Goal: Communication & Community: Answer question/provide support

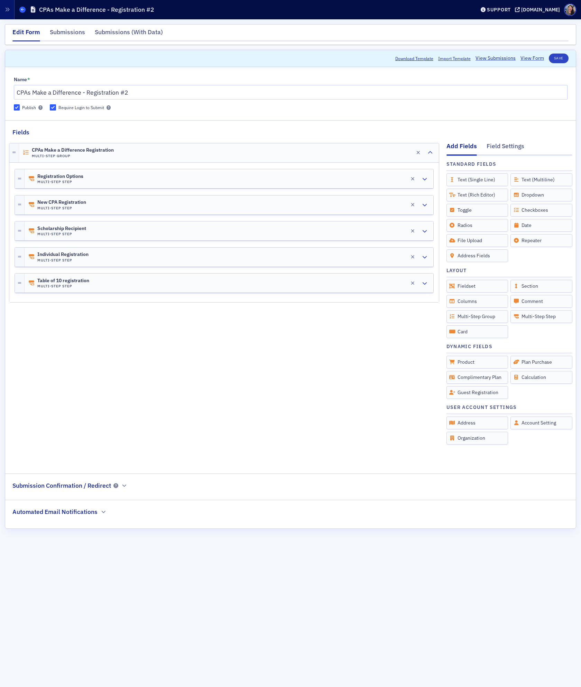
click at [22, 11] on span at bounding box center [22, 10] width 6 height 6
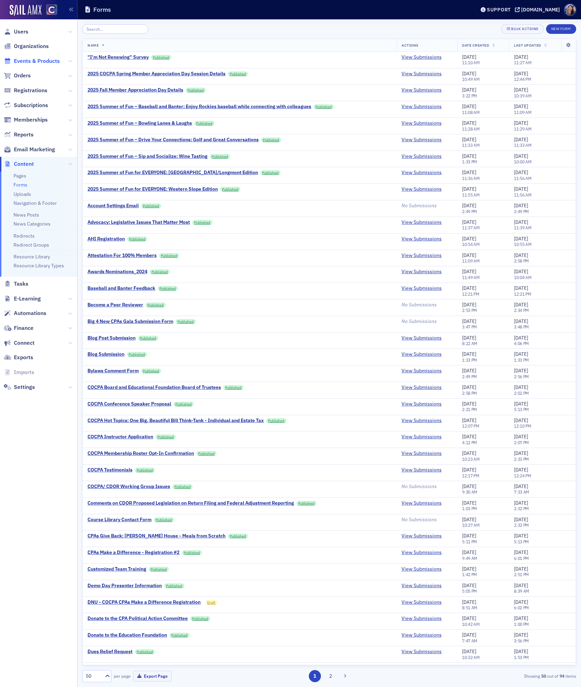
click at [31, 60] on span "Events & Products" at bounding box center [37, 61] width 46 height 8
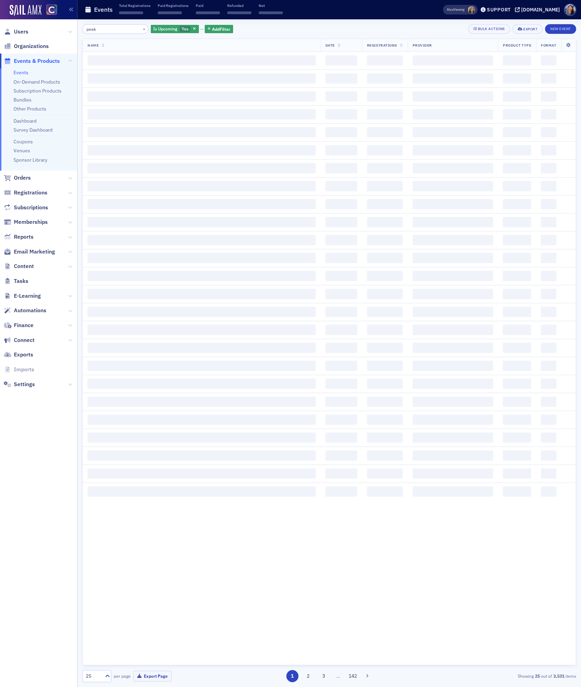
type input "peak"
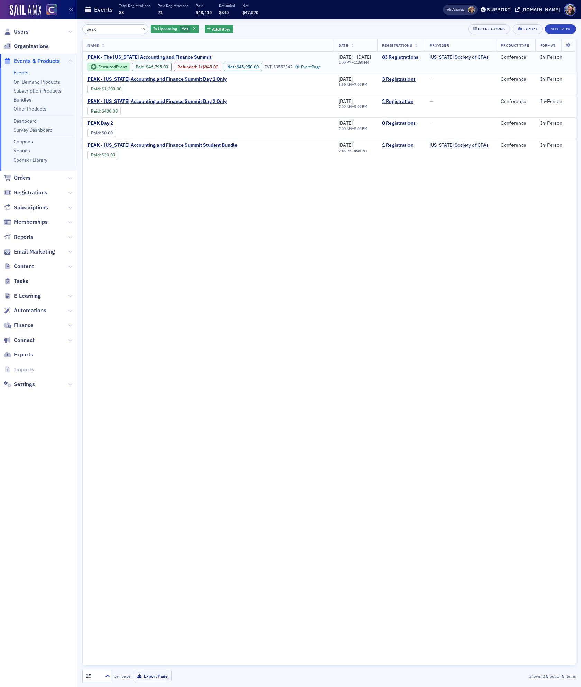
click at [151, 57] on span "PEAK - The Colorado Accounting and Finance Summit" at bounding box center [149, 57] width 124 height 6
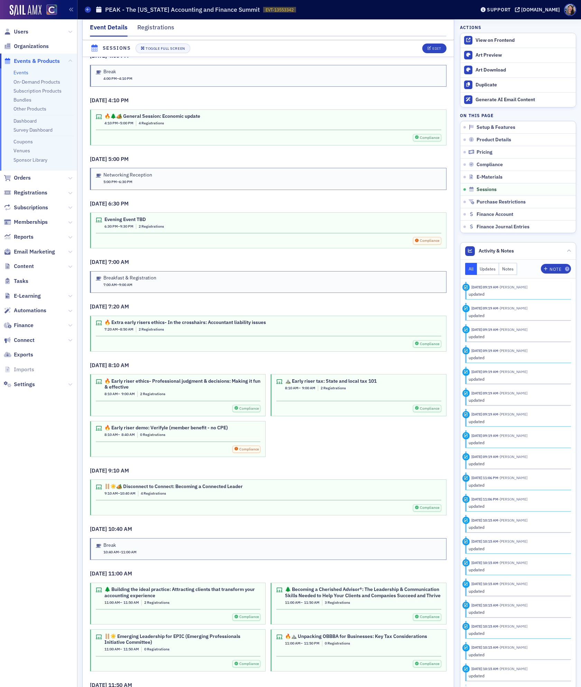
scroll to position [1844, 0]
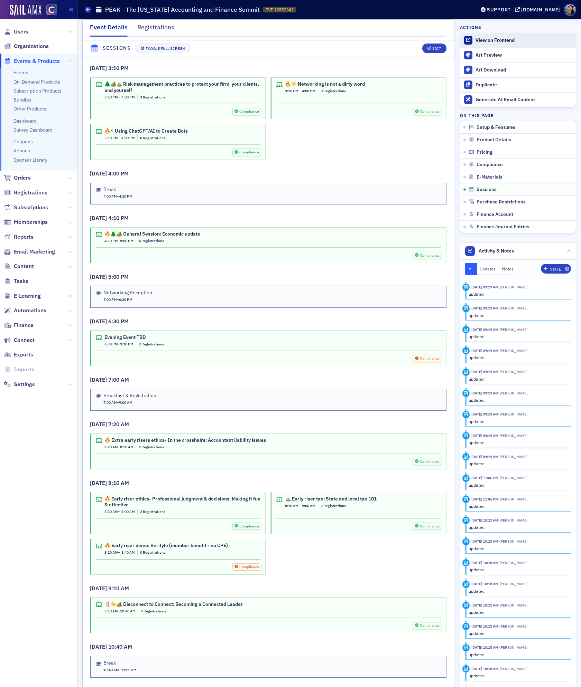
click at [496, 40] on div "View on Frontend" at bounding box center [523, 40] width 97 height 6
click at [22, 28] on span "Users" at bounding box center [21, 32] width 15 height 8
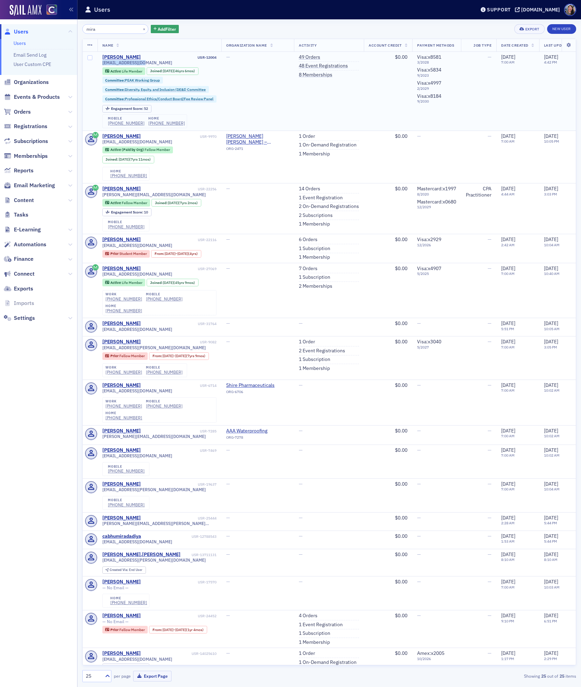
drag, startPoint x: 149, startPoint y: 63, endPoint x: 99, endPoint y: 64, distance: 49.5
click at [99, 64] on td "Mira Finé USR-12004 mjfine56@gmail.com Active Life Member Joined : 2/28/1979 (4…" at bounding box center [159, 91] width 124 height 79
copy span "mjfine56@gmail.com"
click at [114, 28] on input "mira" at bounding box center [115, 29] width 66 height 10
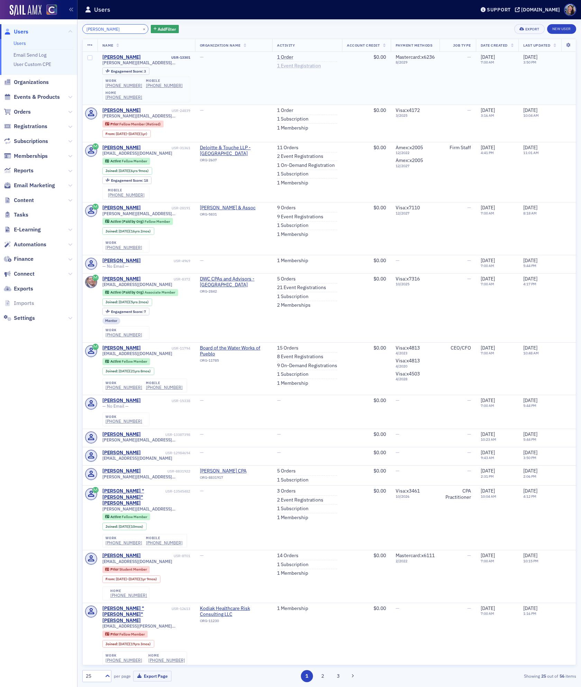
type input "seth patterson"
click at [302, 65] on link "1 Event Registration" at bounding box center [299, 66] width 44 height 6
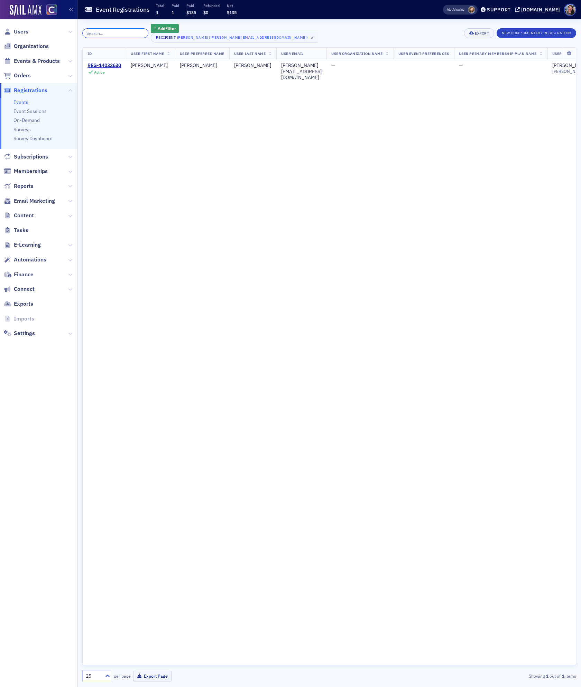
click at [102, 34] on input "search" at bounding box center [115, 33] width 66 height 10
paste input "seth@pattersoncompanyllc.com"
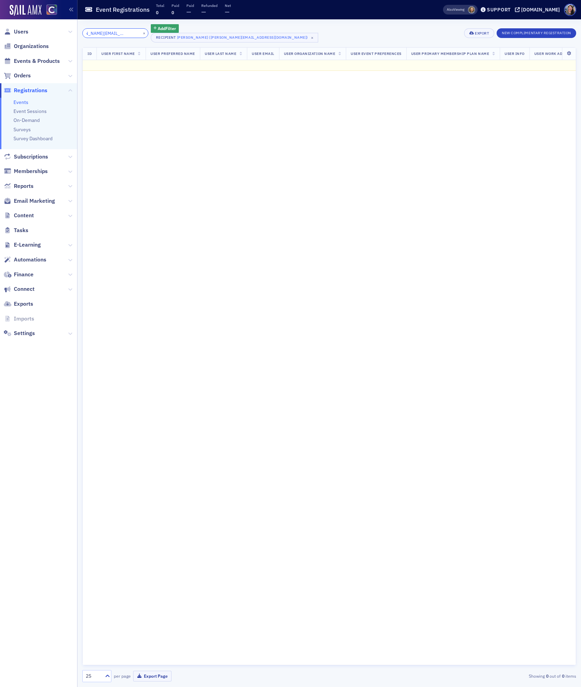
type input "seth@pattersoncompanyllc.com"
click at [213, 214] on div "ID User First Name User Preferred Name User Last Name User Email User Organizat…" at bounding box center [329, 356] width 494 height 619
click at [22, 36] on span "Users" at bounding box center [38, 31] width 77 height 15
click at [19, 28] on span "Users" at bounding box center [21, 32] width 15 height 8
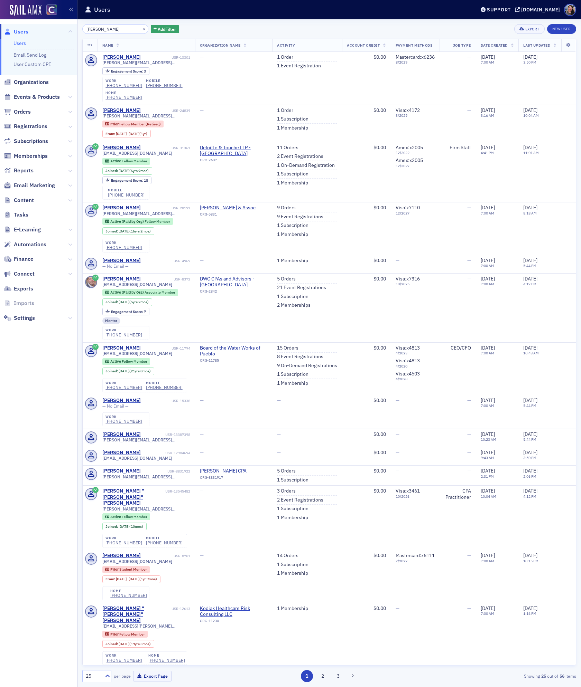
click at [119, 29] on input "seth patterson" at bounding box center [115, 29] width 66 height 10
click at [283, 111] on link "1 Order" at bounding box center [285, 110] width 16 height 6
click at [309, 63] on link "1 Event Registration" at bounding box center [299, 66] width 44 height 6
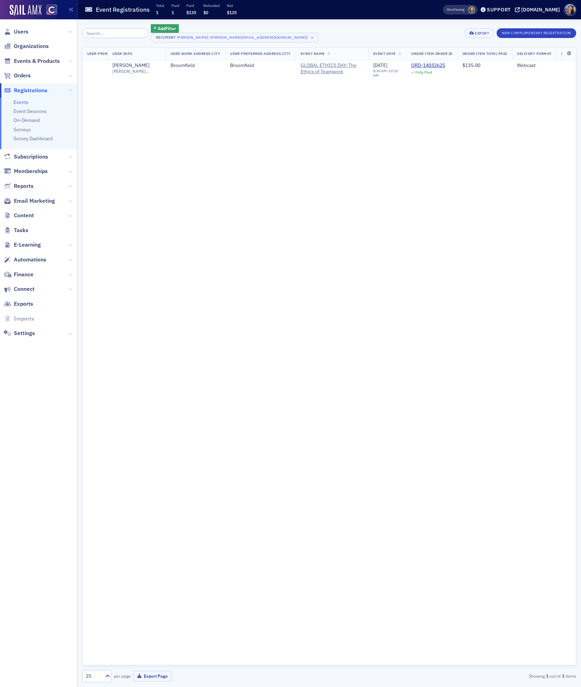
scroll to position [0, 645]
click at [21, 103] on link "Events" at bounding box center [20, 102] width 15 height 6
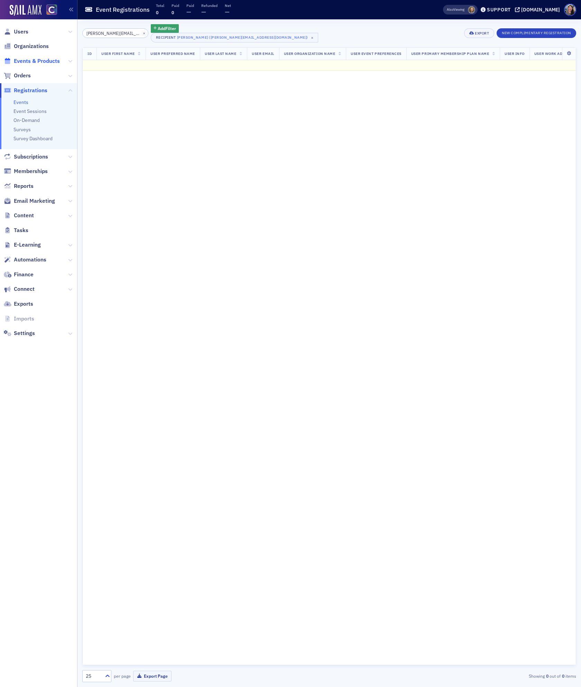
click at [36, 60] on span "Events & Products" at bounding box center [37, 61] width 46 height 8
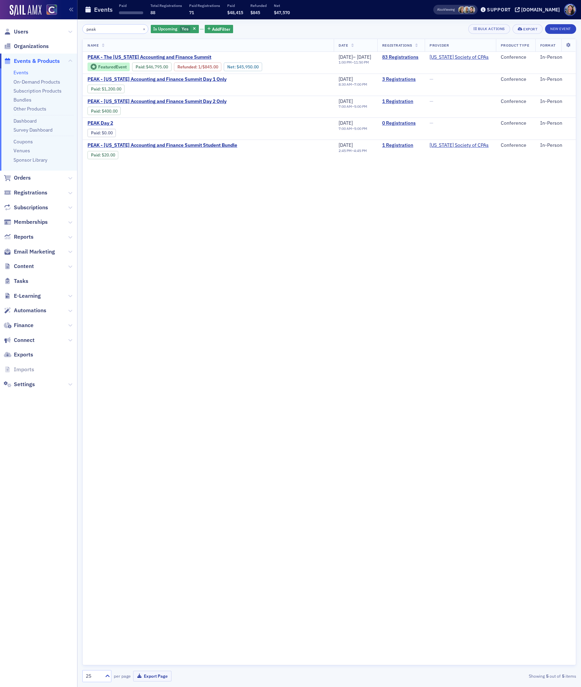
click at [23, 74] on link "Events" at bounding box center [20, 72] width 15 height 6
drag, startPoint x: 105, startPoint y: 31, endPoint x: -5, endPoint y: 17, distance: 111.5
click at [0, 17] on html "Users Organizations Events & Products Events On-Demand Products Subscription Pr…" at bounding box center [290, 343] width 581 height 687
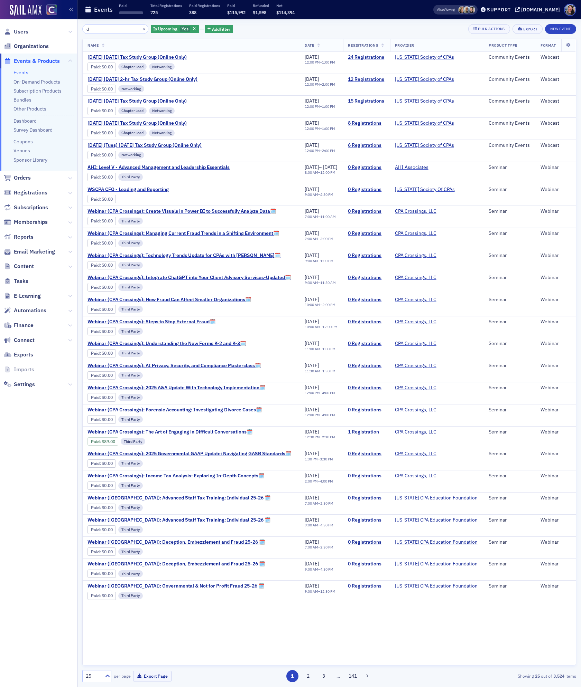
type input "d"
click at [141, 29] on button "×" at bounding box center [144, 29] width 6 height 6
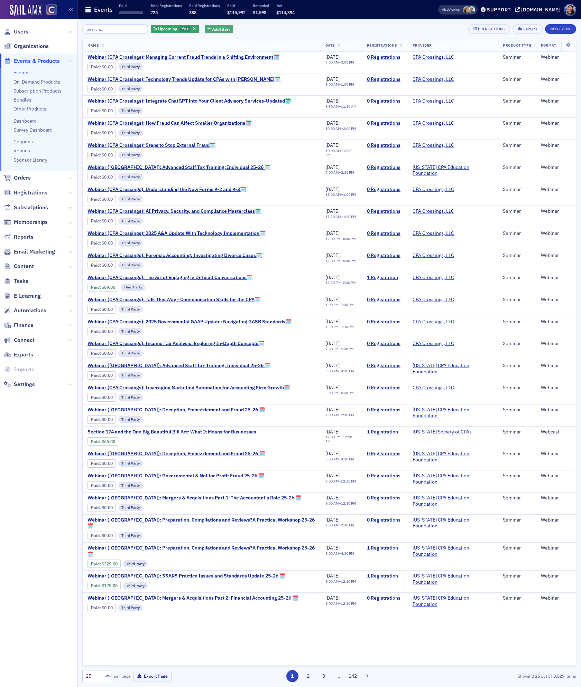
click at [212, 31] on span "Add Filter" at bounding box center [221, 29] width 18 height 6
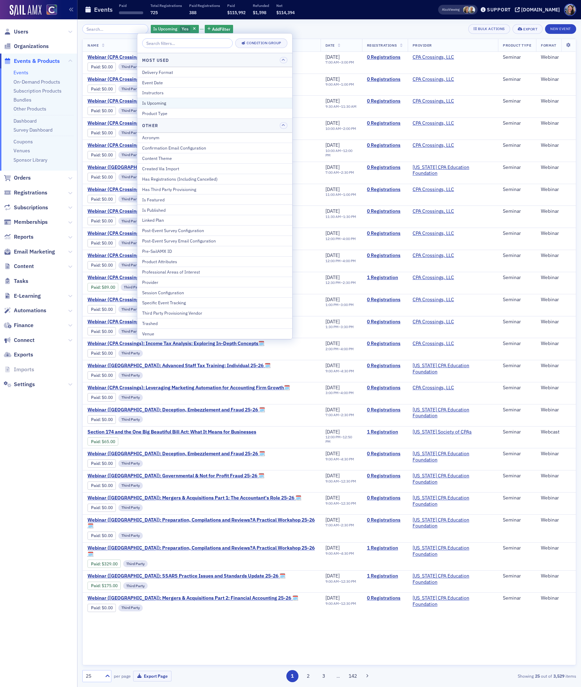
click at [161, 102] on div "Is Upcoming" at bounding box center [214, 103] width 145 height 6
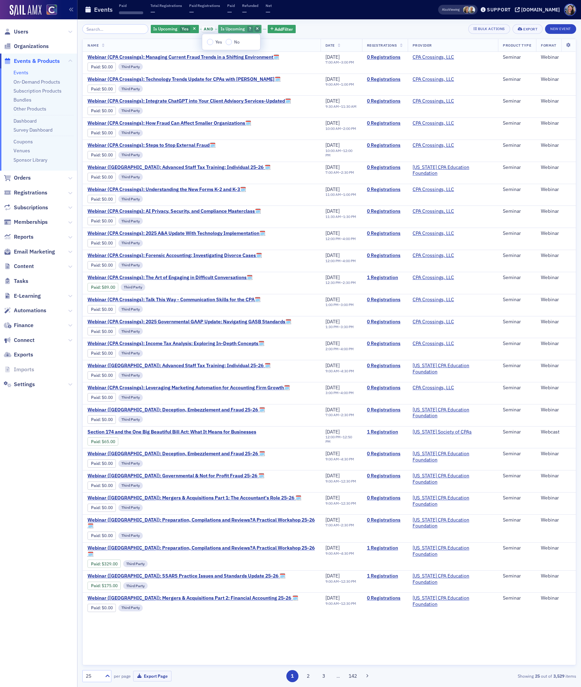
click at [256, 29] on icon "button" at bounding box center [257, 29] width 3 height 4
click at [212, 29] on span "Add Filter" at bounding box center [221, 29] width 18 height 6
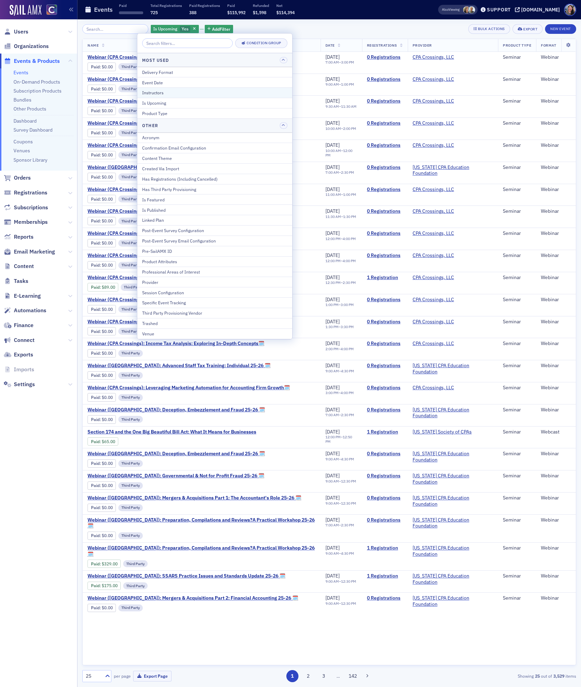
click at [176, 93] on div "Instructors" at bounding box center [214, 93] width 145 height 6
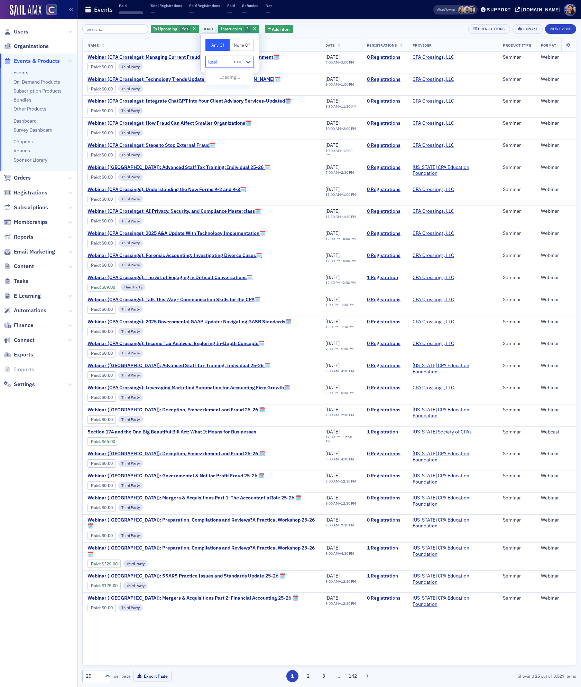
type input "keely"
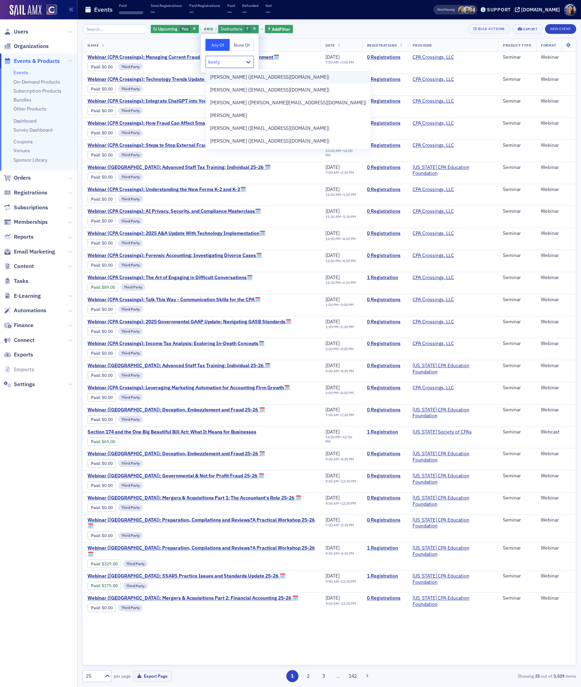
click at [237, 78] on span "Keely Gohl (keelygohl@gmail.com)" at bounding box center [270, 77] width 120 height 7
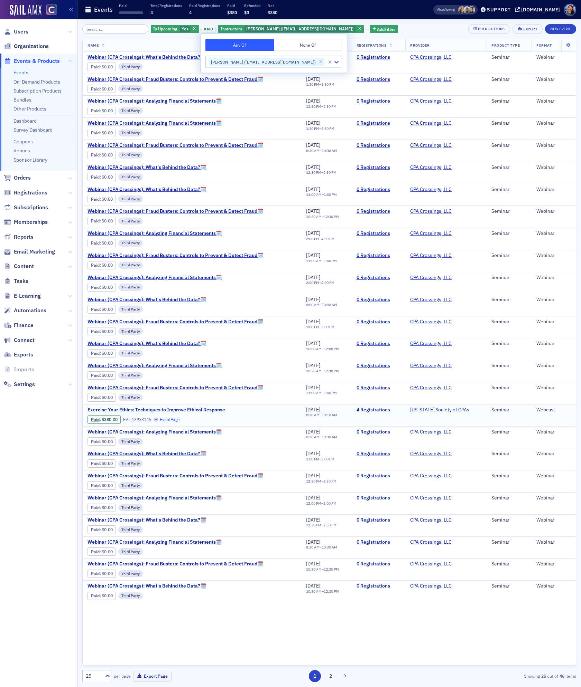
click at [167, 422] on link "Event Page" at bounding box center [166, 419] width 26 height 5
click at [131, 413] on span "Exercise Your Ethics: Techniques to Improve Ethical Response" at bounding box center [156, 410] width 138 height 6
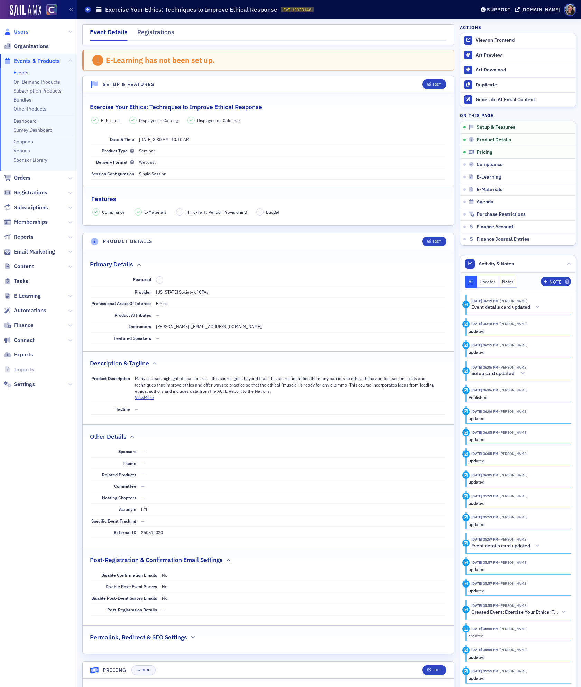
click at [25, 32] on span "Users" at bounding box center [21, 32] width 15 height 8
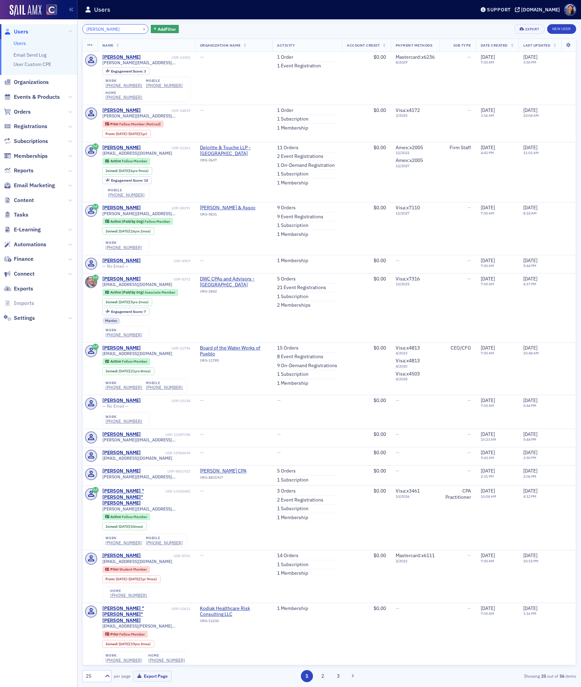
click at [107, 28] on input "seth patterson" at bounding box center [115, 29] width 66 height 10
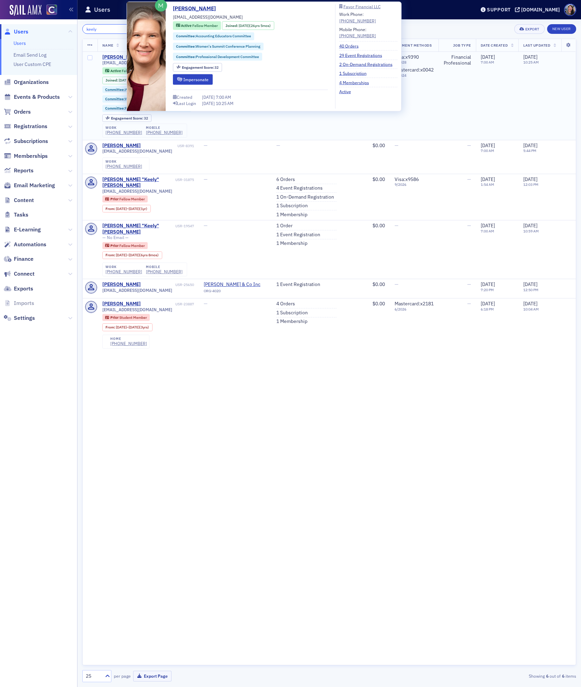
type input "keely"
click at [111, 56] on div "Keely Gohl" at bounding box center [121, 57] width 38 height 6
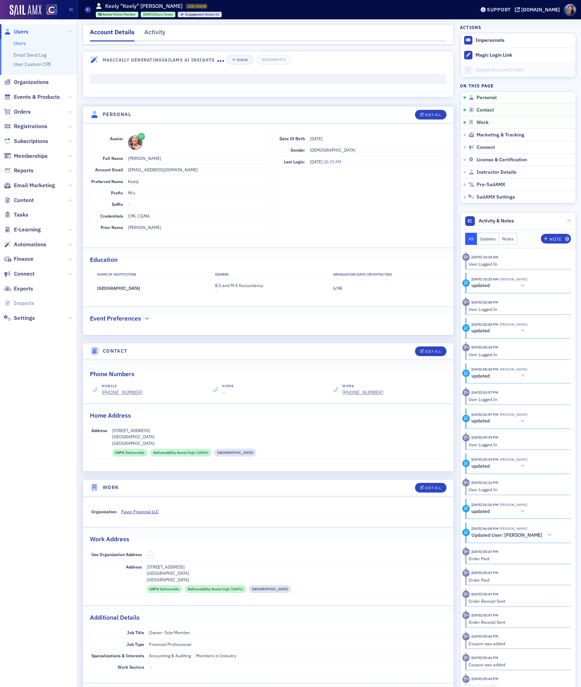
click at [137, 144] on span at bounding box center [135, 142] width 15 height 15
click at [425, 114] on div "Edit All" at bounding box center [433, 115] width 16 height 4
select select "US"
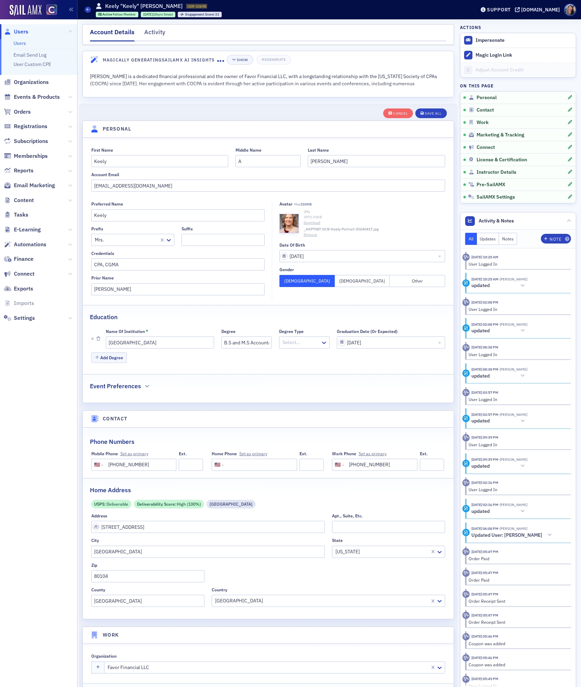
scroll to position [81, 0]
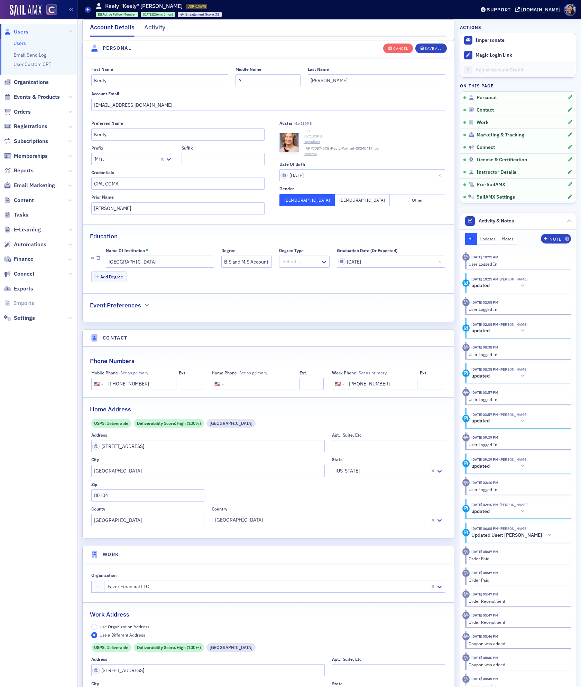
click at [310, 142] on link "Download" at bounding box center [373, 142] width 141 height 6
click at [357, 138] on div "3571.03 KB" at bounding box center [373, 137] width 141 height 6
click at [309, 144] on link "Download" at bounding box center [373, 142] width 141 height 6
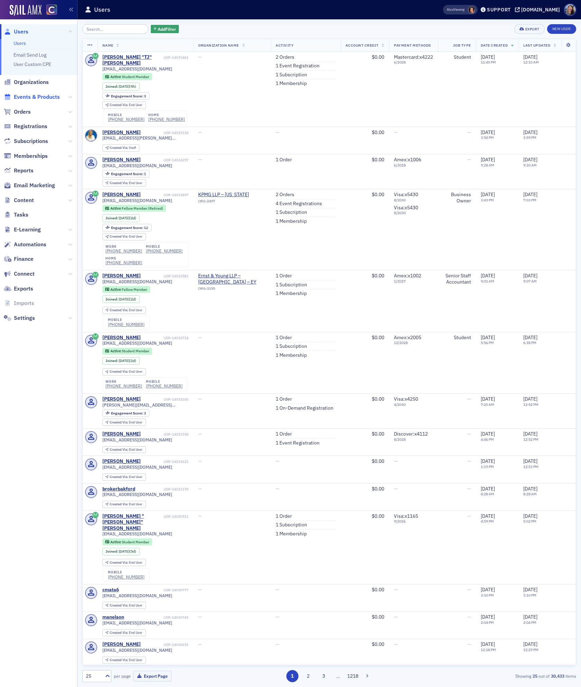
click at [46, 96] on span "Events & Products" at bounding box center [37, 97] width 46 height 8
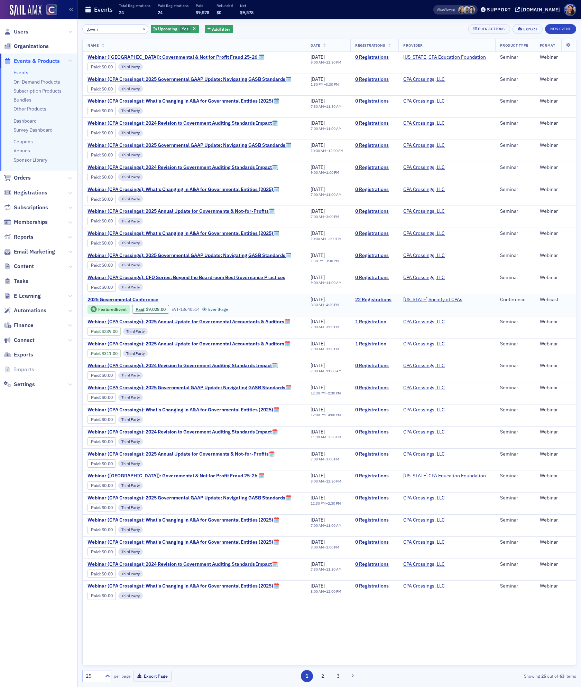
type input "govern"
click at [146, 303] on span "2025 Governmental Conference" at bounding box center [145, 300] width 116 height 6
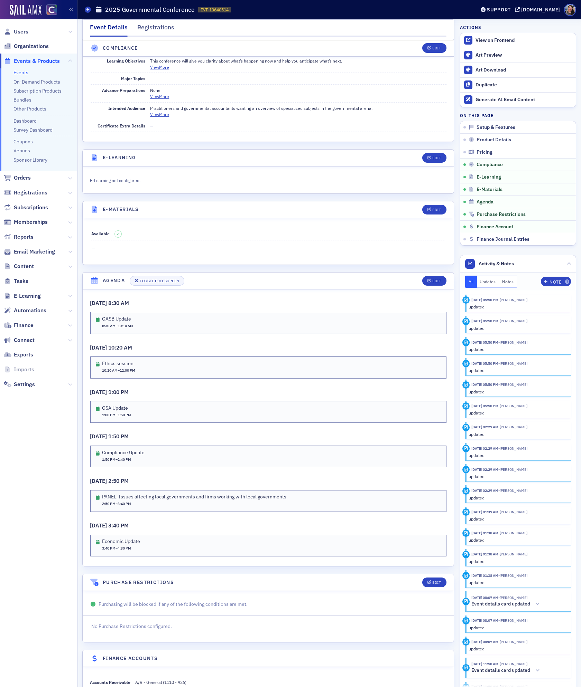
scroll to position [817, 0]
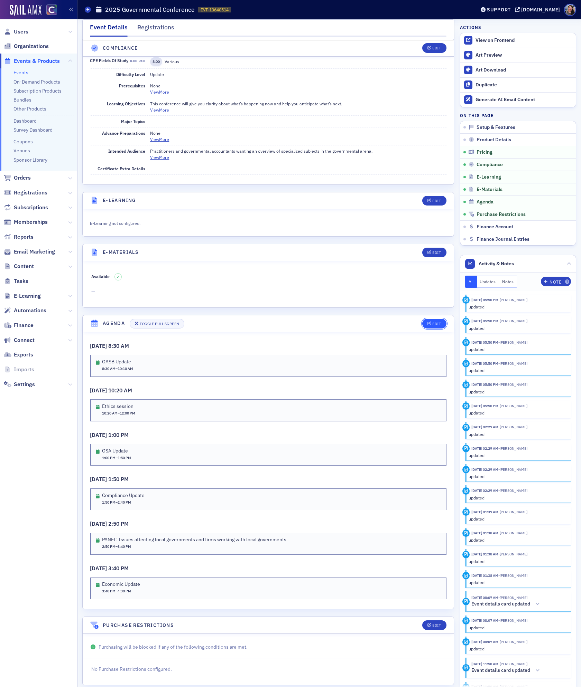
click at [433, 326] on div "Edit" at bounding box center [436, 324] width 9 height 4
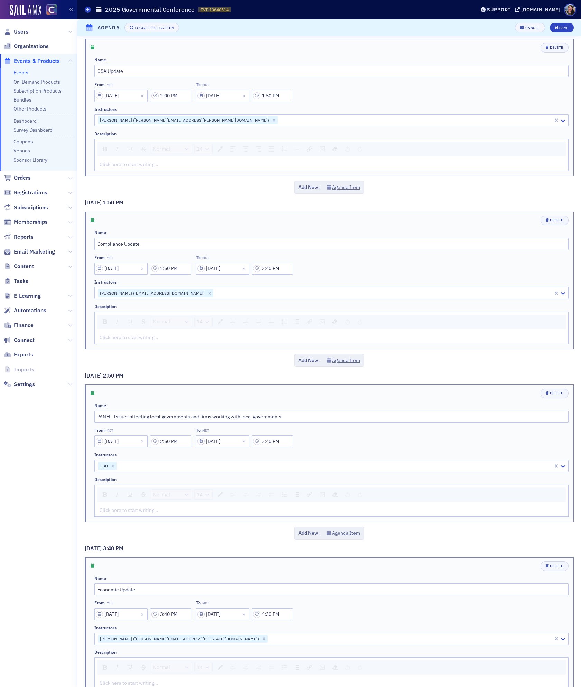
scroll to position [365, 0]
click at [149, 340] on div "rdw-editor" at bounding box center [331, 338] width 463 height 7
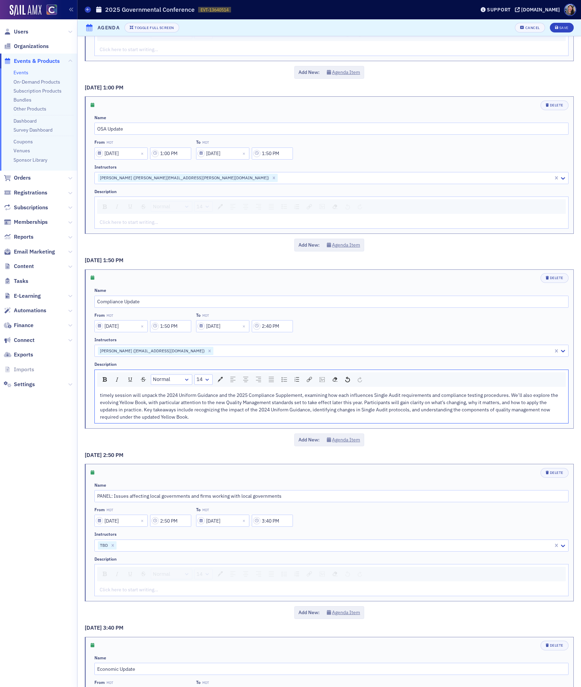
scroll to position [310, 0]
click at [109, 402] on span "timely session will unpack the 2024 Uniform Guidance and the 2025 Compliance Su…" at bounding box center [329, 404] width 459 height 28
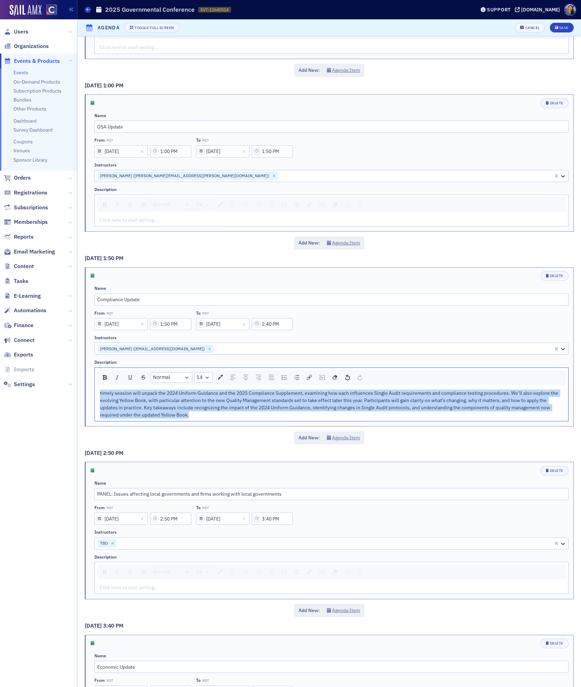
drag, startPoint x: 191, startPoint y: 423, endPoint x: 46, endPoint y: 336, distance: 169.1
click at [46, 336] on div "Users Organizations Events & Products Events On-Demand Products Subscription Pr…" at bounding box center [290, 343] width 581 height 687
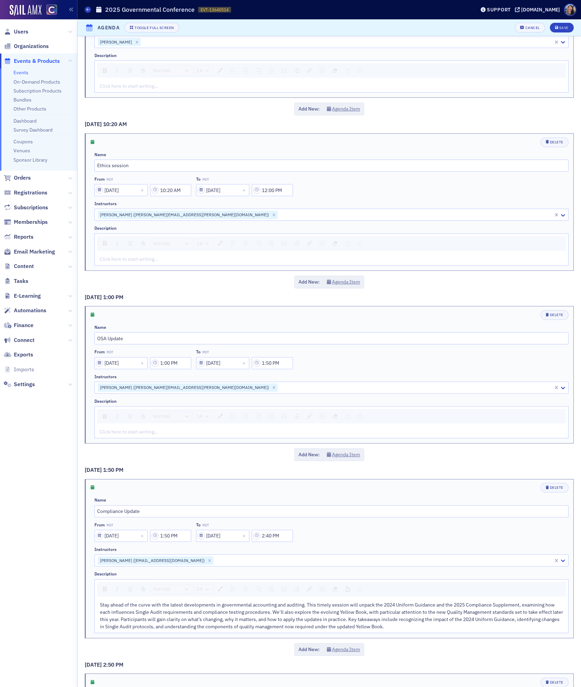
scroll to position [0, 0]
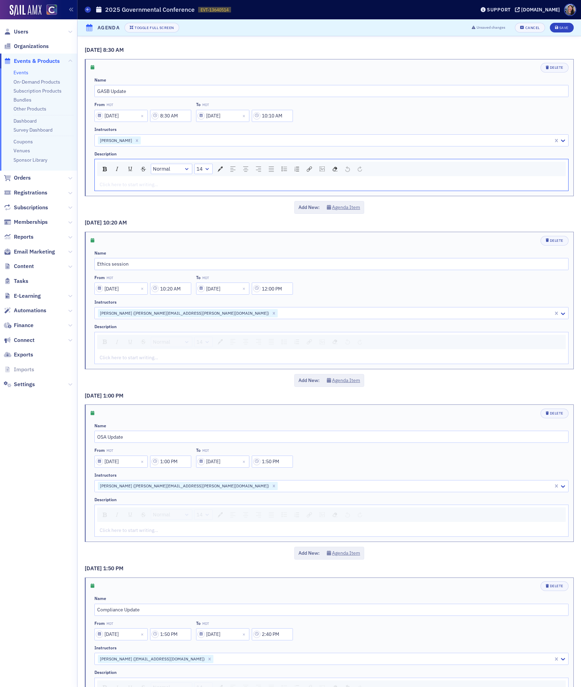
click at [158, 184] on div "rdw-editor" at bounding box center [331, 184] width 463 height 7
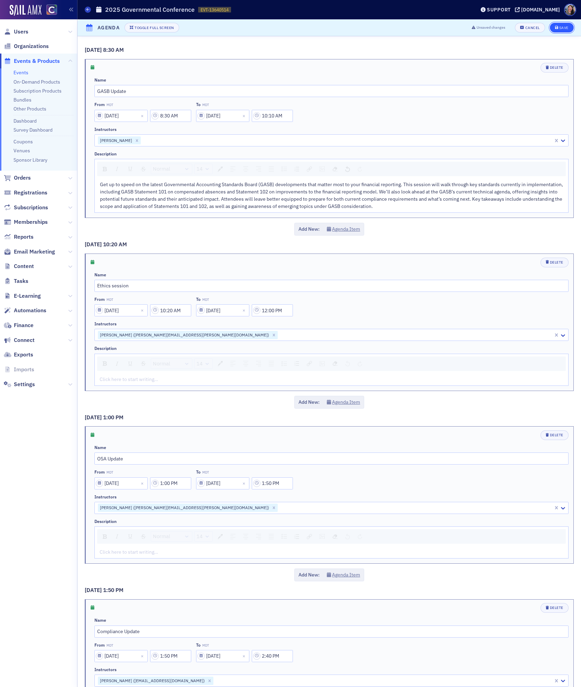
click at [564, 26] on div "Save" at bounding box center [563, 28] width 9 height 4
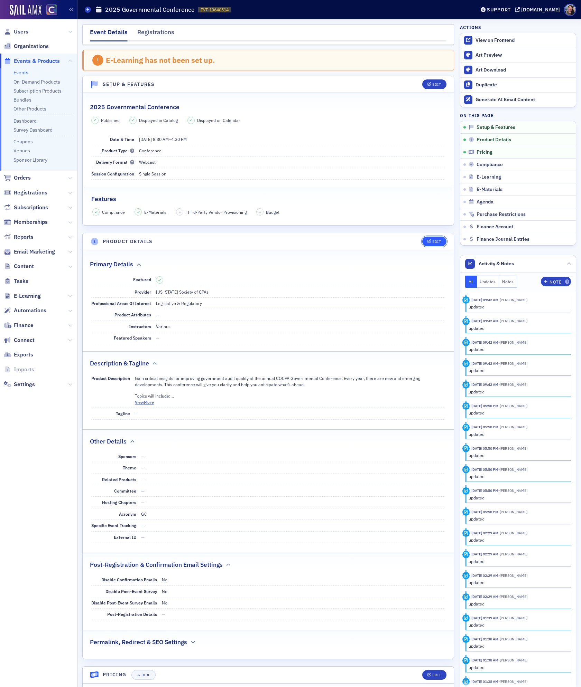
click at [434, 238] on button "Edit" at bounding box center [434, 242] width 24 height 10
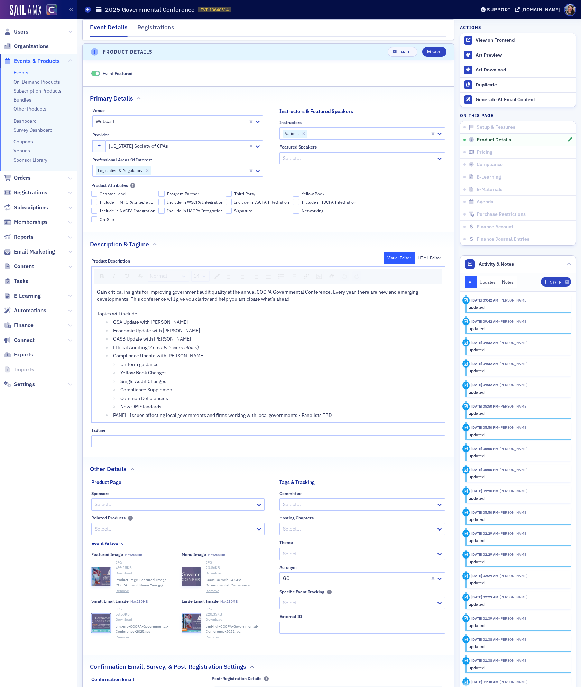
scroll to position [195, 0]
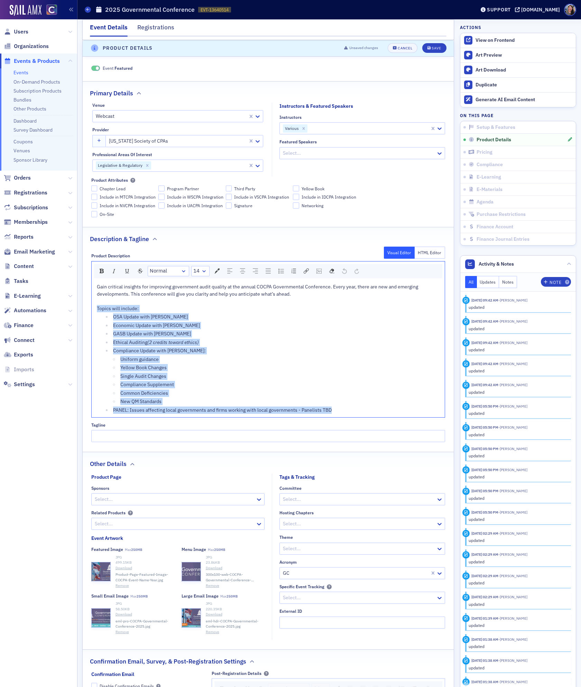
drag, startPoint x: 343, startPoint y: 412, endPoint x: 77, endPoint y: 313, distance: 283.4
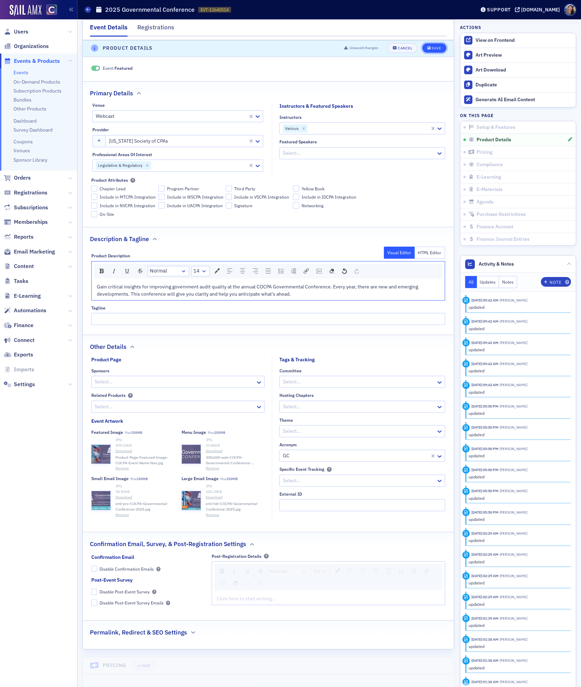
click at [436, 49] on div "Save" at bounding box center [435, 49] width 9 height 4
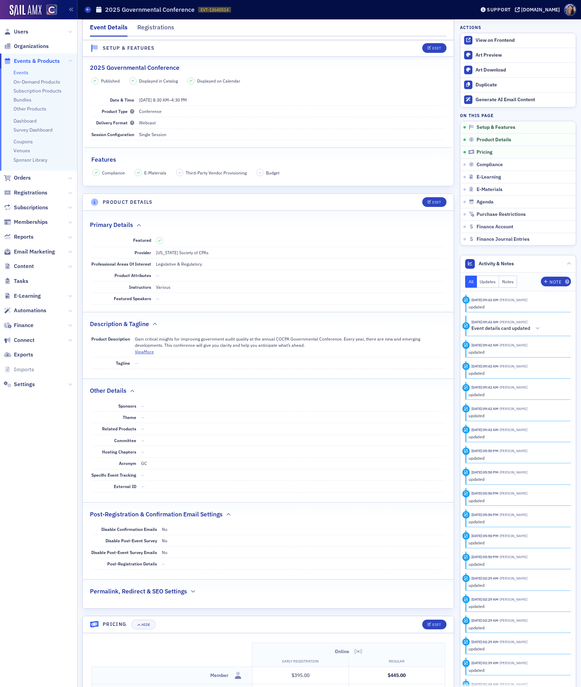
scroll to position [13, 0]
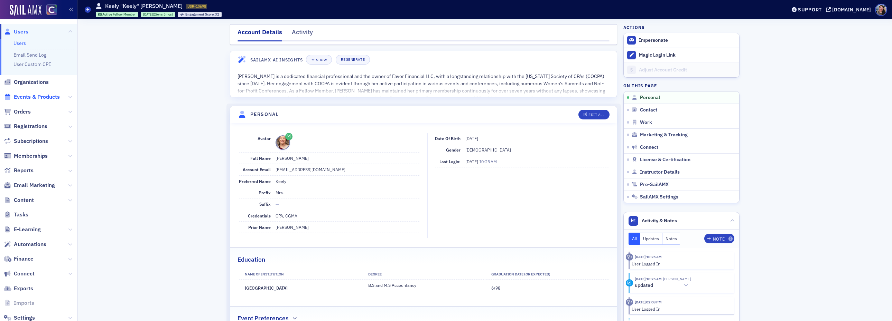
click at [26, 95] on span "Events & Products" at bounding box center [37, 97] width 46 height 8
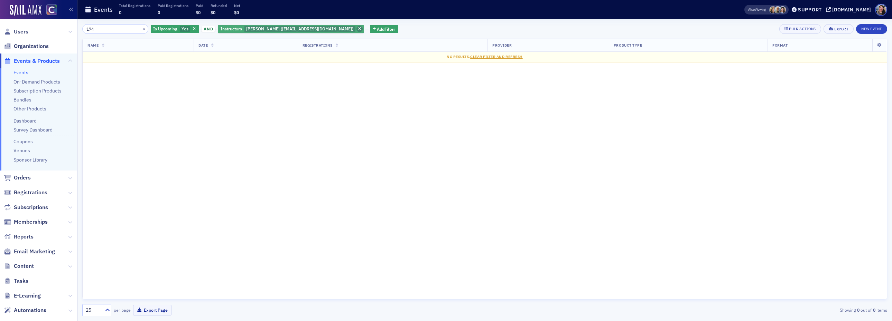
type input "174"
click at [358, 30] on icon "button" at bounding box center [359, 29] width 3 height 4
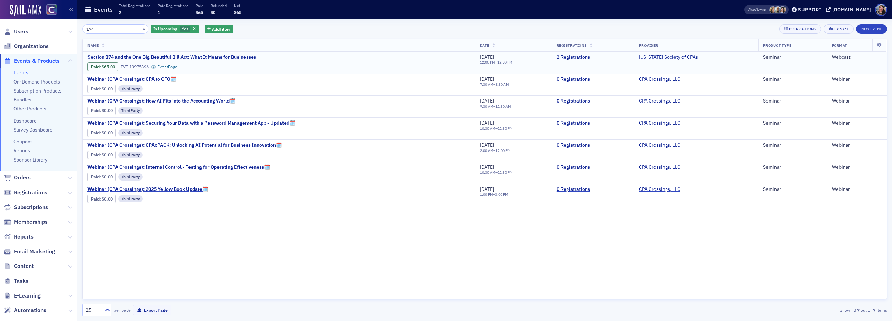
click at [224, 58] on span "Section 174 and the One Big Beautiful Bill Act: What It Means for Businesses" at bounding box center [171, 57] width 169 height 6
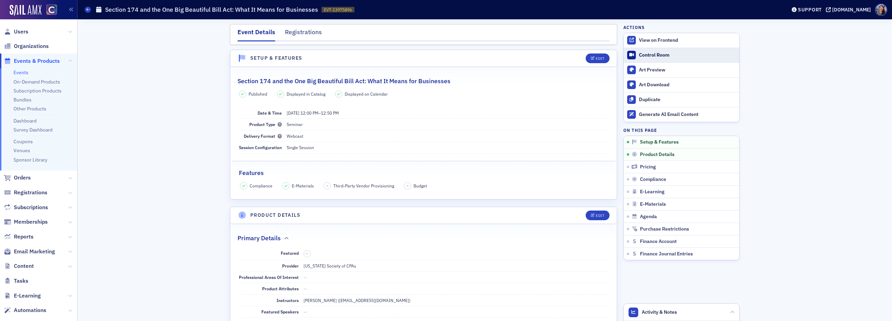
click at [640, 55] on div "Control Room" at bounding box center [687, 55] width 97 height 6
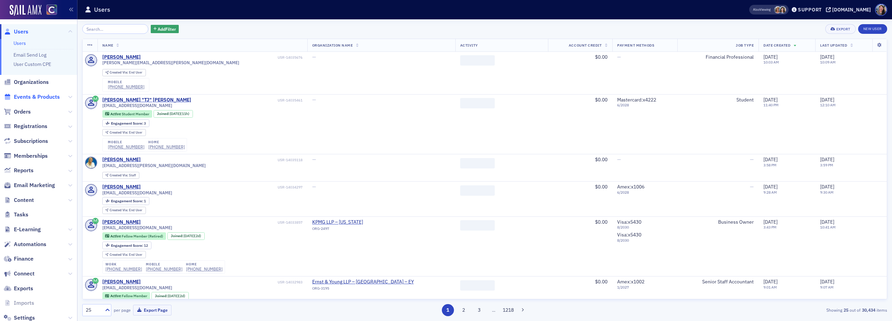
click at [51, 96] on span "Events & Products" at bounding box center [37, 97] width 46 height 8
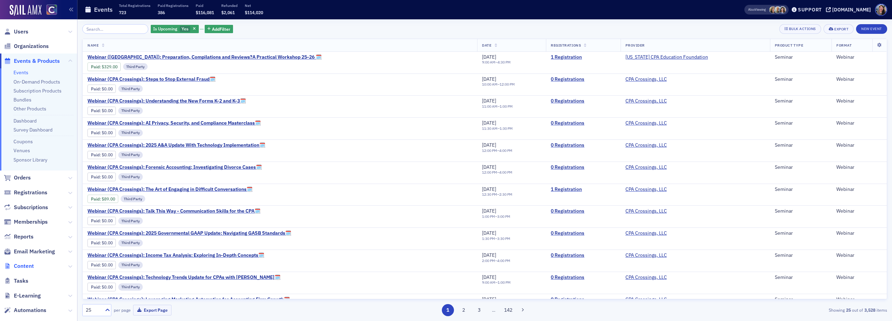
click at [31, 267] on span "Content" at bounding box center [24, 267] width 20 height 8
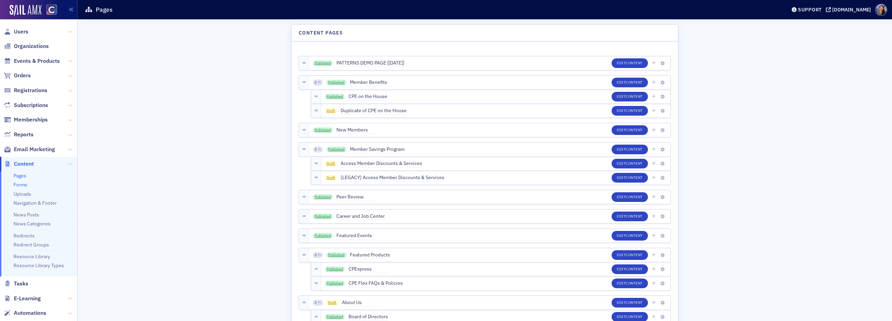
click at [22, 185] on link "Forms" at bounding box center [20, 185] width 14 height 6
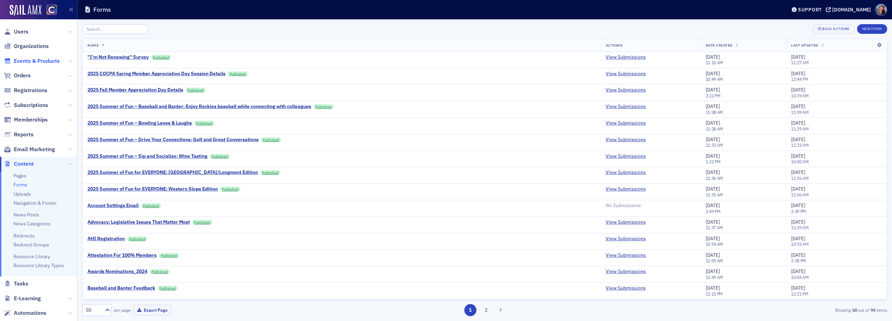
click at [38, 59] on span "Events & Products" at bounding box center [37, 61] width 46 height 8
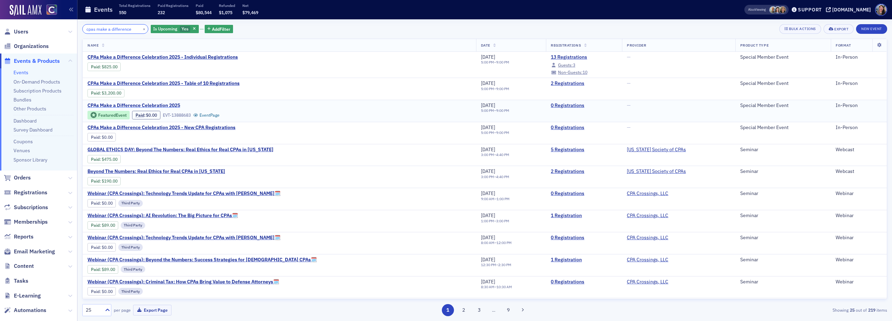
type input "cpas make a difference"
click at [166, 103] on span "CPAs Make a Difference Celebration 2025" at bounding box center [145, 106] width 116 height 6
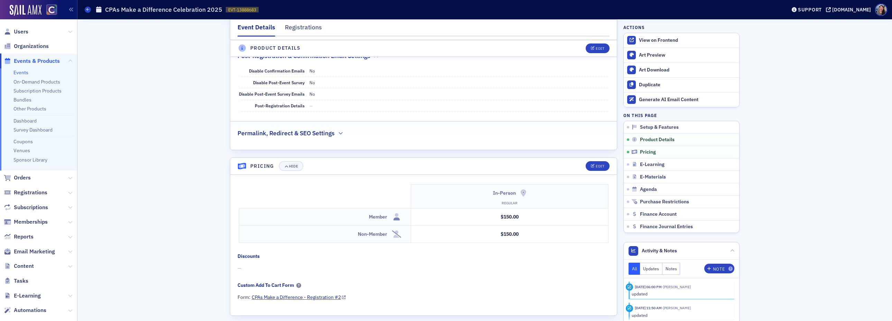
scroll to position [498, 0]
click at [595, 167] on div "Edit" at bounding box center [599, 165] width 9 height 4
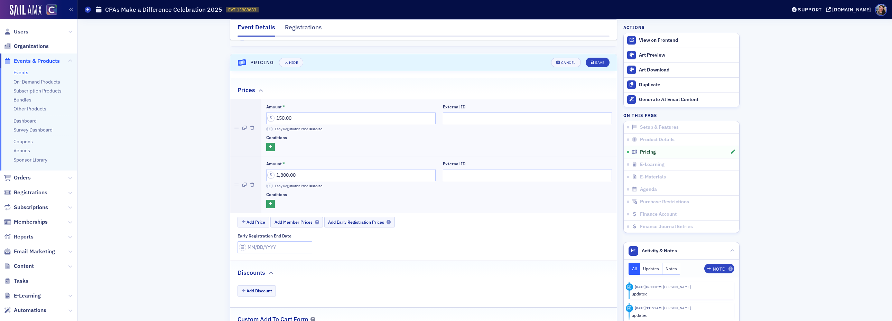
scroll to position [619, 0]
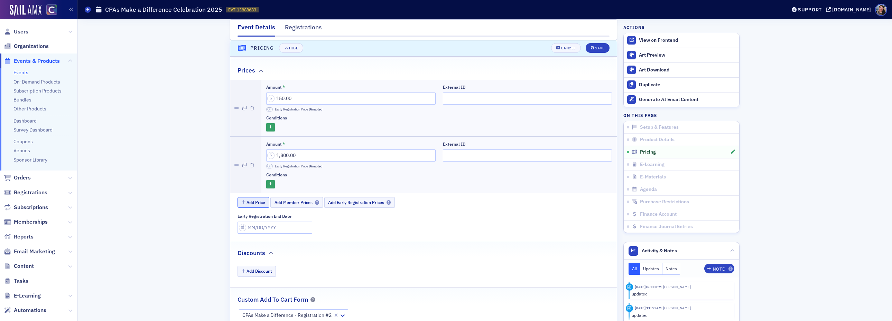
click at [253, 208] on button "Add Price" at bounding box center [253, 202] width 32 height 11
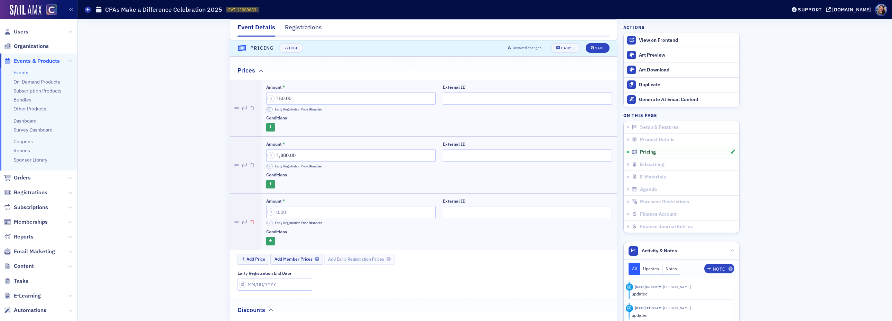
click at [253, 225] on icon "button" at bounding box center [252, 222] width 4 height 4
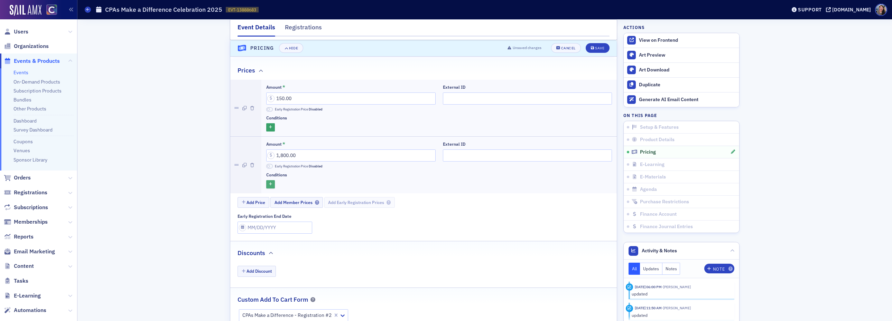
click at [272, 188] on button "button" at bounding box center [270, 184] width 9 height 9
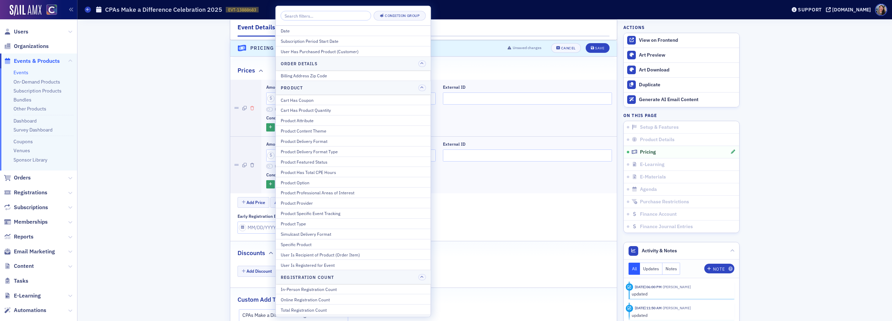
click at [252, 137] on button "button" at bounding box center [252, 108] width 4 height 57
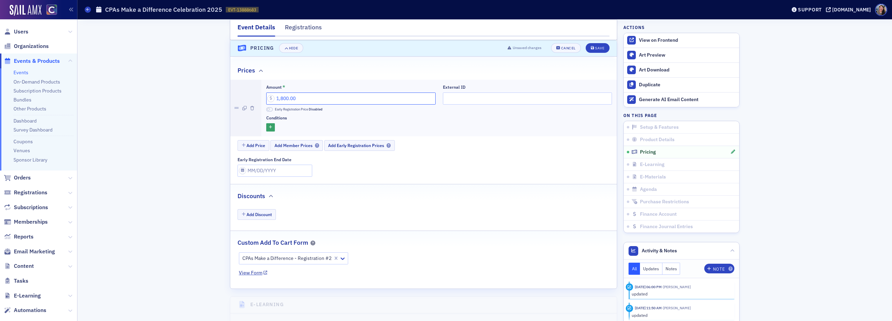
click at [327, 105] on input "1,800.00" at bounding box center [350, 99] width 169 height 12
drag, startPoint x: 326, startPoint y: 105, endPoint x: 227, endPoint y: 98, distance: 98.7
click at [227, 98] on div "Event Details Registrations Setup & Features CPAs Make a Difference Celebration…" at bounding box center [484, 57] width 805 height 1314
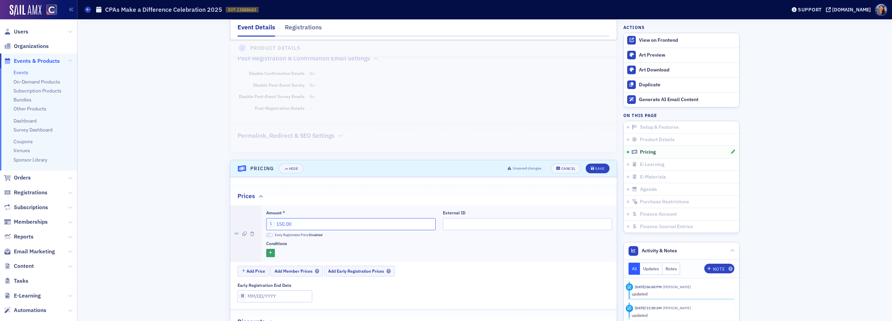
scroll to position [495, 0]
drag, startPoint x: 304, startPoint y: 225, endPoint x: 263, endPoint y: 231, distance: 41.6
click at [263, 231] on div "Amount * 150.00 Early Registration Price Disabled External ID Conditions" at bounding box center [439, 232] width 356 height 57
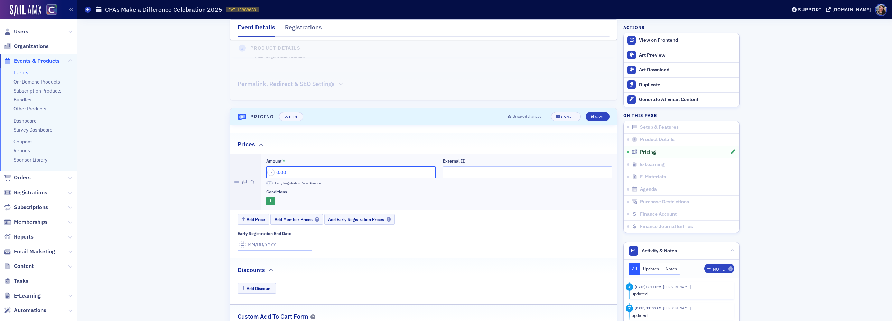
scroll to position [556, 0]
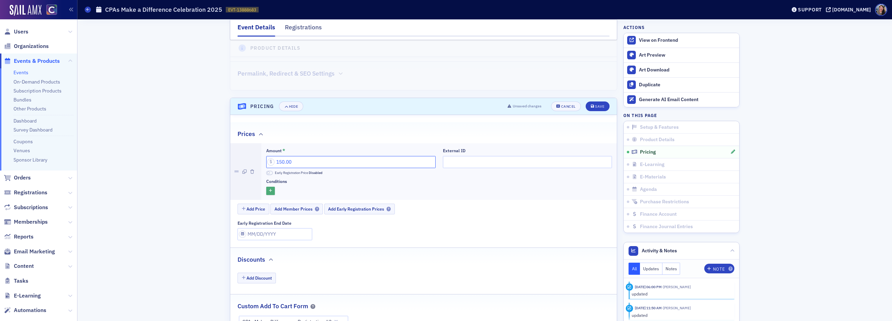
type input "150.00"
click at [272, 193] on icon "button" at bounding box center [270, 191] width 3 height 4
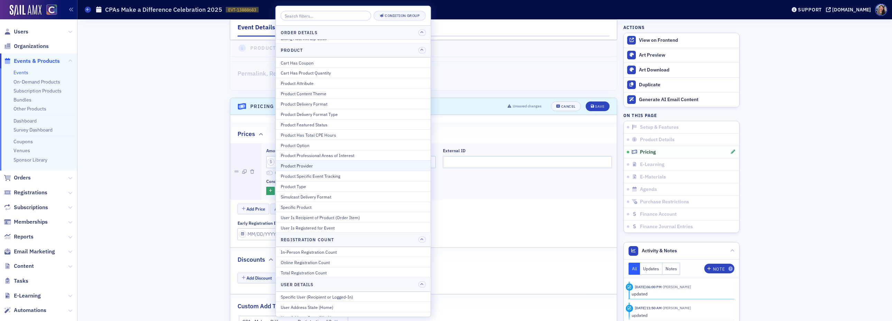
scroll to position [38, 0]
click at [319, 189] on div "Product Type" at bounding box center [353, 186] width 145 height 6
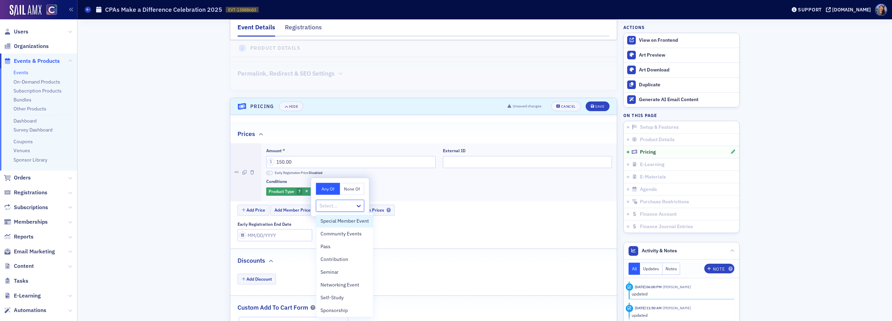
click at [329, 207] on div at bounding box center [337, 206] width 36 height 9
click at [445, 201] on div "Amount * 150.00 Early Registration Price Disabled External ID Conditions Produc…" at bounding box center [439, 172] width 356 height 58
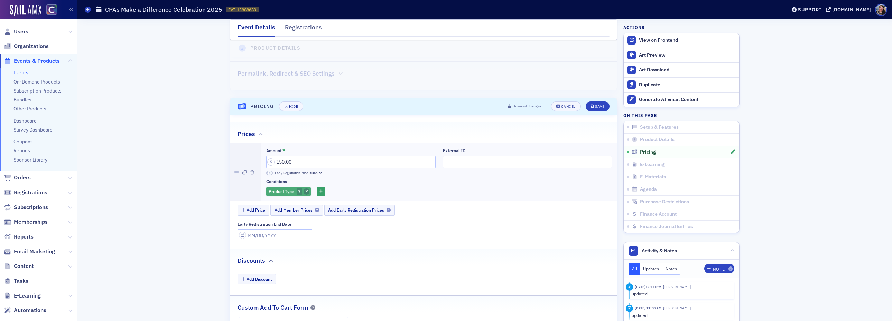
click at [305, 194] on icon "button" at bounding box center [306, 192] width 3 height 4
click at [271, 193] on icon "button" at bounding box center [270, 191] width 3 height 4
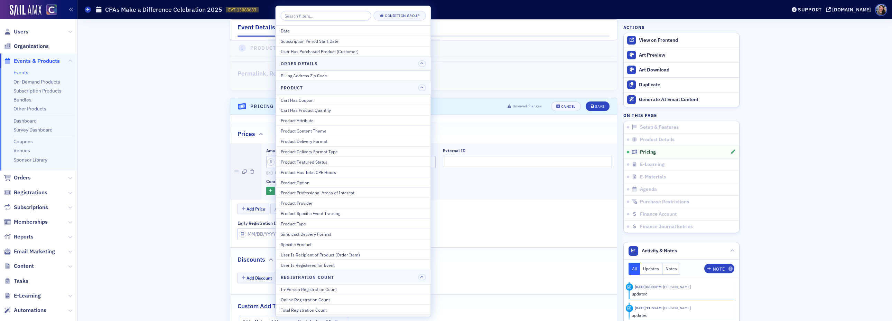
click at [512, 196] on div at bounding box center [439, 191] width 346 height 9
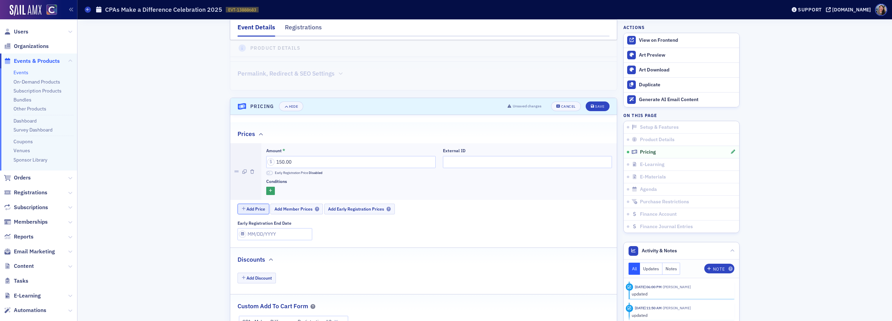
click at [257, 213] on button "Add Price" at bounding box center [253, 209] width 32 height 11
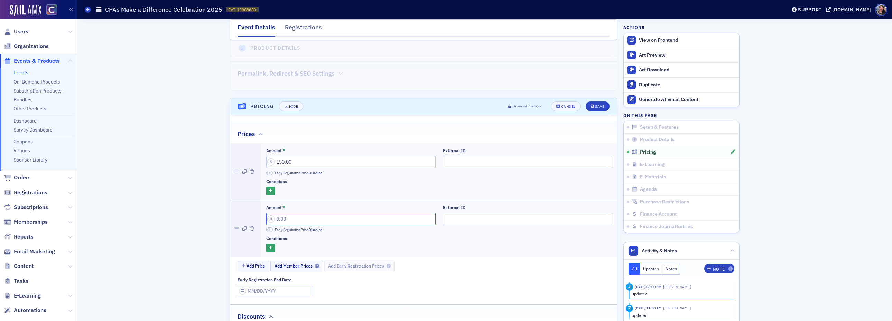
click at [291, 223] on input "Amount *" at bounding box center [350, 219] width 169 height 12
type input "1,800.00"
click at [595, 109] on div "Save" at bounding box center [599, 107] width 9 height 4
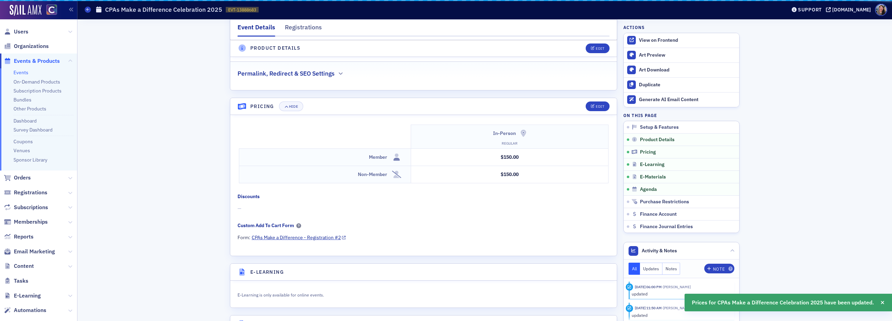
scroll to position [619, 0]
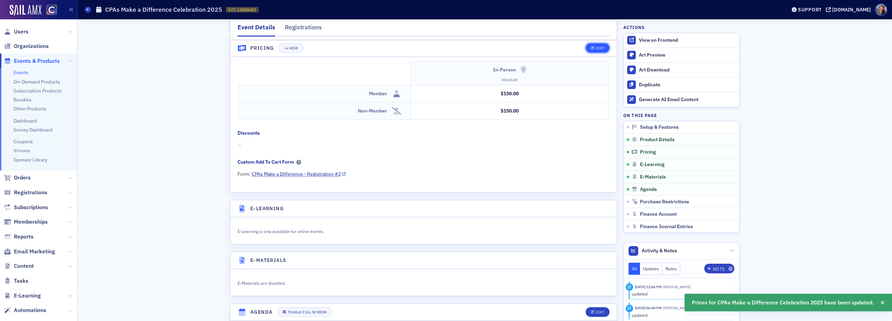
click at [597, 48] on div "Edit" at bounding box center [599, 49] width 9 height 4
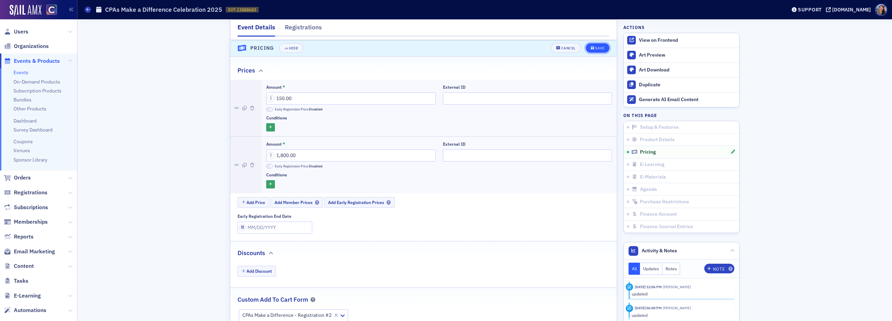
click at [605, 49] on button "Save" at bounding box center [597, 49] width 24 height 10
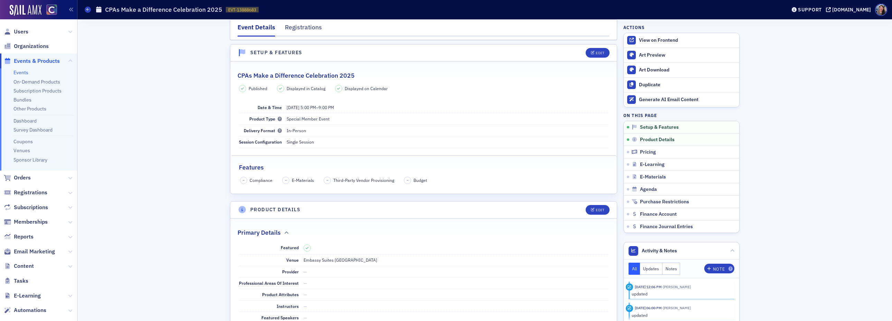
scroll to position [0, 0]
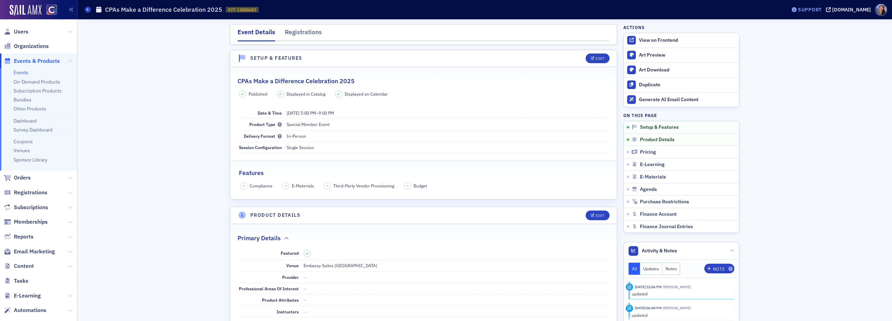
click at [818, 10] on div "Support" at bounding box center [810, 10] width 24 height 6
click at [825, 44] on span "Live Chat" at bounding box center [818, 43] width 37 height 6
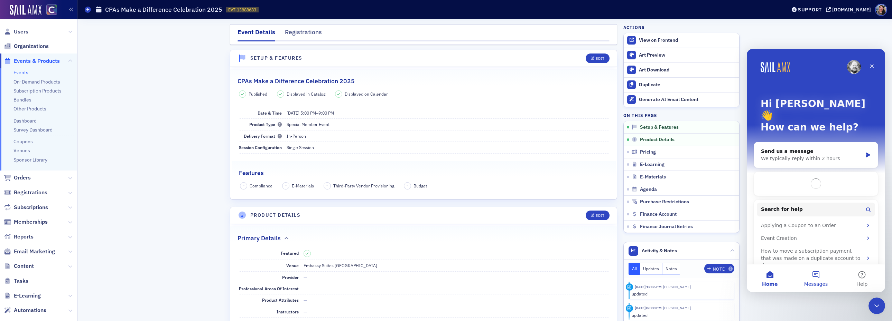
click at [818, 276] on button "Messages" at bounding box center [815, 279] width 46 height 28
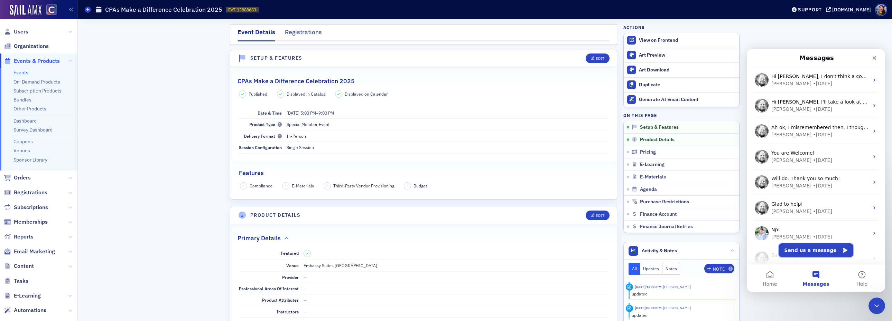
click at [805, 252] on button "Send us a message" at bounding box center [815, 251] width 75 height 14
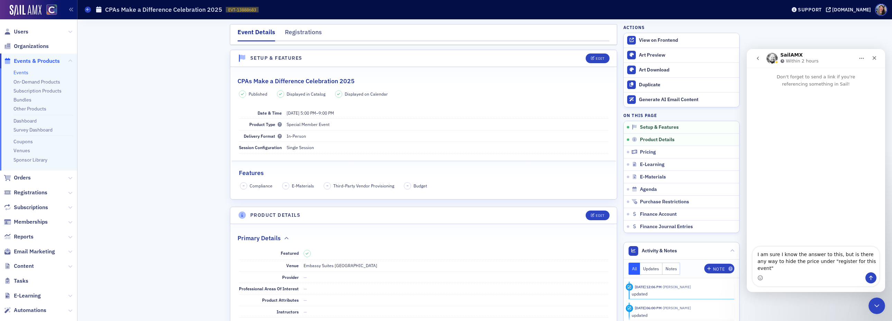
click at [818, 268] on textarea "I am sure I know the answer to this, but is there any way to hide the price und…" at bounding box center [815, 260] width 126 height 26
click at [474, 231] on div "Primary Details" at bounding box center [423, 235] width 372 height 16
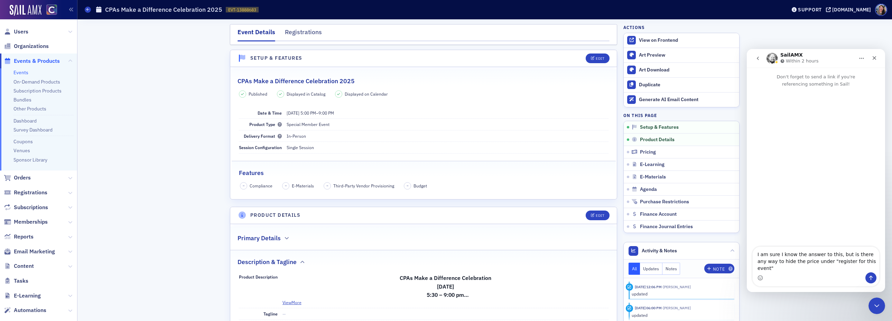
click at [465, 232] on div "Primary Details" at bounding box center [423, 235] width 372 height 16
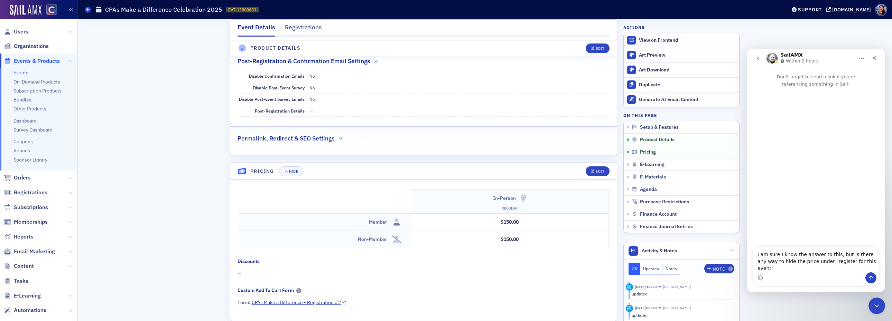
scroll to position [497, 0]
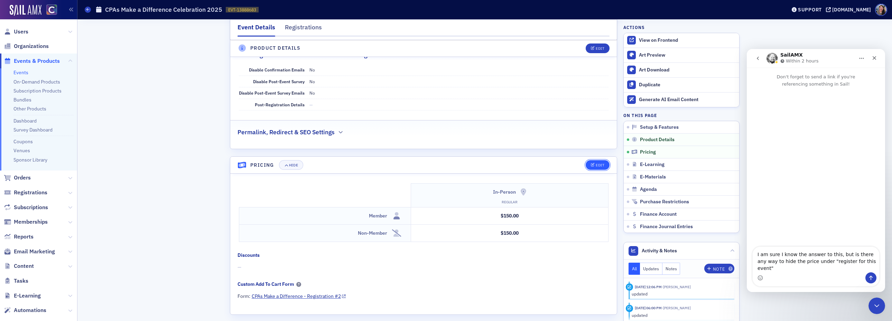
click at [595, 167] on div "Edit" at bounding box center [599, 165] width 9 height 4
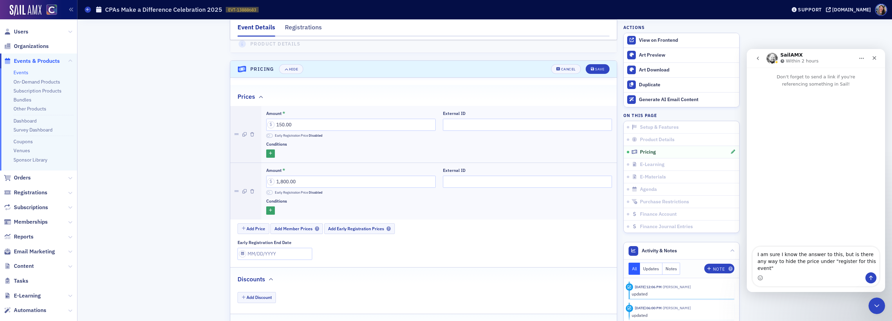
scroll to position [591, 0]
click at [271, 216] on button "button" at bounding box center [270, 213] width 9 height 9
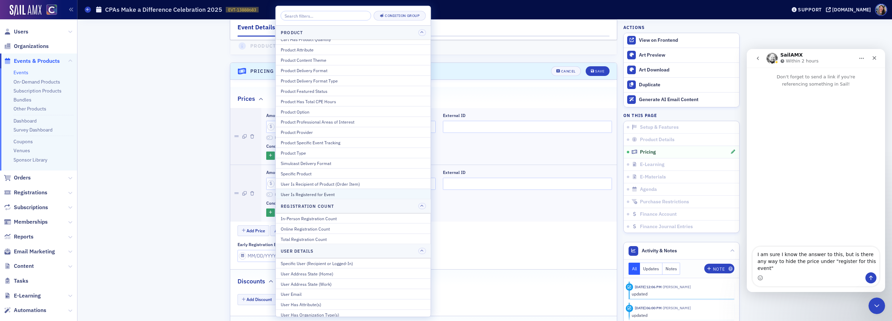
scroll to position [72, 0]
click at [508, 234] on div "Add Price Add Member Prices Add Early Registration Prices" at bounding box center [426, 232] width 379 height 12
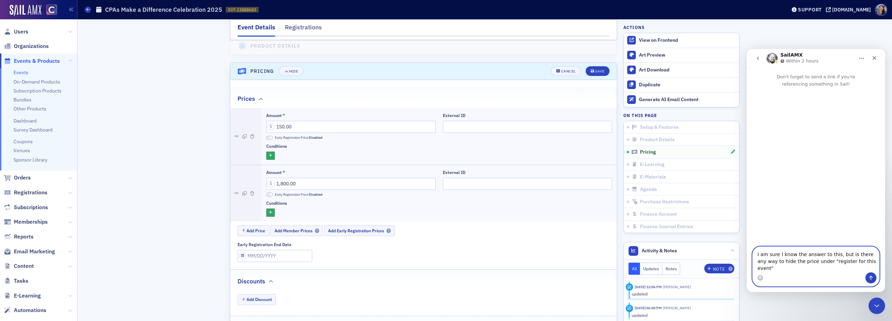
click at [869, 270] on textarea "I am sure I know the answer to this, but is there any way to hide the price und…" at bounding box center [815, 260] width 126 height 26
click at [805, 269] on textarea "I am sure I know the answer to this, but is there any way to hide the price und…" at bounding box center [815, 260] width 126 height 26
paste textarea "[URL][DOMAIN_NAME]"
click at [811, 253] on textarea "I am sure I know the answer to this, but is there any way to hide the price und…" at bounding box center [815, 256] width 126 height 32
type textarea "I am sure I know the answer to this, but is there any way to hide the price und…"
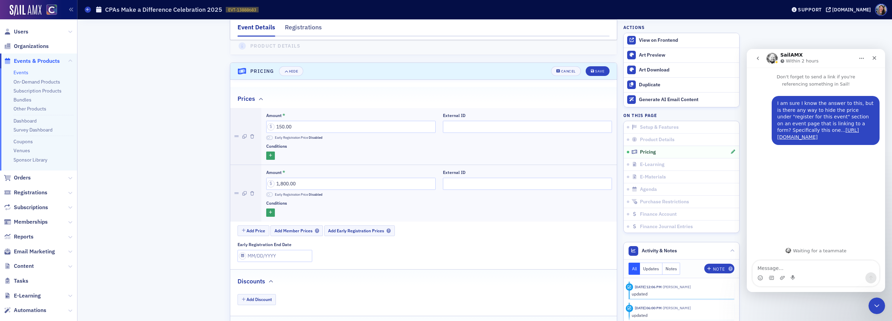
click at [815, 269] on textarea "Message…" at bounding box center [815, 267] width 126 height 12
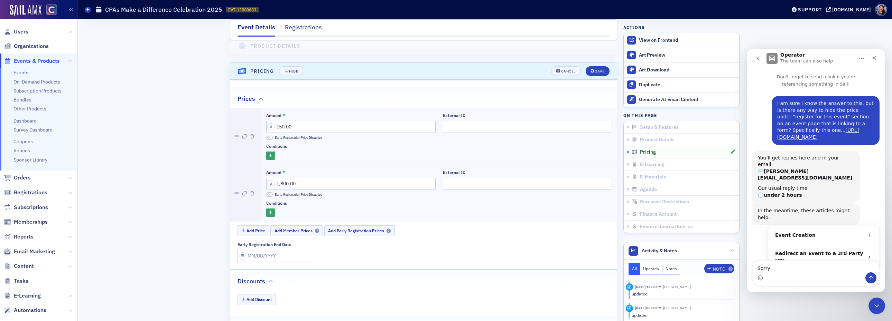
scroll to position [39, 0]
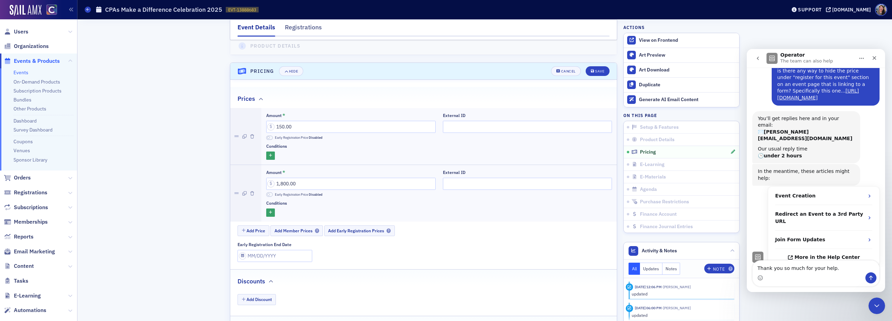
type textarea "Thank you so much for your help."
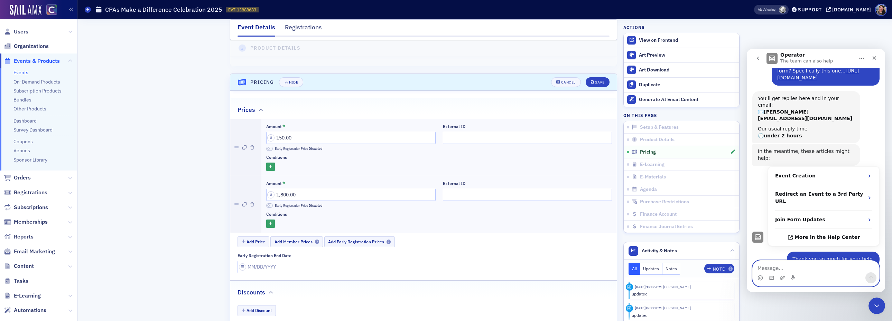
scroll to position [579, 0]
click at [599, 88] on button "Save" at bounding box center [597, 83] width 24 height 10
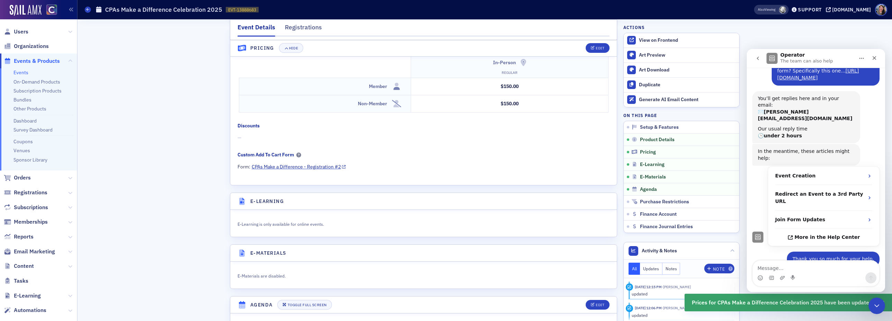
scroll to position [619, 0]
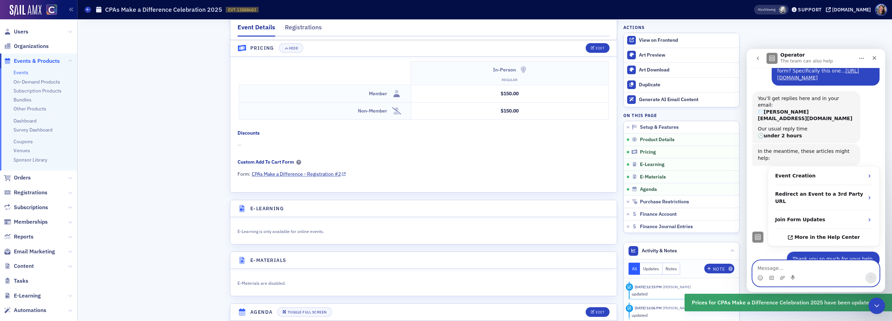
click at [798, 265] on textarea "Message…" at bounding box center [815, 267] width 126 height 12
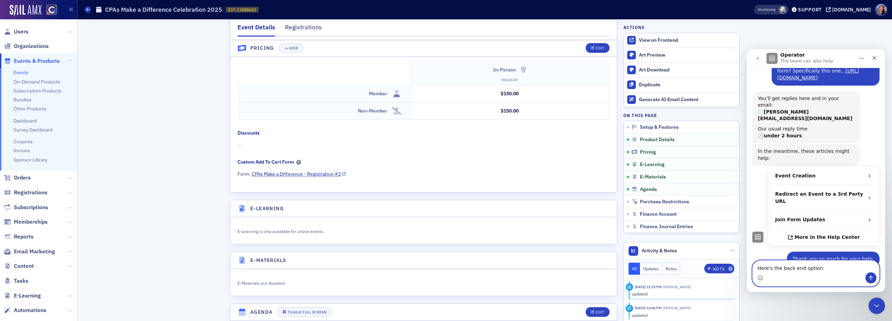
paste textarea "https://cocpa.org/staff/products/events/1f037ed7-c631-6562-a37f-baaf44a826ef/ed…"
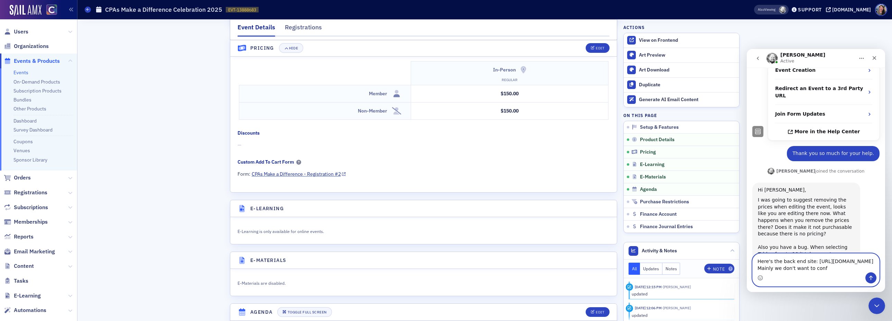
scroll to position [188, 0]
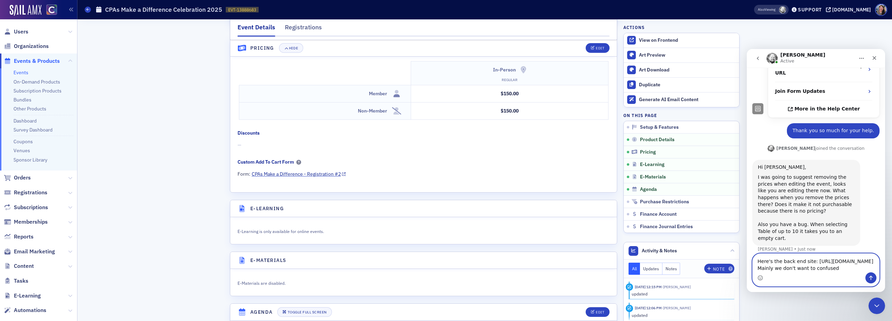
type textarea "Here's the back end site: https://cocpa.org/staff/products/events/1f037ed7-c631…"
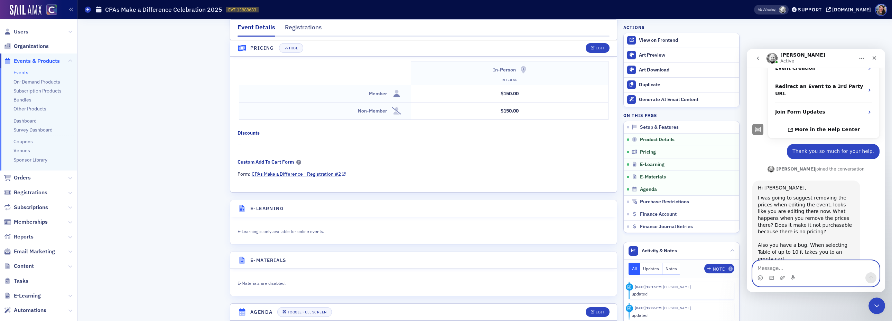
click at [792, 269] on textarea "Message…" at bounding box center [815, 267] width 126 height 12
type textarea "I"
click at [809, 269] on textarea "If I remove the pricing it says the event is" at bounding box center [815, 267] width 126 height 12
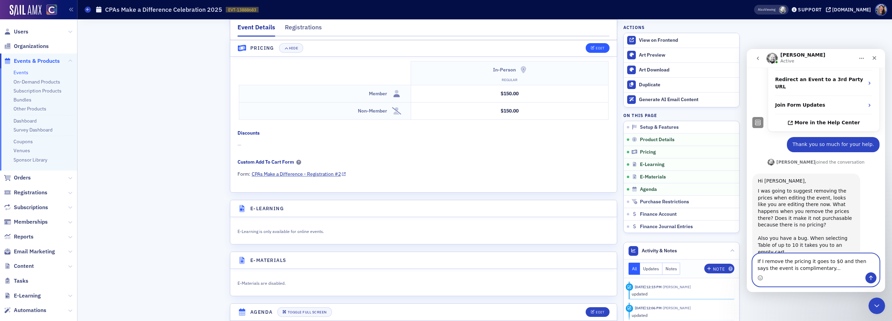
type textarea "If I remove the pricing it goes to $0 and then says the event is complimentary.…"
click at [595, 49] on div "Edit" at bounding box center [599, 49] width 9 height 4
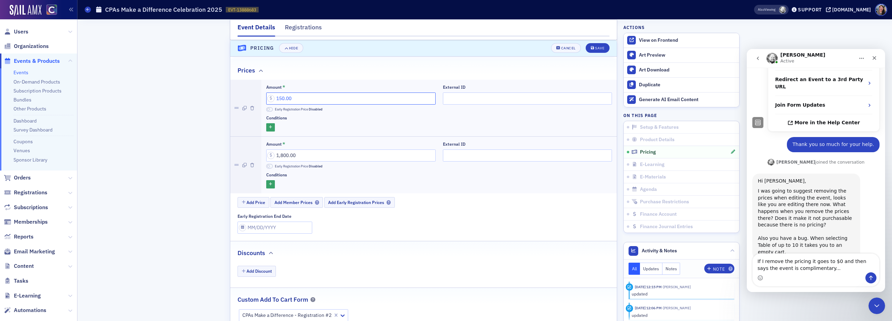
drag, startPoint x: 305, startPoint y: 107, endPoint x: 69, endPoint y: 76, distance: 237.7
click at [71, 77] on div "Users Organizations Events & Products Events On-Demand Products Subscription Pr…" at bounding box center [446, 160] width 892 height 321
type input "0.00"
drag, startPoint x: 319, startPoint y: 158, endPoint x: 29, endPoint y: 133, distance: 290.7
click at [52, 134] on div "Users Organizations Events & Products Events On-Demand Products Subscription Pr…" at bounding box center [446, 160] width 892 height 321
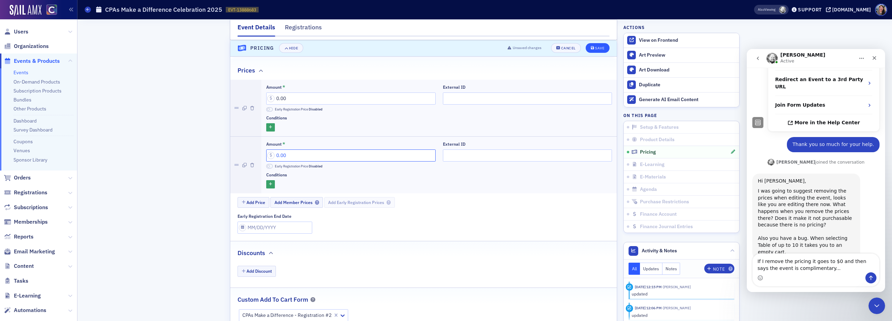
type input "0.00"
click at [602, 49] on div "Save" at bounding box center [599, 49] width 9 height 4
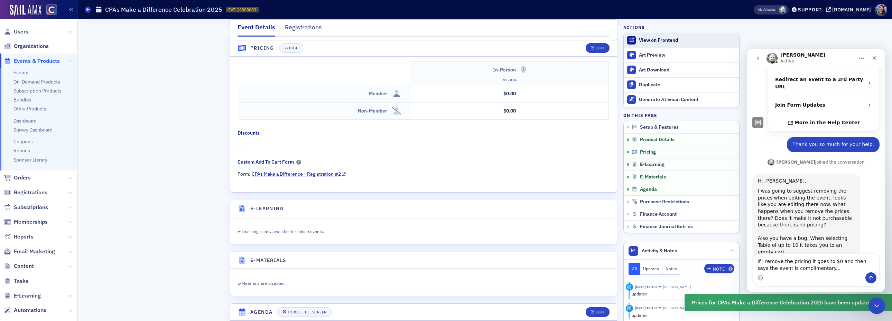
click at [644, 40] on div "View on Frontend" at bounding box center [687, 40] width 97 height 6
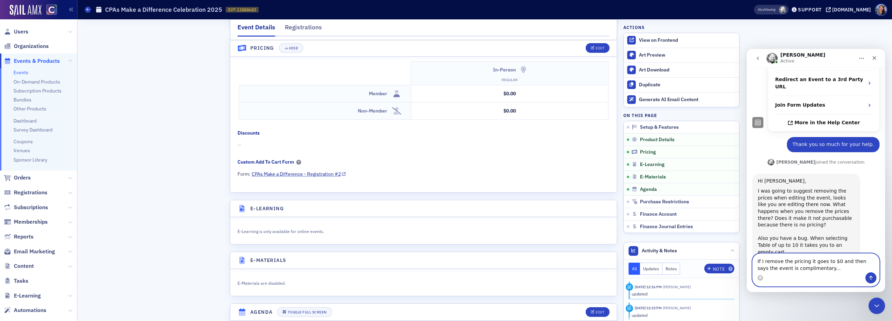
click at [834, 270] on textarea "If I remove the pricing it goes to $0 and then says the event is complimentary.…" at bounding box center [815, 263] width 126 height 19
type textarea "If I remove the pricing it goes to $0 and then says the event is complimentary.…"
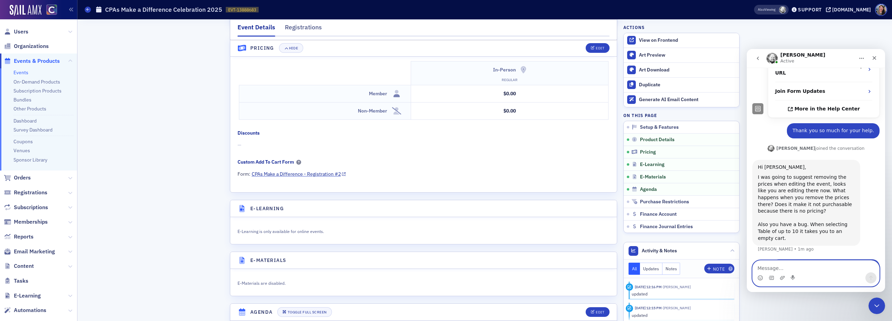
scroll to position [215, 0]
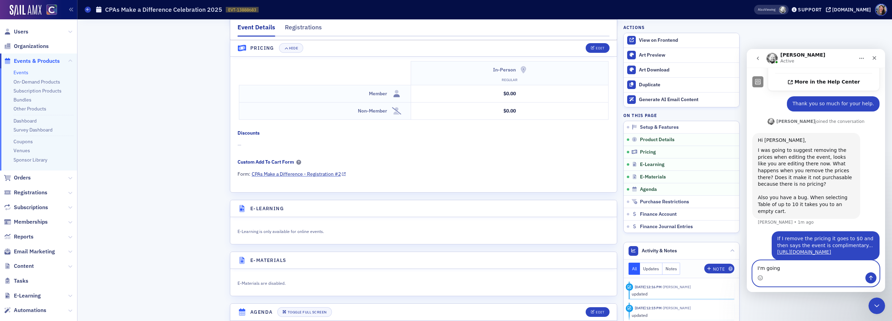
type textarea "I'm going"
click at [602, 48] on div "Edit" at bounding box center [599, 49] width 9 height 4
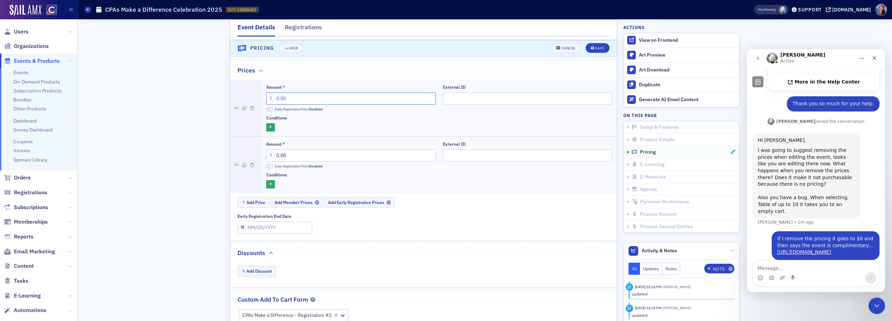
click at [353, 105] on input "0.00" at bounding box center [350, 99] width 169 height 12
click at [344, 132] on div at bounding box center [439, 127] width 346 height 9
click at [253, 111] on icon "button" at bounding box center [252, 108] width 4 height 4
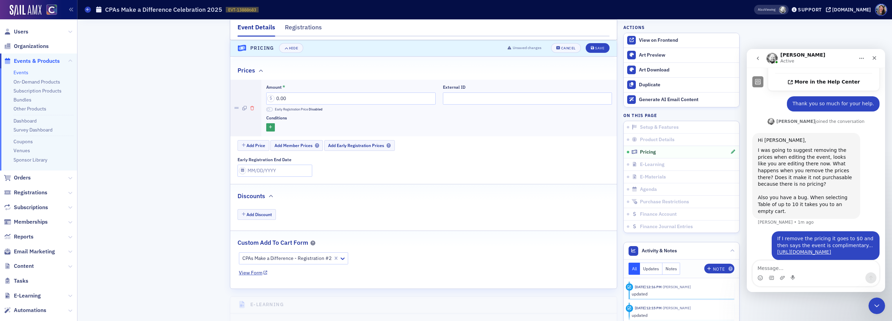
click at [253, 111] on icon "button" at bounding box center [252, 108] width 4 height 4
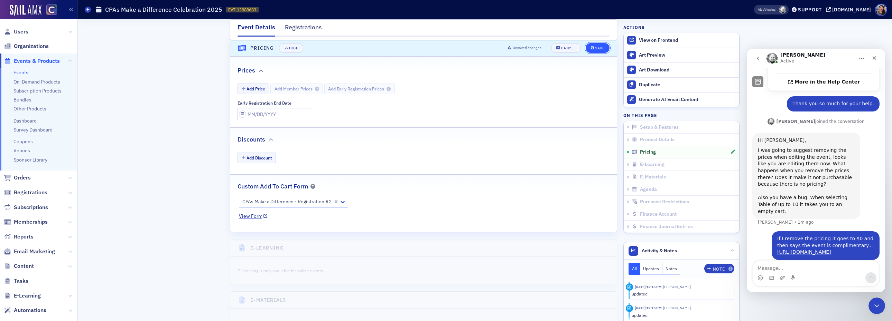
click at [599, 48] on div "Save" at bounding box center [599, 49] width 9 height 4
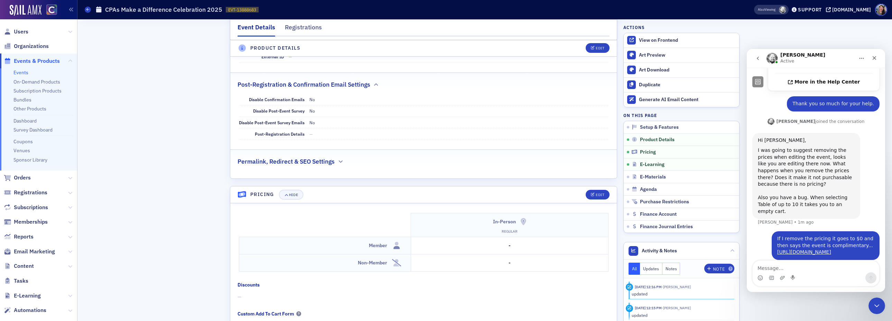
scroll to position [631, 0]
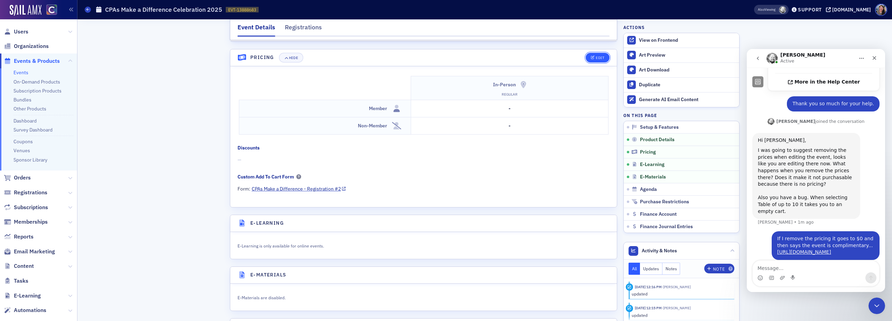
click at [595, 63] on button "Edit" at bounding box center [597, 58] width 24 height 10
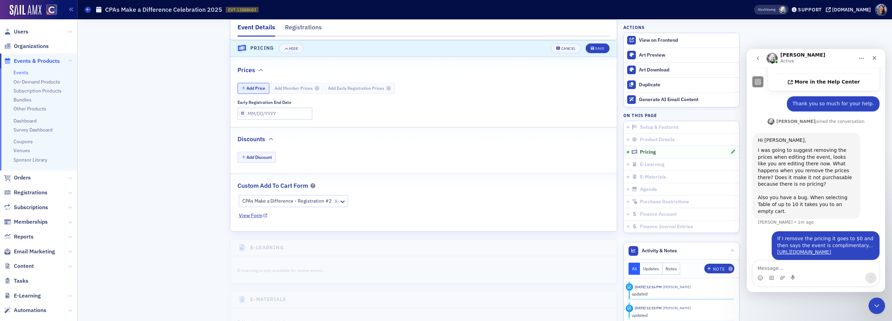
click at [260, 94] on button "Add Price" at bounding box center [253, 88] width 32 height 11
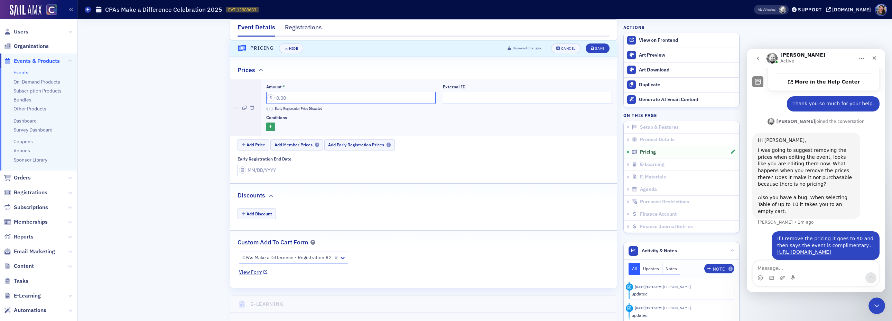
click at [357, 104] on input "Amount *" at bounding box center [350, 98] width 169 height 12
type input "0.00"
click at [817, 273] on div "Intercom messenger" at bounding box center [815, 278] width 126 height 11
click at [816, 270] on textarea "Message…" at bounding box center [815, 267] width 126 height 12
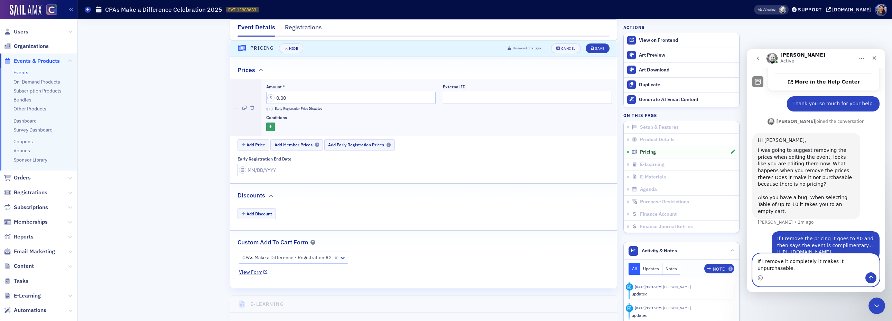
type textarea "If I remove it completely it makes it unpurchaseble."
click at [873, 277] on button "Send a message…" at bounding box center [870, 278] width 11 height 11
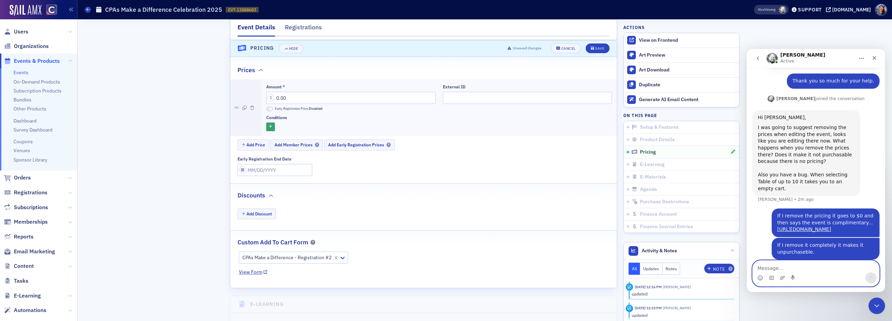
scroll to position [237, 0]
click at [460, 209] on fieldset "Discounts Add Discount" at bounding box center [423, 205] width 386 height 42
drag, startPoint x: 372, startPoint y: 103, endPoint x: 43, endPoint y: 74, distance: 329.6
click at [87, 76] on div "Event Details Registrations Pricing has not been set up. Setup & Features CPAs …" at bounding box center [484, 43] width 805 height 1340
type input "150.00"
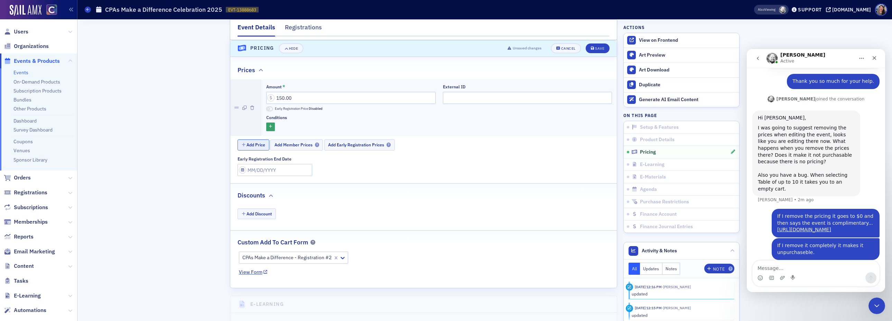
click at [262, 150] on button "Add Price" at bounding box center [253, 145] width 32 height 11
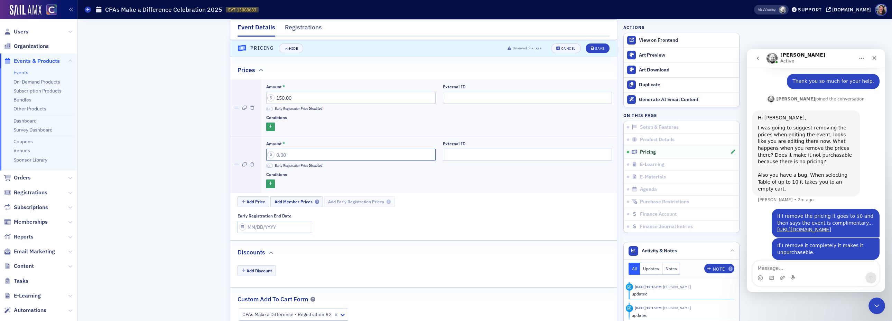
click at [282, 161] on input "Amount *" at bounding box center [350, 155] width 169 height 12
type input "1,800.00"
click at [600, 50] on div "Save" at bounding box center [599, 49] width 9 height 4
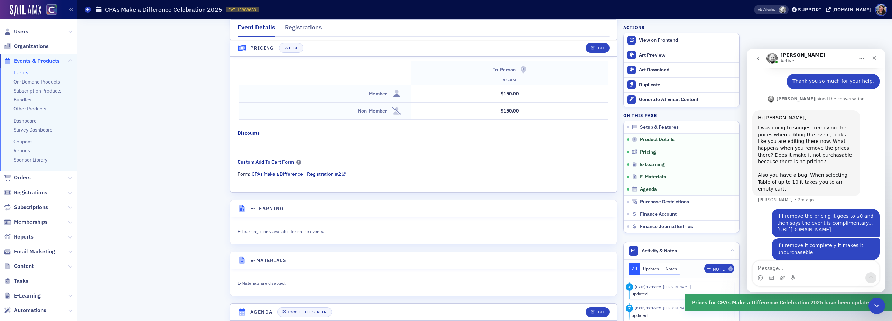
scroll to position [264, 0]
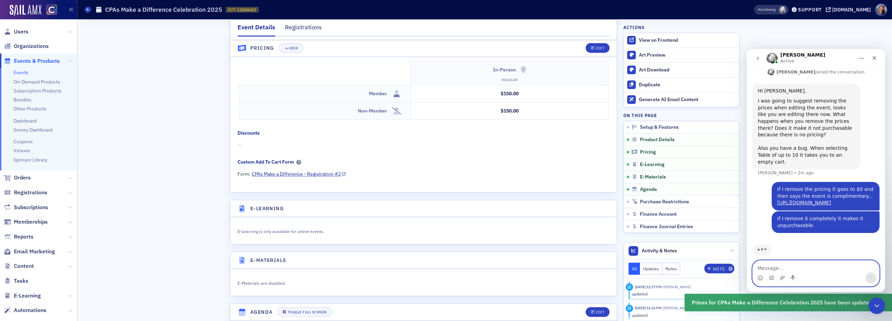
click at [810, 266] on textarea "Message…" at bounding box center [815, 267] width 126 height 12
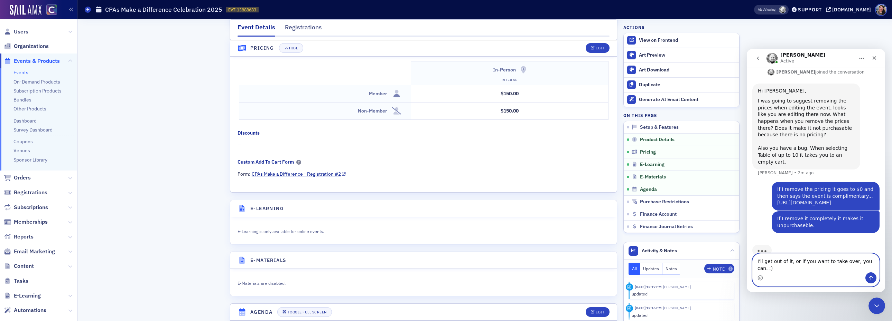
type textarea "I'll get out of it, or if you want to take over, you can. :)"
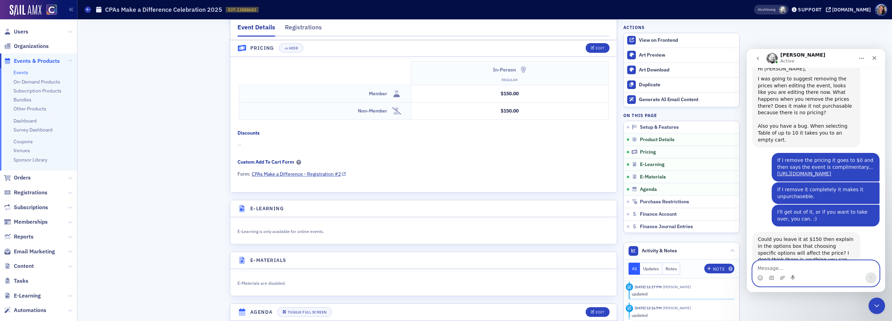
scroll to position [301, 0]
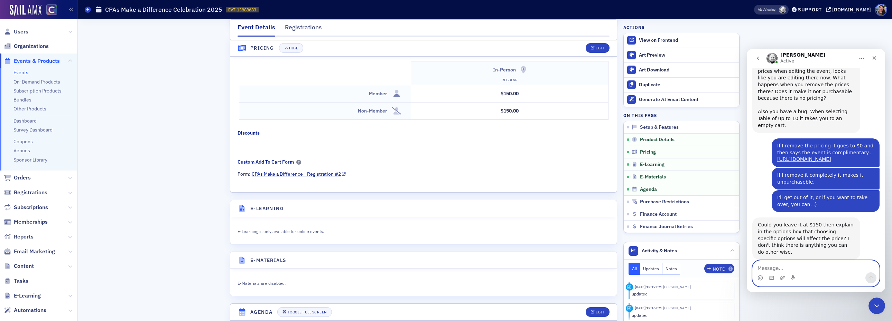
click at [788, 266] on textarea "Message…" at bounding box center [815, 267] width 126 height 12
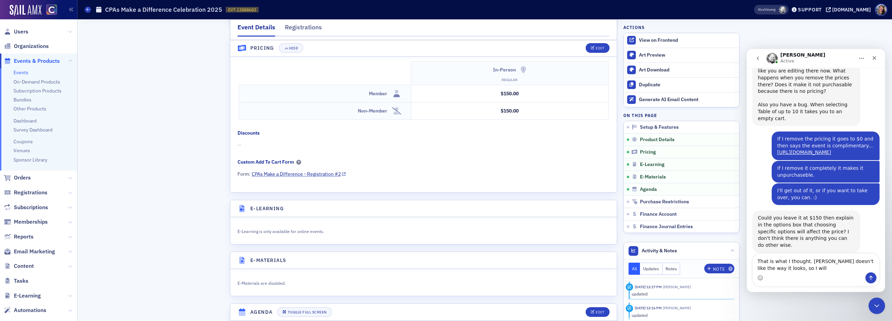
click at [812, 273] on div "Intercom messenger" at bounding box center [815, 278] width 126 height 11
click at [809, 269] on textarea "That is what I thought. Lindsay doesn't like the way it looks, so I will" at bounding box center [815, 263] width 126 height 19
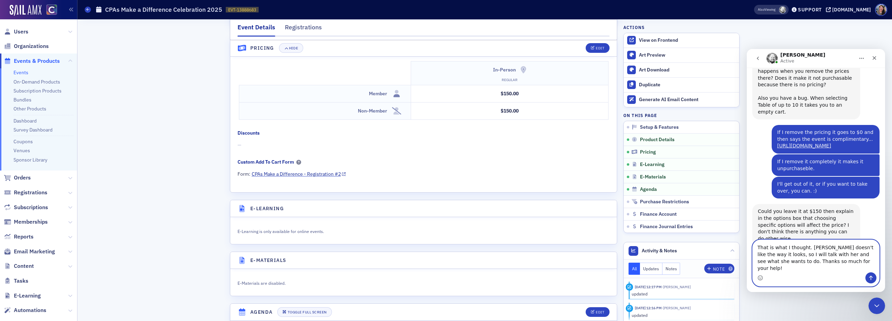
type textarea "That is what I thought. Lindsay doesn't like the way it looks, so I will talk w…"
click at [871, 278] on icon "Send a message…" at bounding box center [871, 278] width 6 height 6
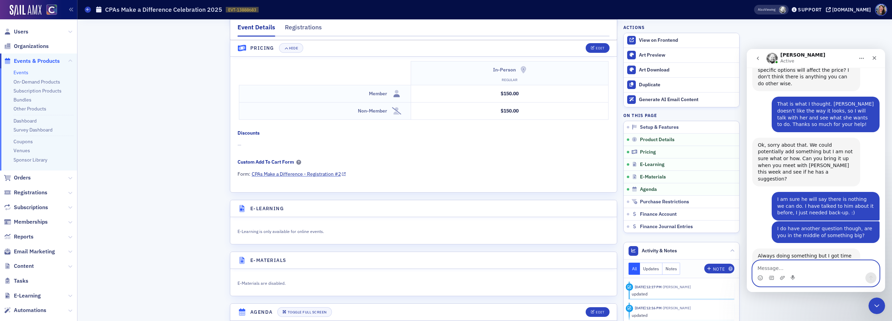
scroll to position [474, 0]
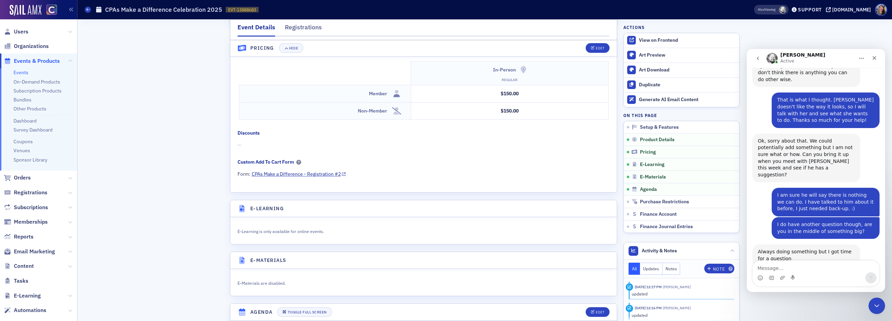
click at [833, 273] on div "Intercom messenger" at bounding box center [815, 278] width 126 height 11
click at [825, 268] on textarea "Message…" at bounding box center [815, 267] width 126 height 12
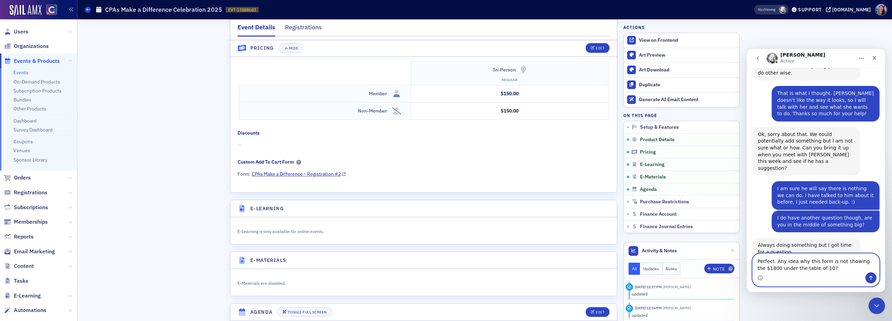
scroll to position [487, 0]
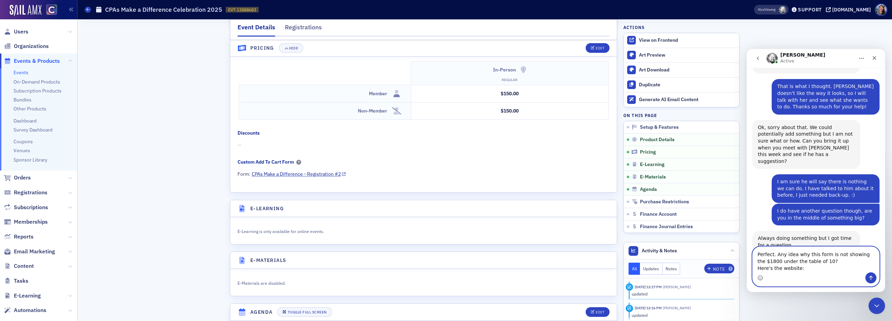
paste textarea "[URL][DOMAIN_NAME]"
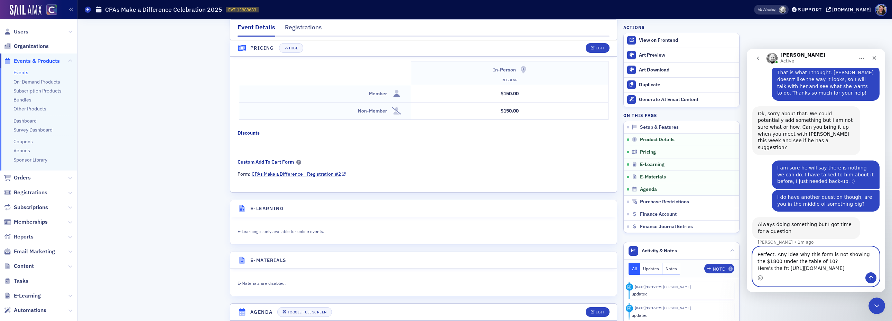
scroll to position [508, 0]
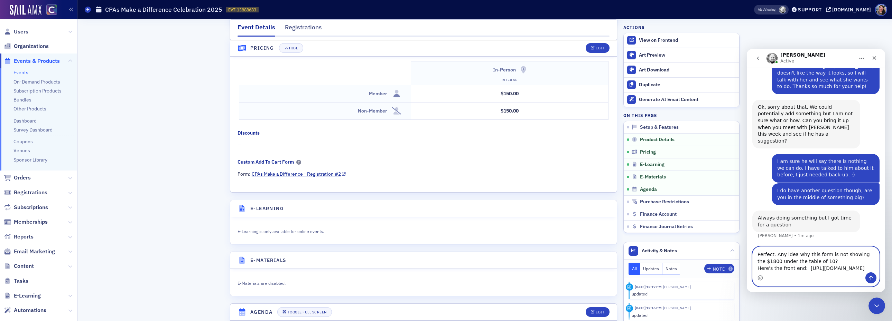
paste textarea "[URL][DOMAIN_NAME]"
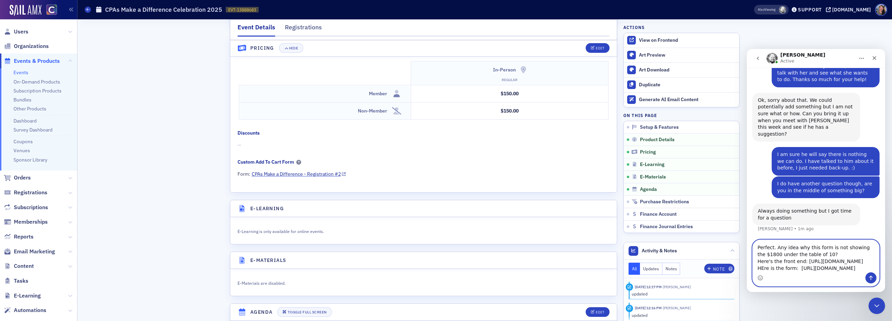
click at [761, 261] on textarea "Perfect. Any idea why this form is not showing the $1800 under the table of 10?…" at bounding box center [815, 256] width 126 height 32
type textarea "Perfect. Any idea why this form is not showing the $1800 under the table of 10?…"
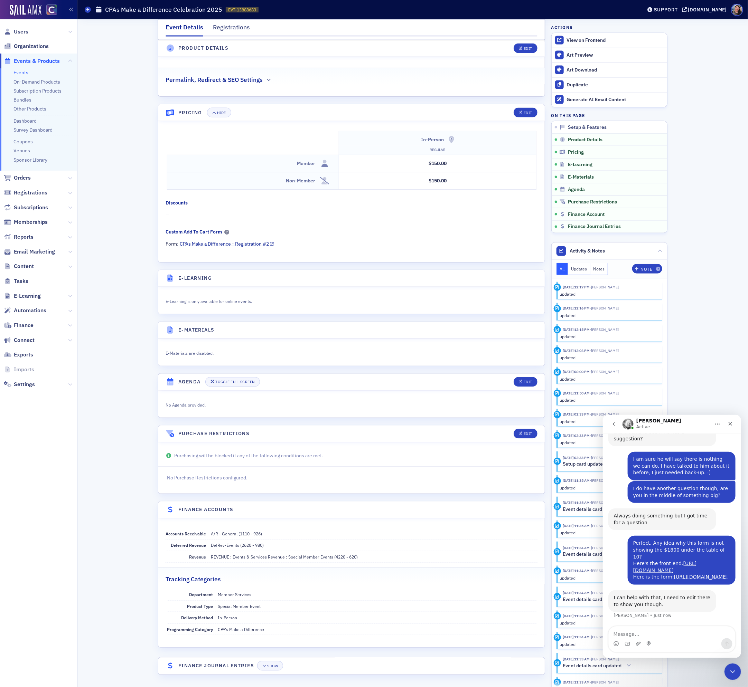
scroll to position [583, 0]
type textarea "No problem. I will get out of it. :)"
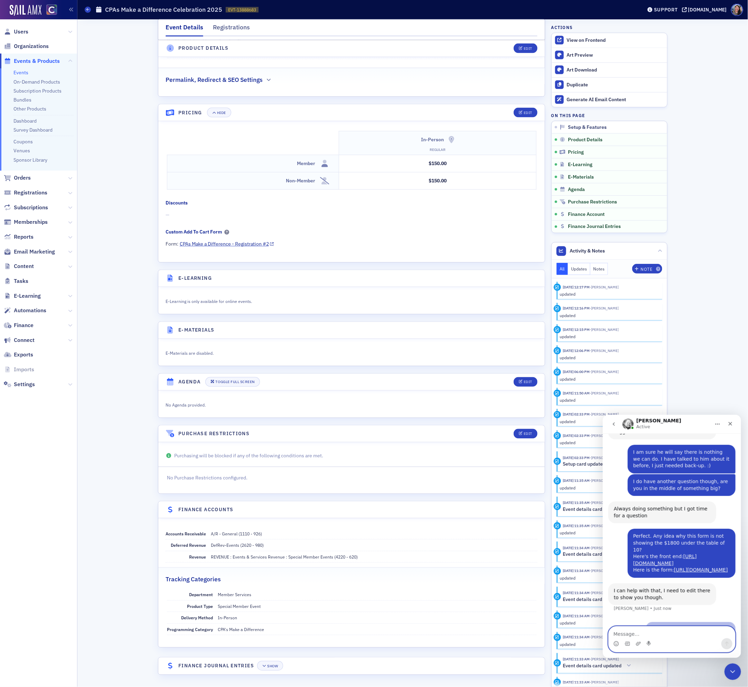
scroll to position [603, 0]
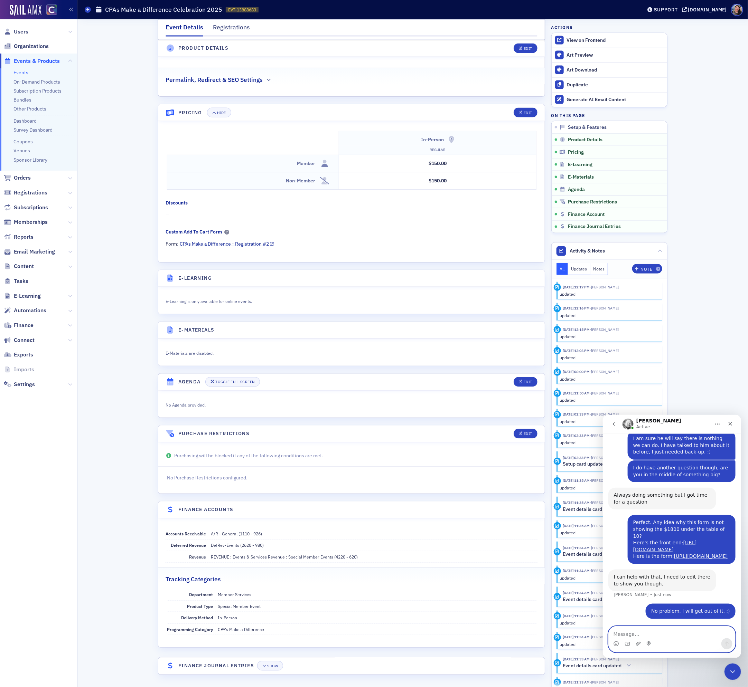
click at [659, 321] on textarea "Message…" at bounding box center [671, 633] width 126 height 12
type textarea "All yours."
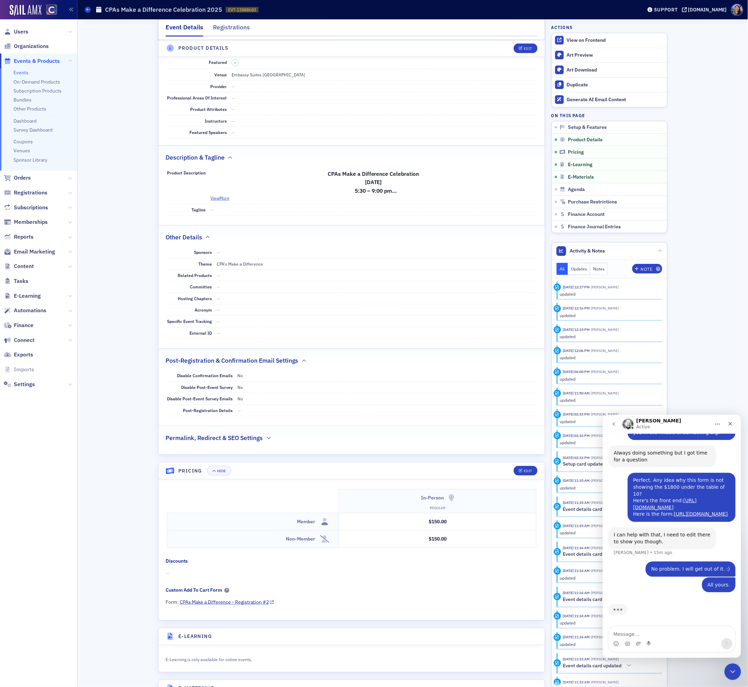
scroll to position [190, 0]
click at [90, 11] on span at bounding box center [88, 10] width 6 height 6
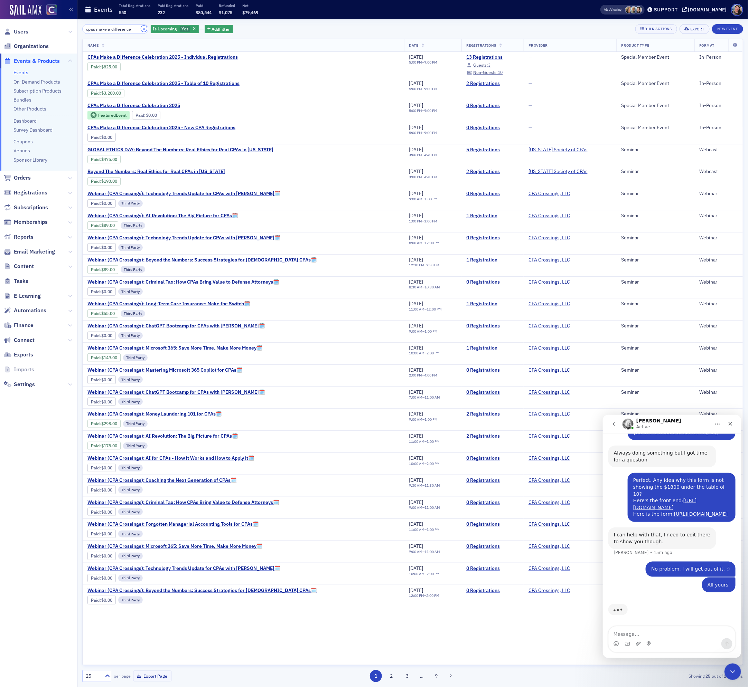
click at [141, 27] on button "×" at bounding box center [144, 29] width 6 height 6
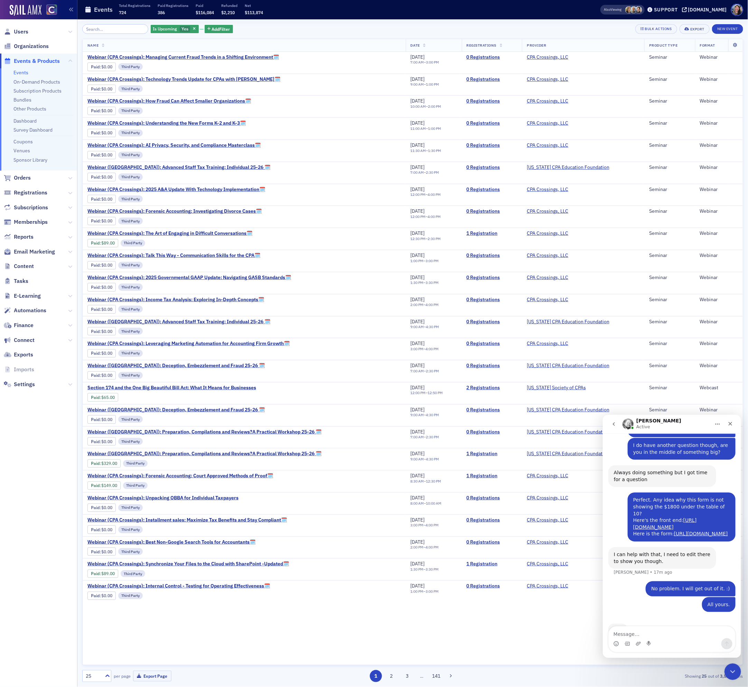
scroll to position [645, 0]
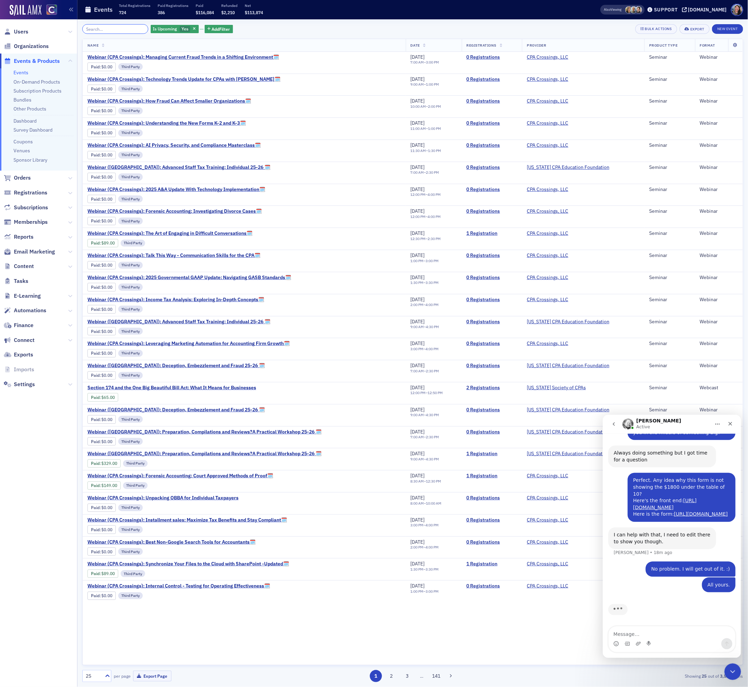
click at [122, 25] on input "search" at bounding box center [115, 29] width 66 height 10
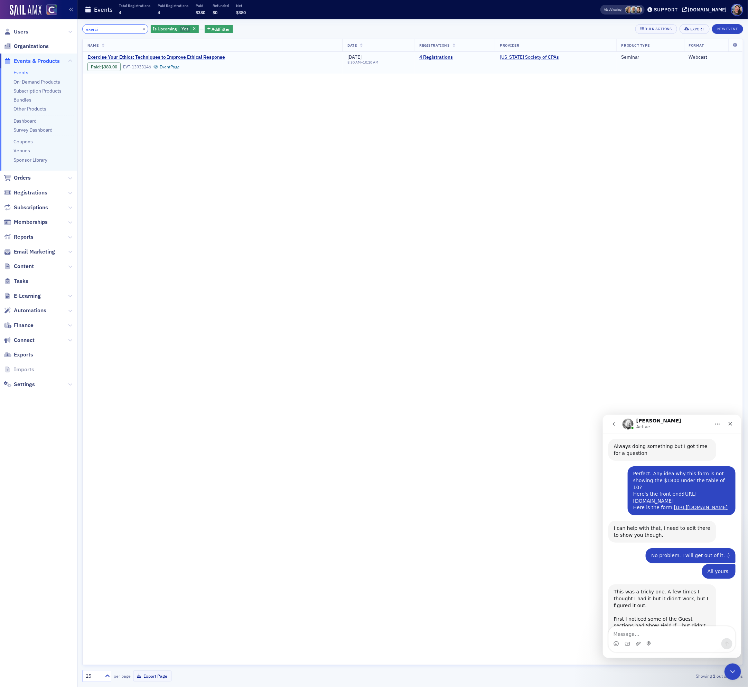
scroll to position [754, 0]
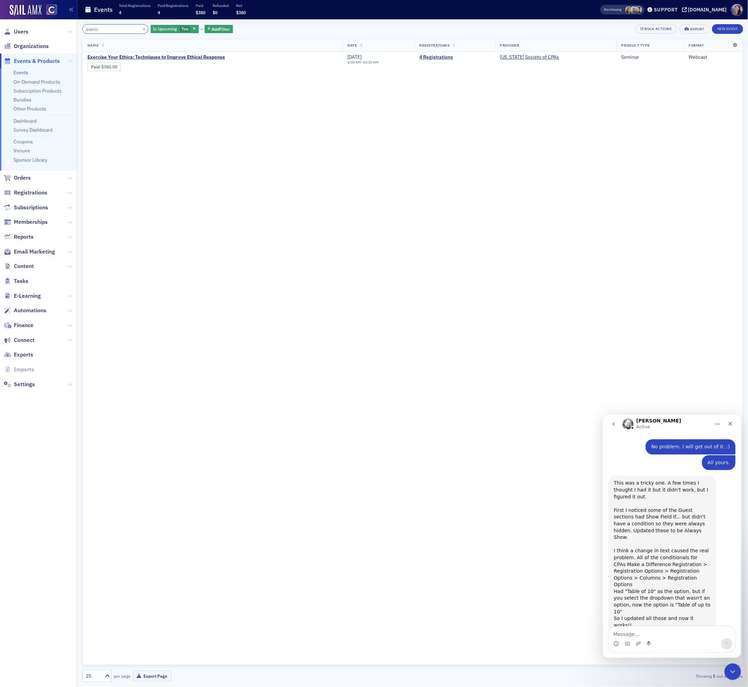
type input "exerci"
click at [675, 321] on div "This was a tricky one. A few times I thought I had it but it didn't work, but I…" at bounding box center [661, 554] width 97 height 149
click at [645, 321] on textarea "Message…" at bounding box center [671, 633] width 126 height 12
click at [658, 321] on textarea "Message…" at bounding box center [671, 633] width 126 height 12
type textarea "G"
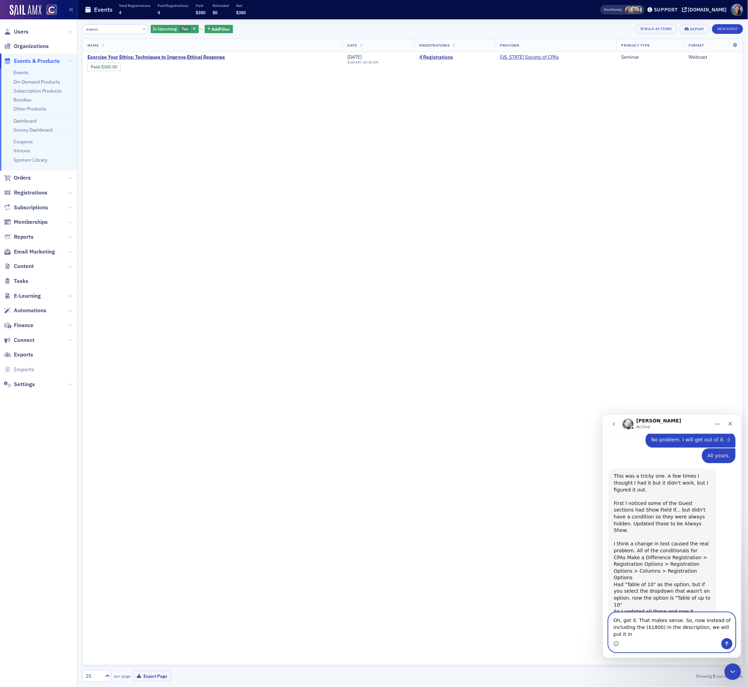
scroll to position [768, 0]
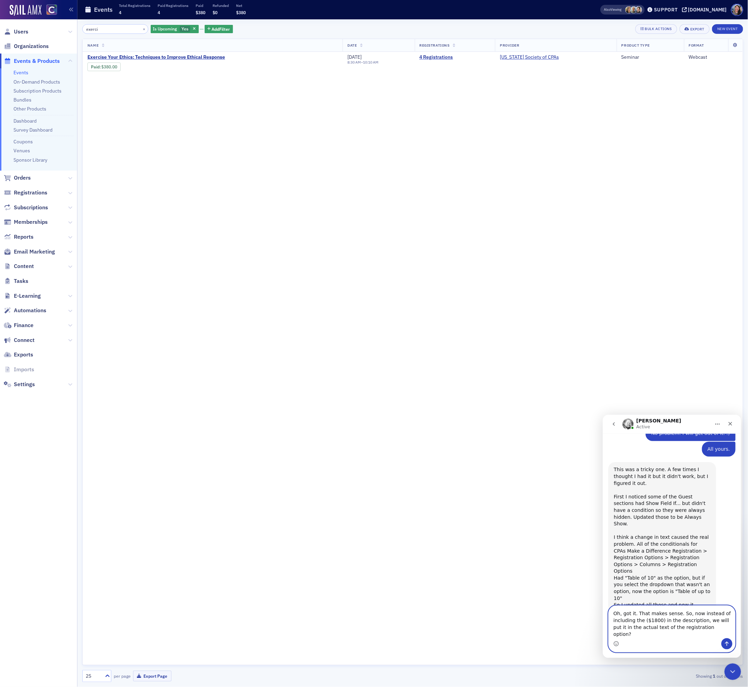
type textarea "Oh, got it. That makes sense. So, now instead of including the ($1800) in the d…"
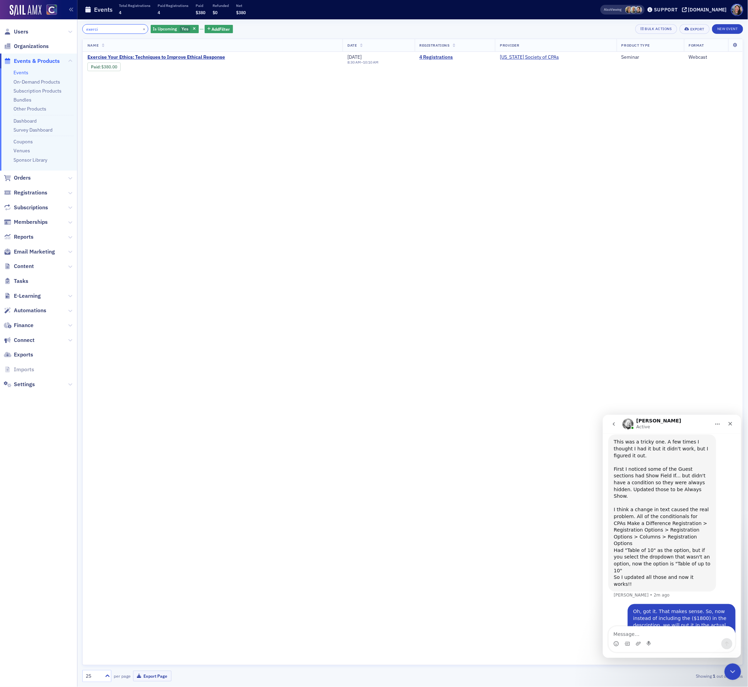
click at [109, 29] on input "exerci" at bounding box center [115, 29] width 66 height 10
click at [142, 57] on span "Exercise Your Ethics: Techniques to Improve Ethical Response" at bounding box center [156, 57] width 138 height 6
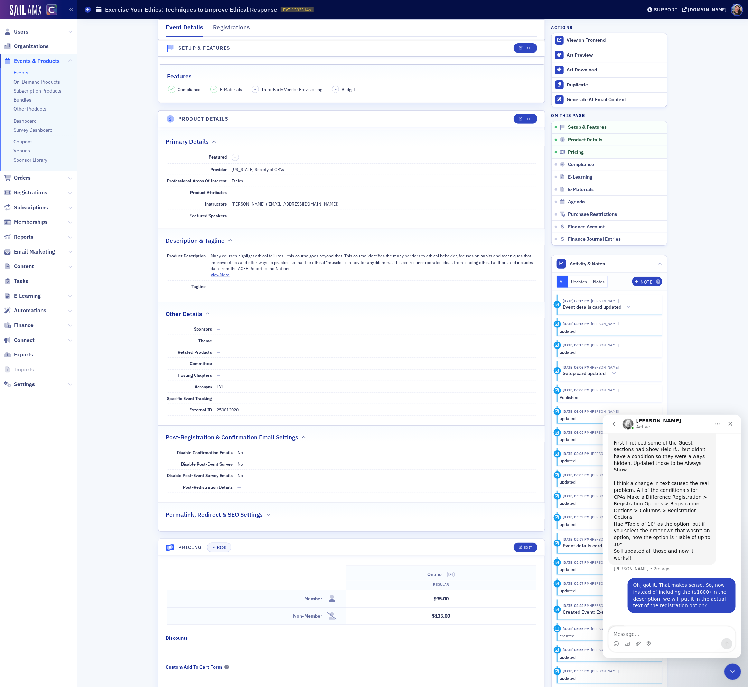
scroll to position [148, 0]
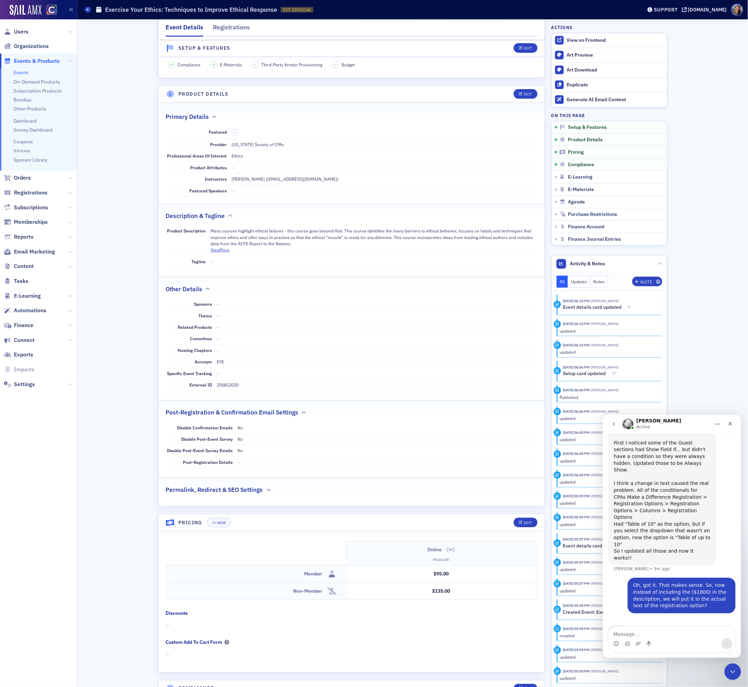
click at [634, 321] on div "Intercom messenger" at bounding box center [671, 643] width 126 height 11
click at [632, 321] on textarea "Message…" at bounding box center [671, 633] width 126 height 12
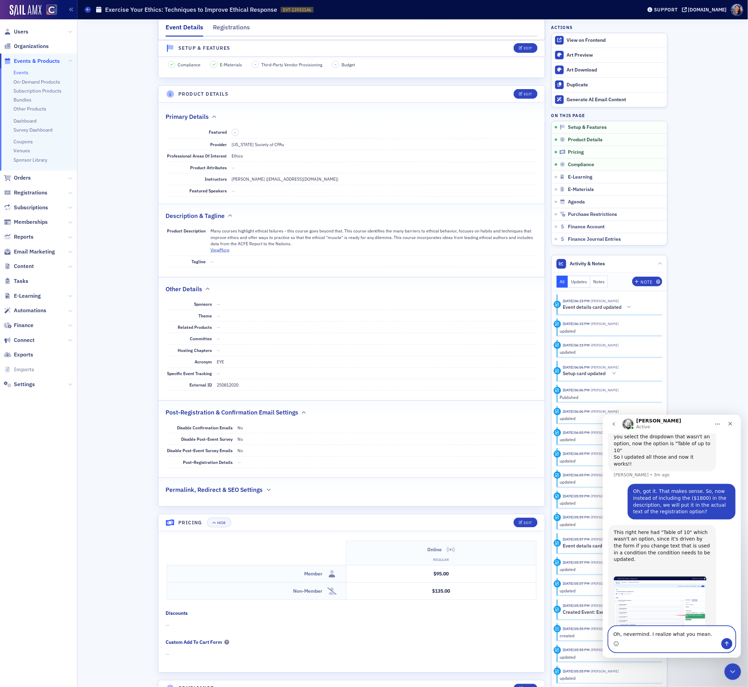
type textarea "Oh, nevermind. I realize what you mean."
click at [664, 321] on img "Aidan says…" at bounding box center [659, 602] width 93 height 52
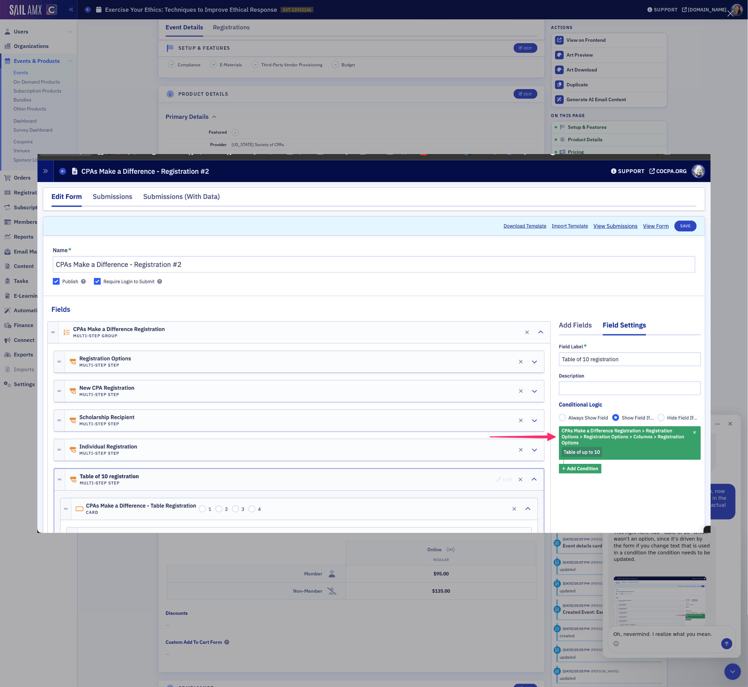
click at [716, 321] on div "Intercom messenger" at bounding box center [374, 343] width 748 height 687
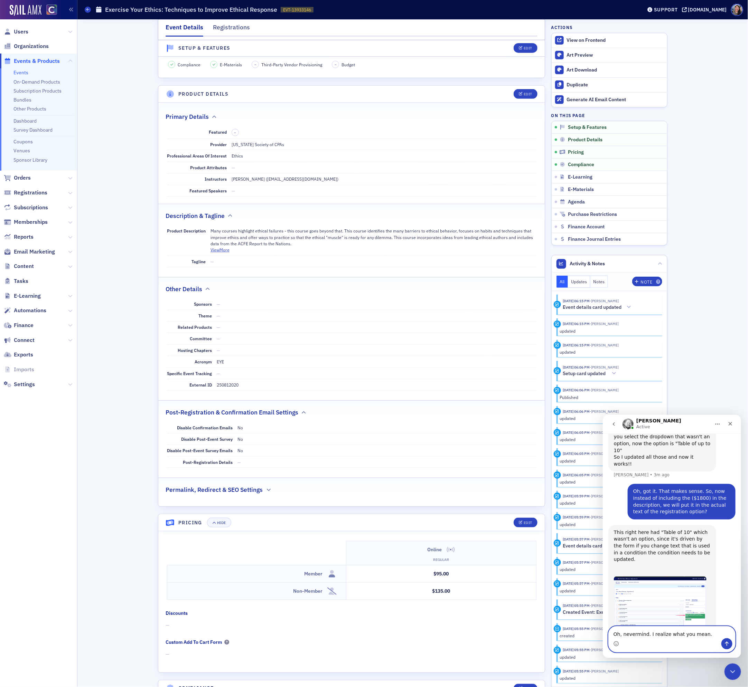
click at [636, 321] on textarea "Oh, nevermind. I realize what you mean." at bounding box center [671, 633] width 126 height 12
type textarea "A"
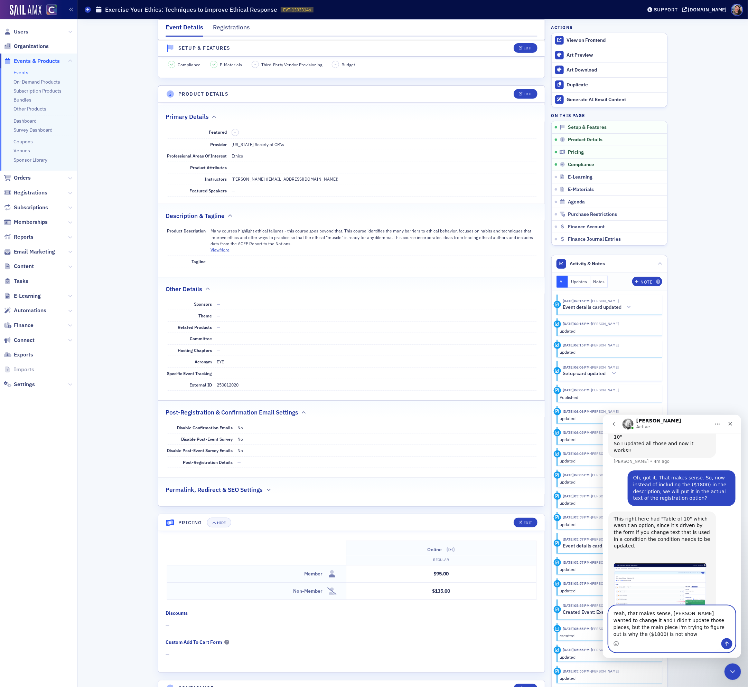
scroll to position [936, 0]
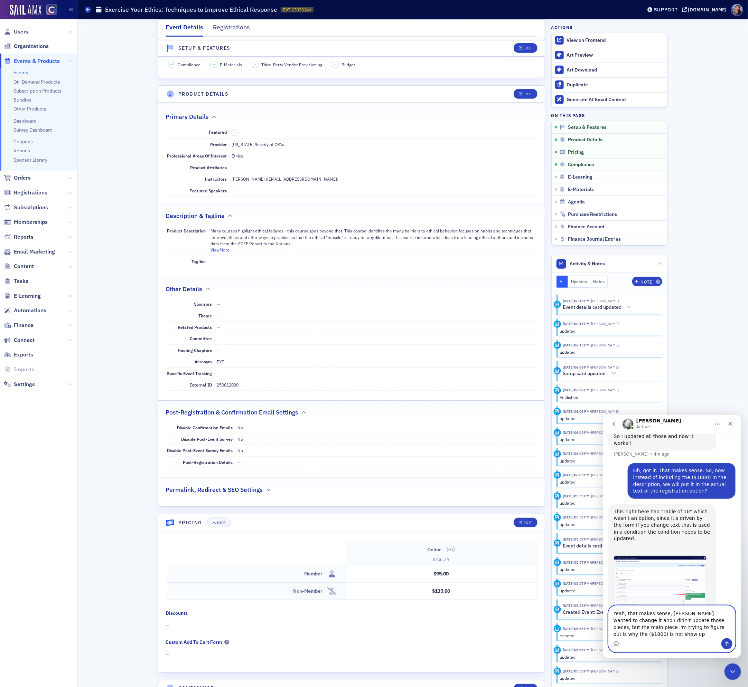
click at [686, 321] on textarea "Yeah, that makes sense, Derrol wanted to change it and I didn't update those pi…" at bounding box center [671, 622] width 126 height 32
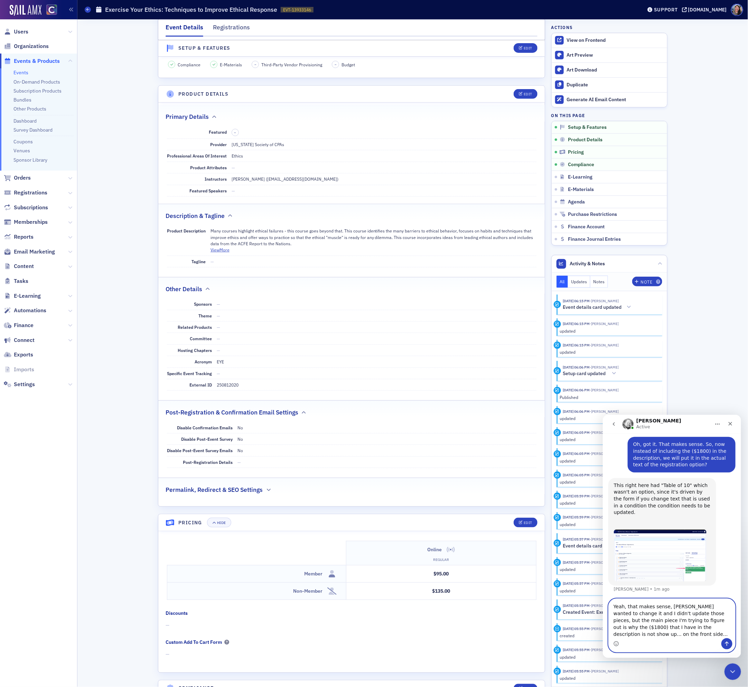
type textarea "Yeah, that makes sense, Derrol wanted to change it and I didn't update those pi…"
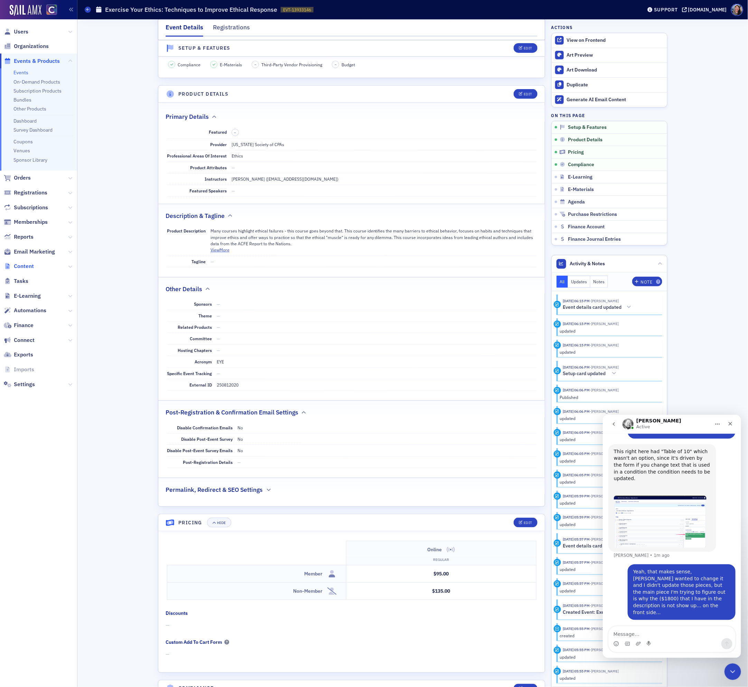
click at [26, 264] on span "Content" at bounding box center [24, 267] width 20 height 8
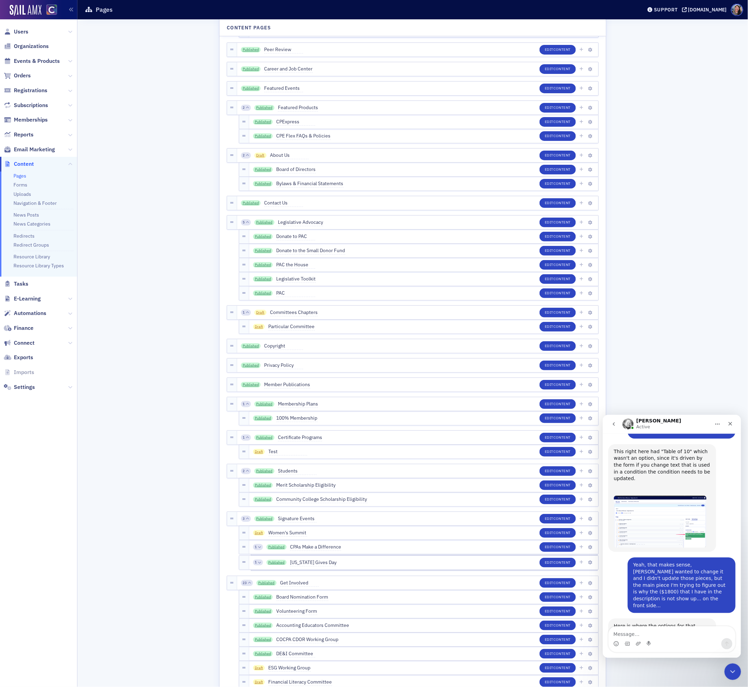
scroll to position [1053, 0]
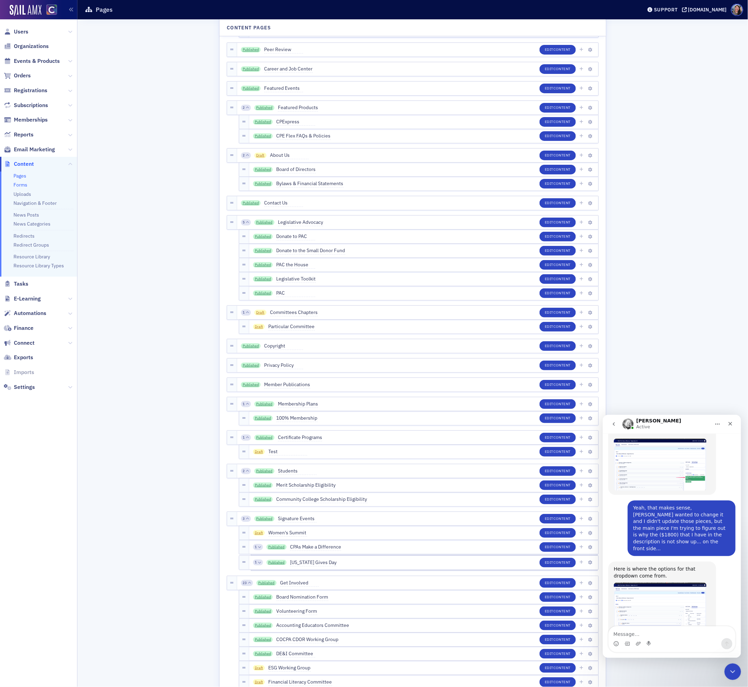
click at [24, 182] on link "Forms" at bounding box center [20, 185] width 14 height 6
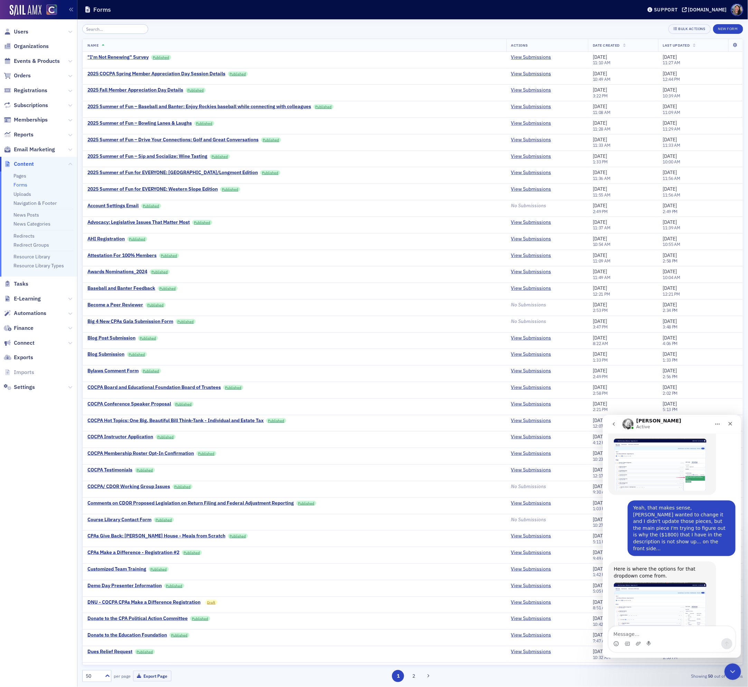
click at [677, 321] on img "Aidan says…" at bounding box center [659, 609] width 93 height 53
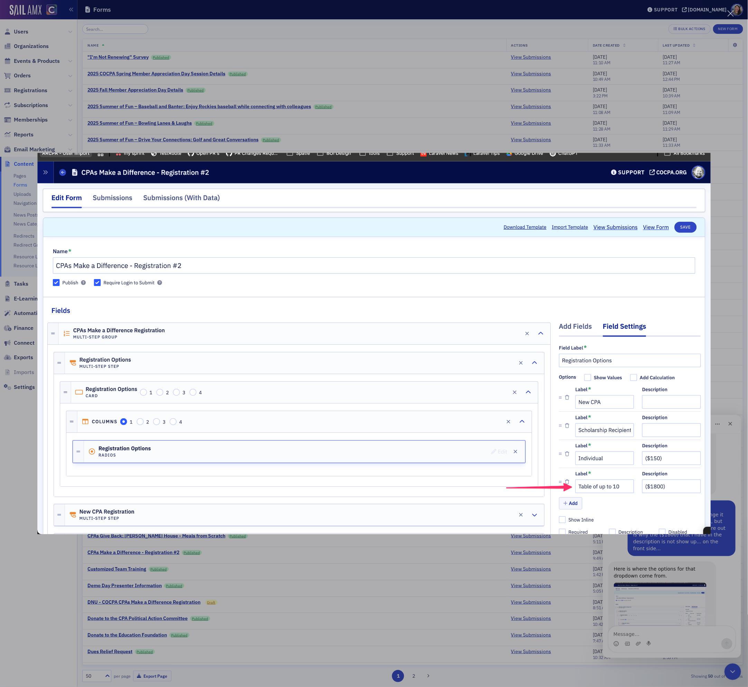
drag, startPoint x: 75, startPoint y: 179, endPoint x: 678, endPoint y: 593, distance: 731.9
click at [678, 321] on div "Intercom messenger" at bounding box center [374, 343] width 748 height 687
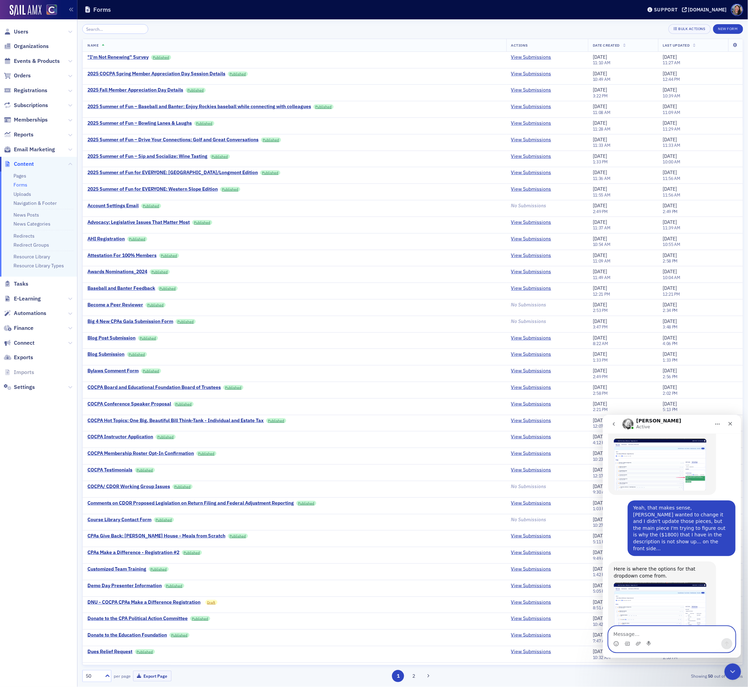
click at [658, 321] on textarea "Message…" at bounding box center [671, 633] width 126 height 12
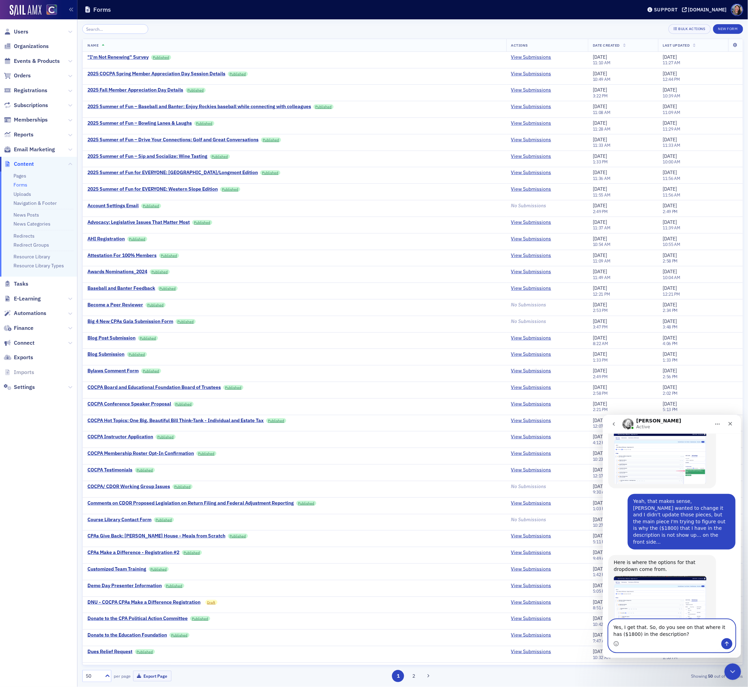
type textarea "Yes, I get that. So, do you see on that where it has ($1800) in the description?"
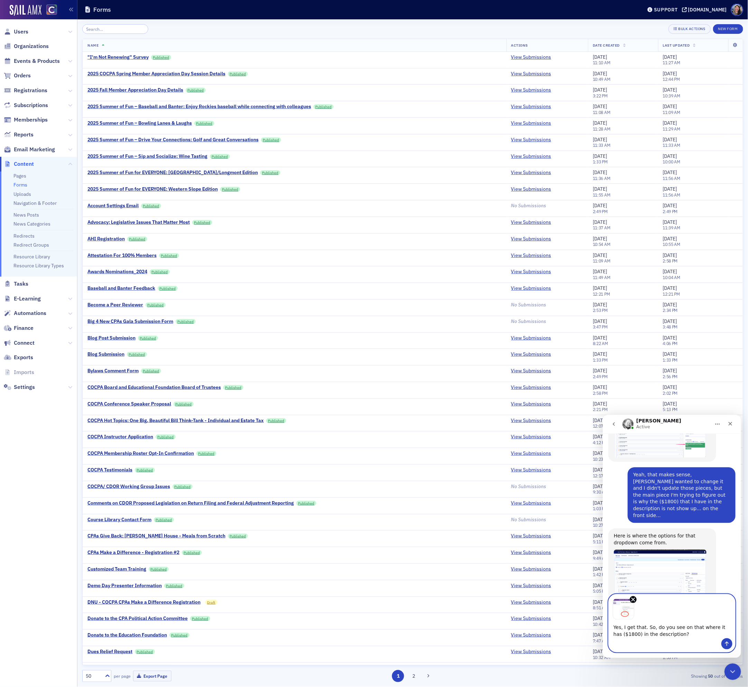
scroll to position [1112, 0]
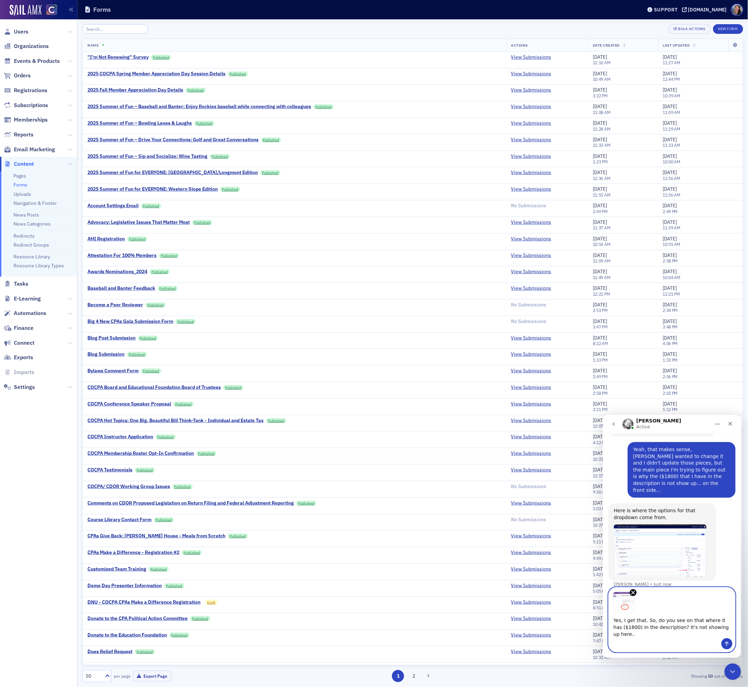
type textarea "Yes, I get that. So, do you see on that where it has ($1800) in the description…"
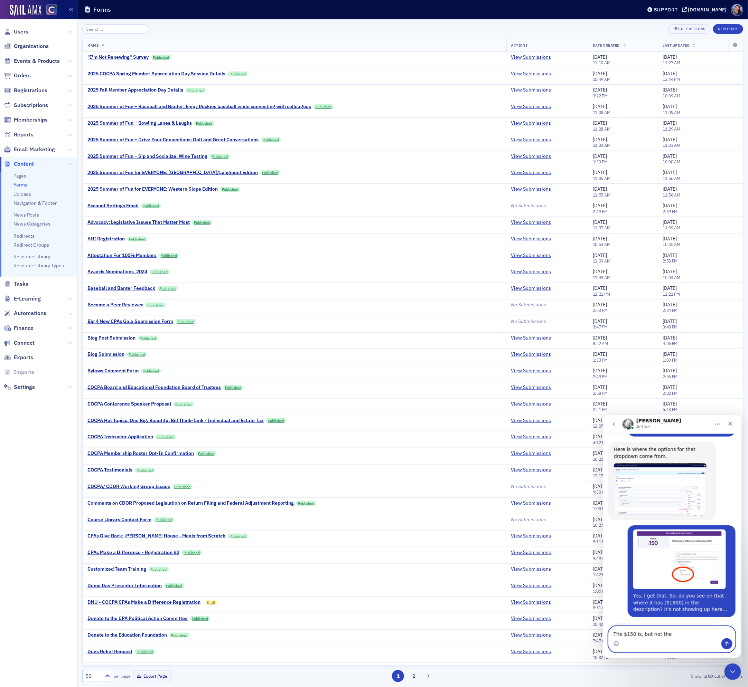
scroll to position [1171, 0]
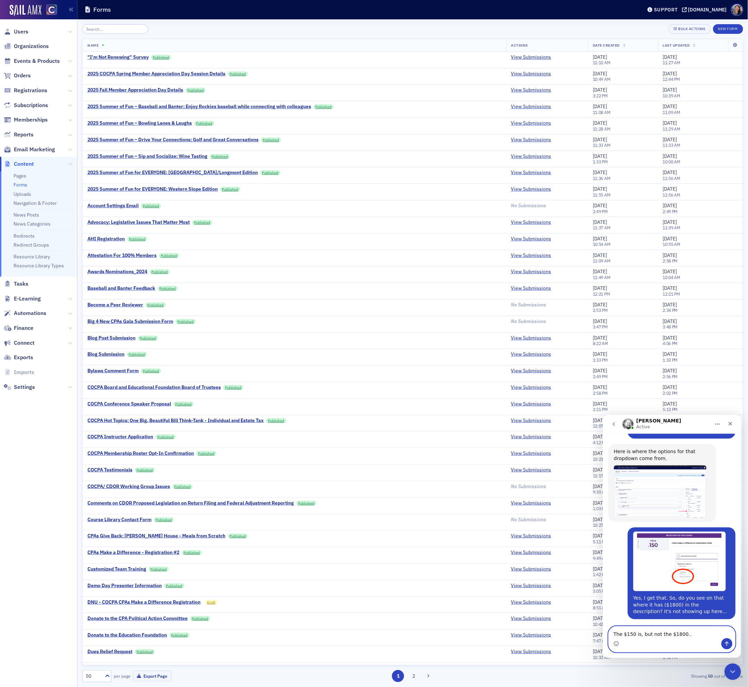
type textarea "The $150 is, but not the $1800..."
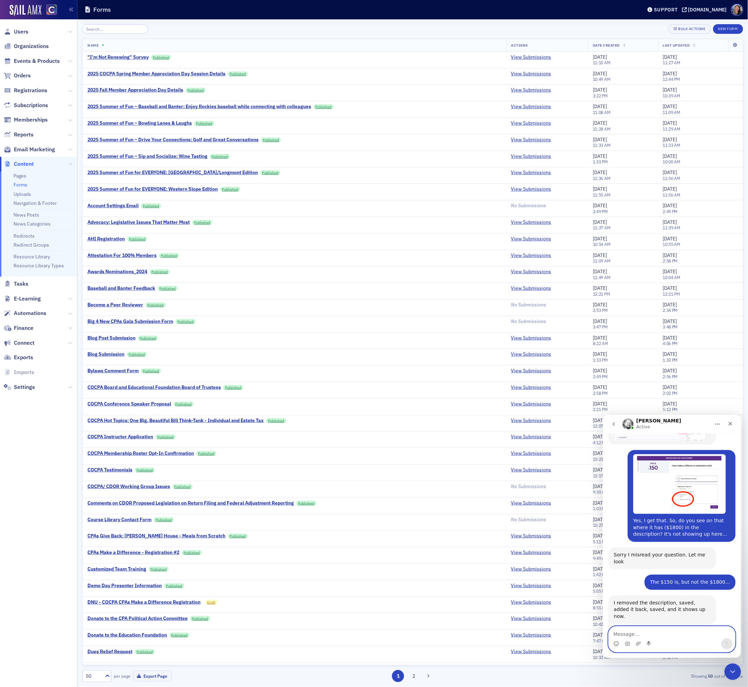
scroll to position [1248, 0]
click at [689, 321] on textarea "Message…" at bounding box center [671, 633] width 126 height 12
type textarea "No, it is $1800 regardless of how many people attend."
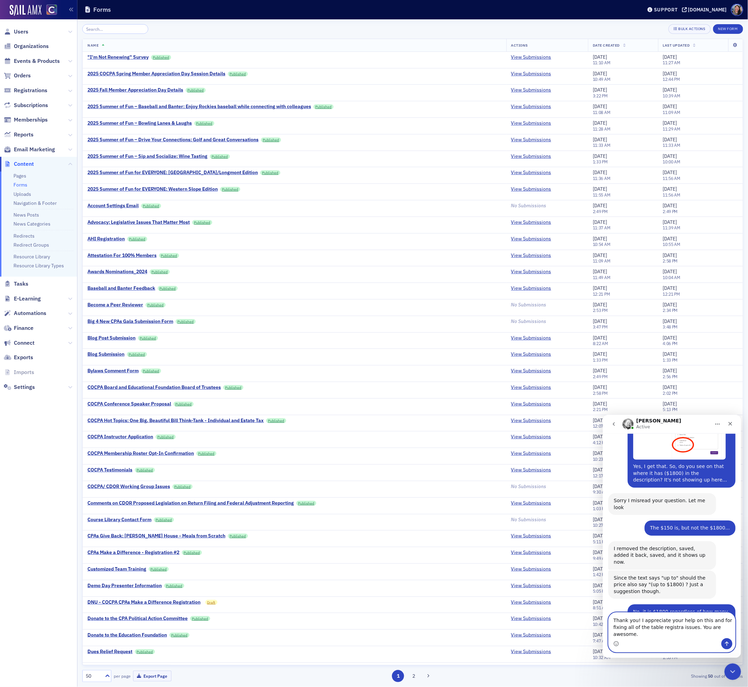
scroll to position [1309, 0]
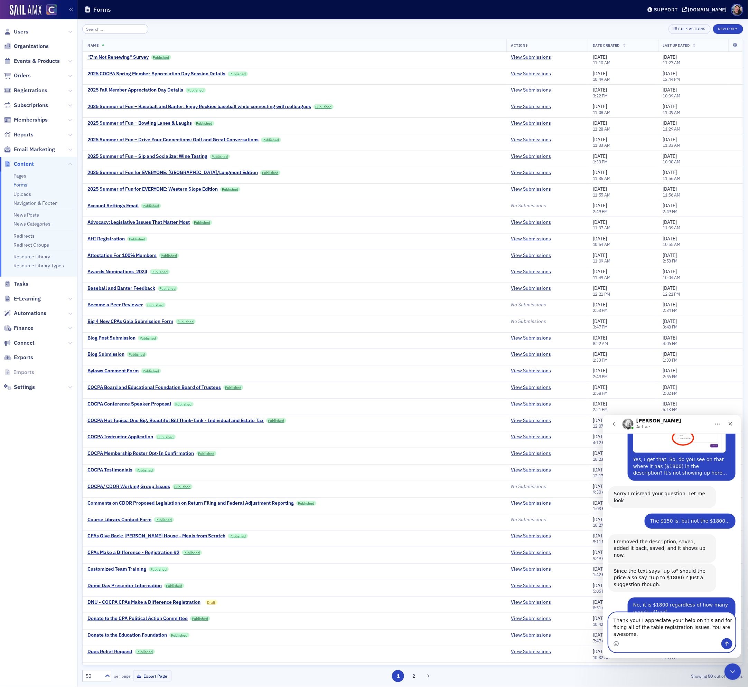
type textarea "Thank you! I appreciate your help on this and for fixing all of the table regis…"
click at [727, 321] on icon "Send a message…" at bounding box center [727, 644] width 6 height 6
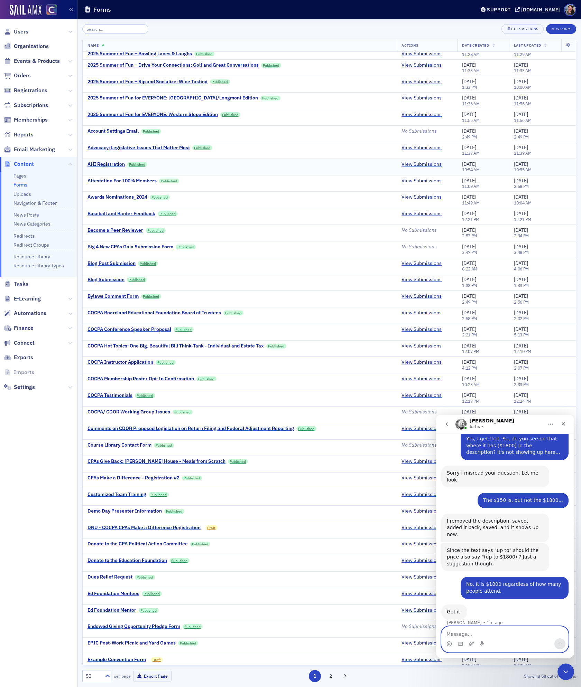
scroll to position [0, 0]
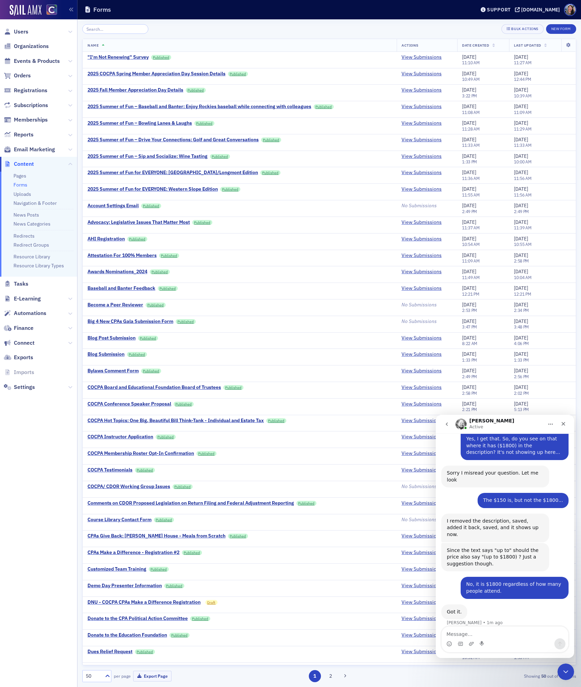
click at [109, 24] on div at bounding box center [115, 29] width 66 height 10
drag, startPoint x: 104, startPoint y: 30, endPoint x: 115, endPoint y: 31, distance: 10.4
click at [104, 27] on input "search" at bounding box center [115, 29] width 66 height 10
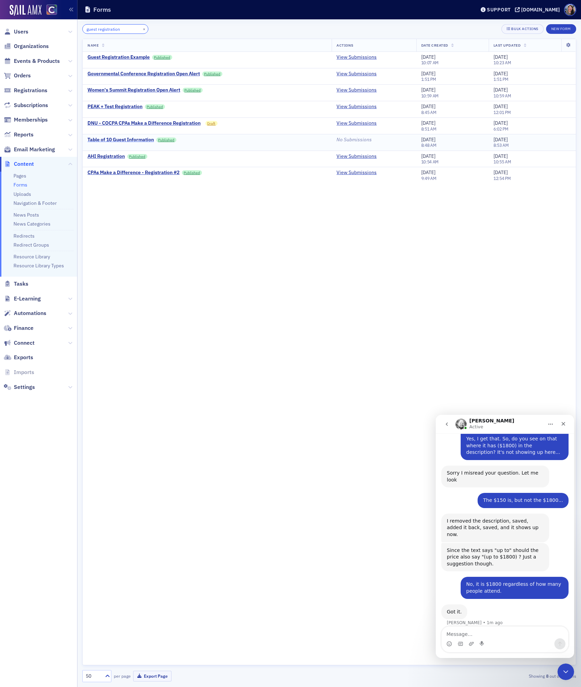
type input "guest registration"
click at [126, 140] on div "Table of 10 Guest Information" at bounding box center [120, 140] width 66 height 6
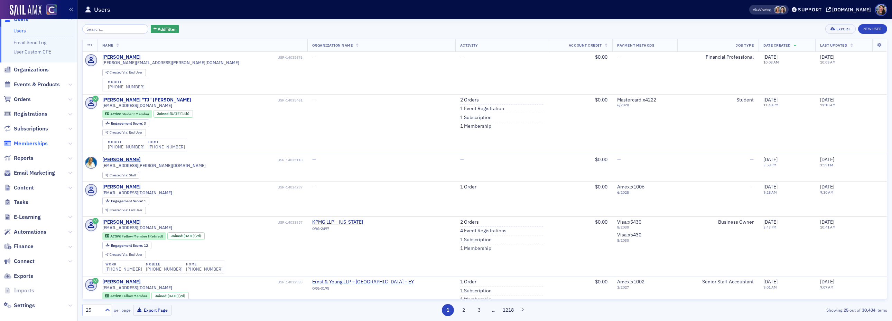
scroll to position [19, 0]
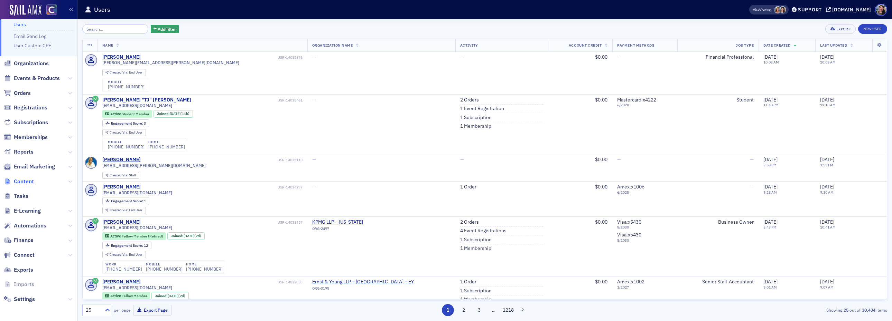
click at [26, 184] on span "Content" at bounding box center [24, 182] width 20 height 8
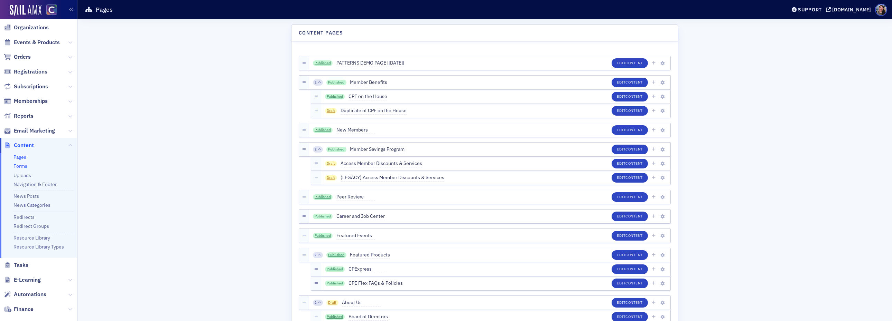
click at [22, 167] on link "Forms" at bounding box center [20, 166] width 14 height 6
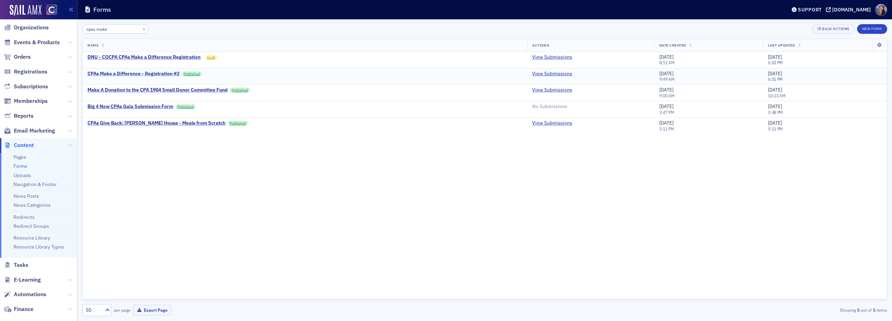
type input "cpas make"
click at [154, 74] on div "CPAs Make a Difference - Registration #2" at bounding box center [133, 74] width 92 height 6
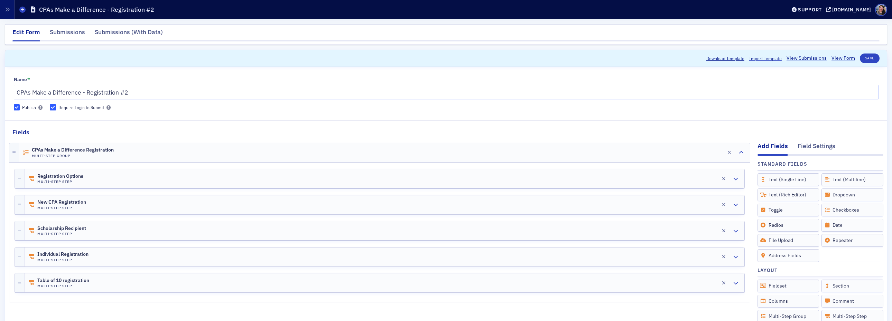
click at [120, 132] on fieldset "Fields Add Fields Field Settings Standard Fields Drag to Add Text (Single Line)…" at bounding box center [445, 274] width 881 height 309
click at [74, 178] on span "Registration Options" at bounding box center [60, 177] width 46 height 6
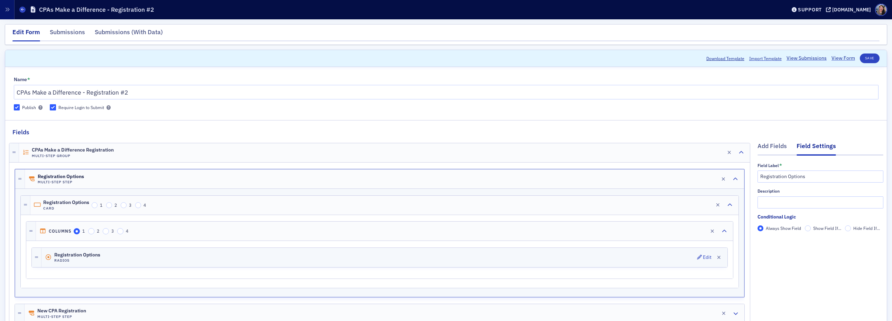
click at [129, 261] on div "Registration Options Radios Edit" at bounding box center [384, 257] width 686 height 19
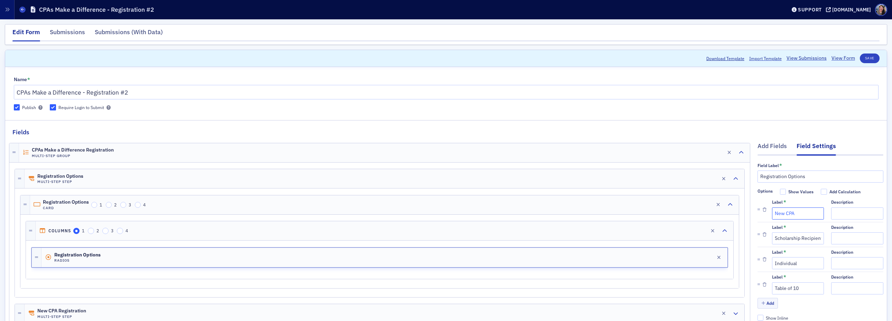
click at [804, 215] on input "New CPA" at bounding box center [798, 214] width 52 height 12
type input "New CPA"
click at [804, 265] on input "Individual" at bounding box center [798, 263] width 52 height 12
type input "Individual ($150)"
click at [817, 290] on input "Table of 10" at bounding box center [798, 289] width 52 height 12
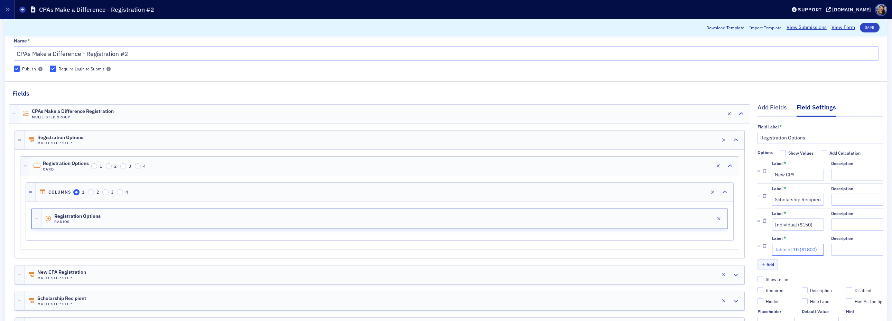
scroll to position [37, 0]
type input "Table of 10 ($1800)"
click at [871, 27] on button "Save" at bounding box center [870, 28] width 20 height 10
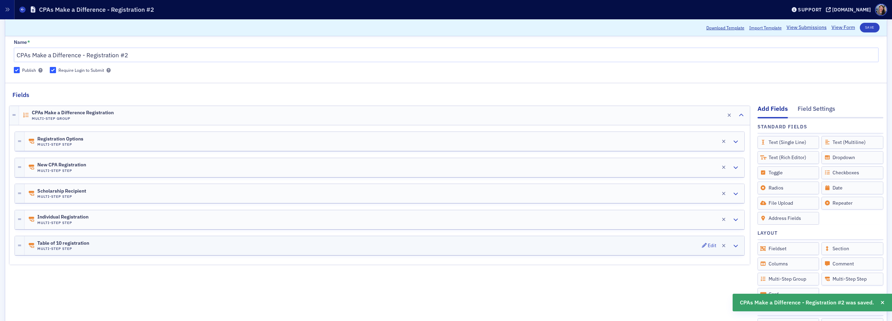
click at [115, 250] on div "Table of 10 registration Multi-Step Step Edit" at bounding box center [385, 245] width 720 height 19
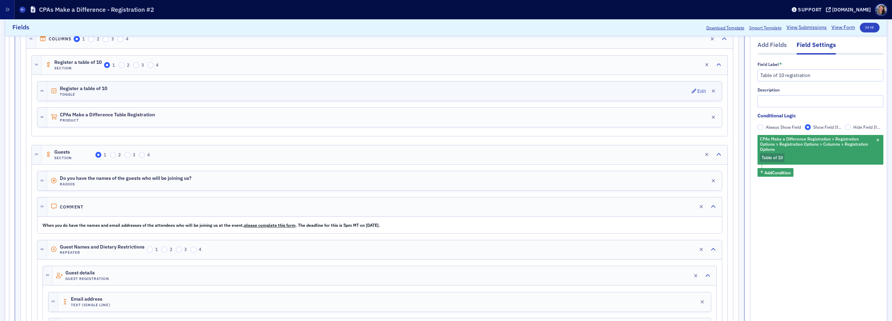
scroll to position [298, 0]
click at [875, 27] on button "Save" at bounding box center [870, 28] width 20 height 10
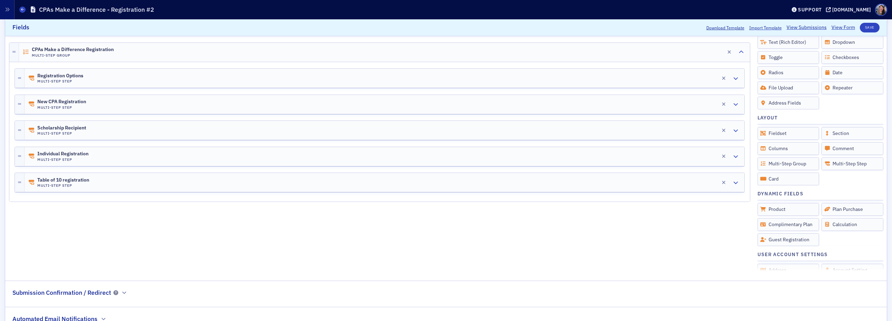
scroll to position [152, 0]
click at [162, 183] on div "Table of 10 registration Multi-Step Step Edit" at bounding box center [385, 182] width 720 height 19
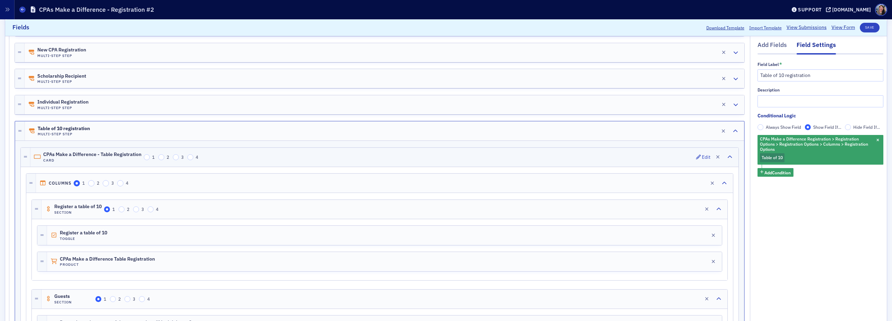
click at [274, 160] on div "CPAs Make a Difference - Table Registration Card 1 2 3 4 Edit" at bounding box center [384, 157] width 708 height 19
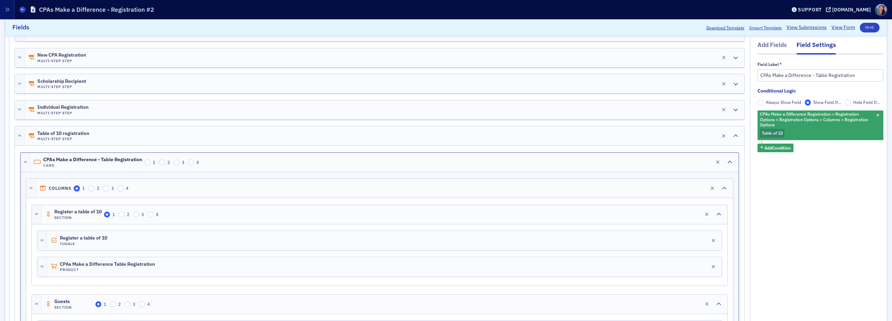
scroll to position [133, 0]
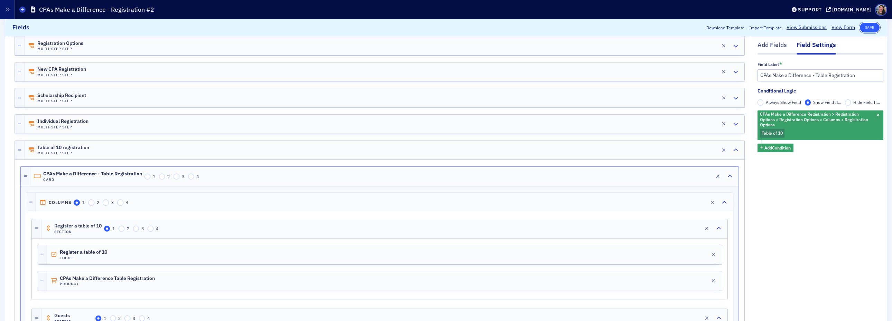
click at [869, 28] on button "Save" at bounding box center [870, 28] width 20 height 10
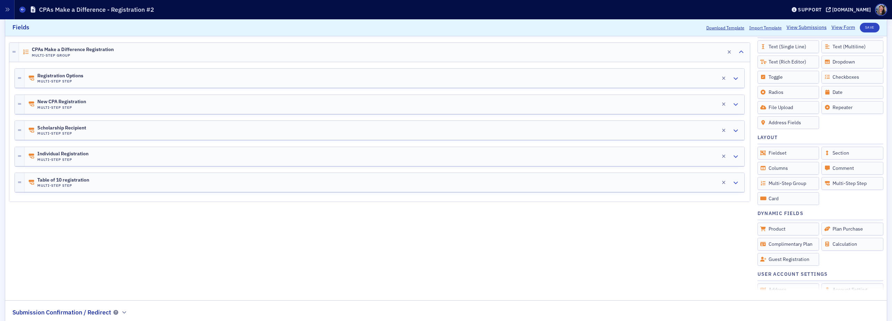
scroll to position [0, 0]
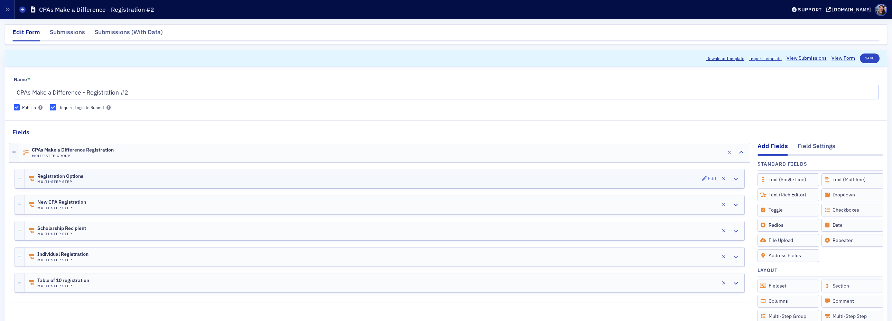
click at [89, 180] on div "Registration Options Multi-Step Step Edit" at bounding box center [385, 178] width 720 height 19
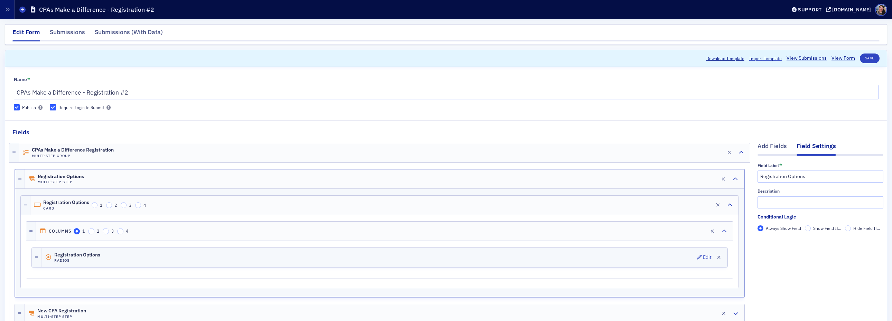
click at [148, 256] on div "Registration Options Radios Edit" at bounding box center [384, 257] width 686 height 19
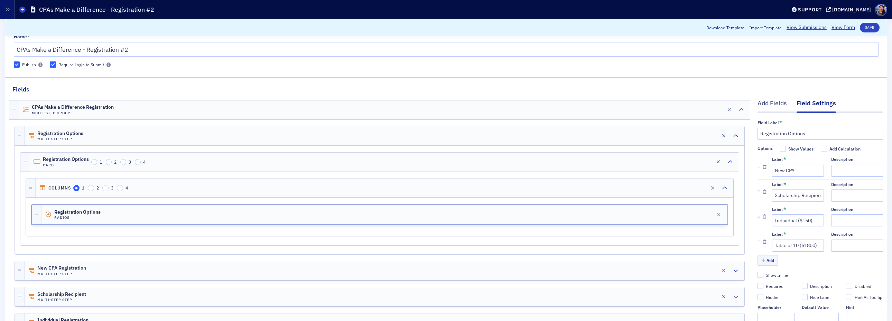
scroll to position [46, 0]
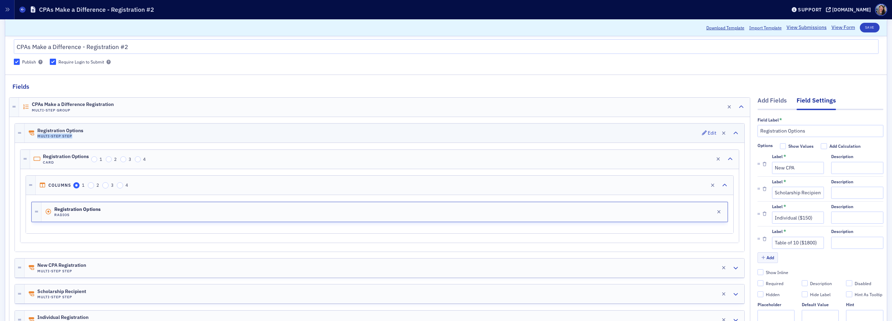
click at [130, 135] on div "Registration Options Multi-Step Step Edit" at bounding box center [385, 133] width 720 height 19
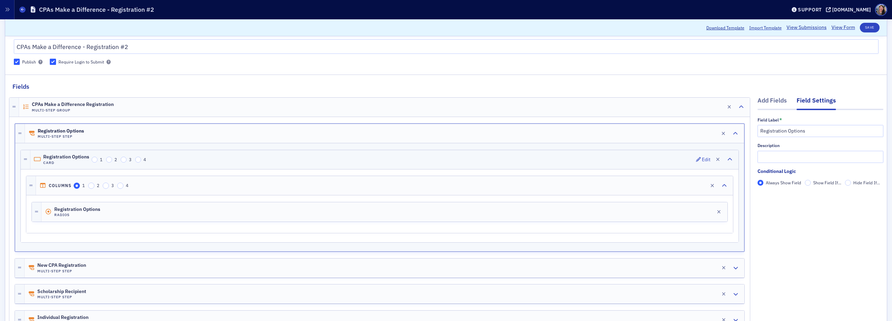
click at [182, 161] on div "Registration Options Card 1 2 3 4 Edit" at bounding box center [384, 159] width 708 height 19
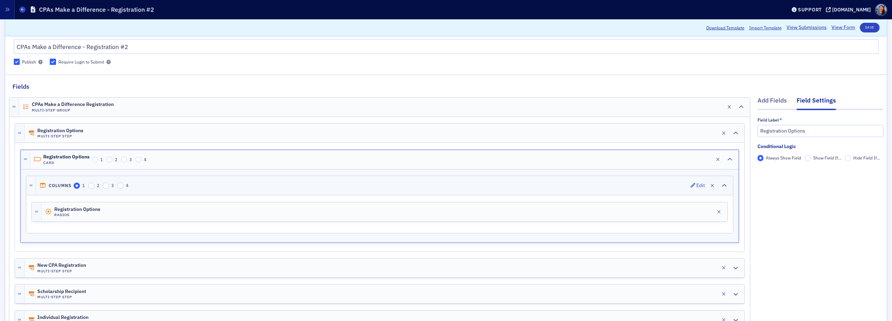
click at [190, 185] on div "Columns 1 2 3 4 Edit" at bounding box center [384, 185] width 697 height 19
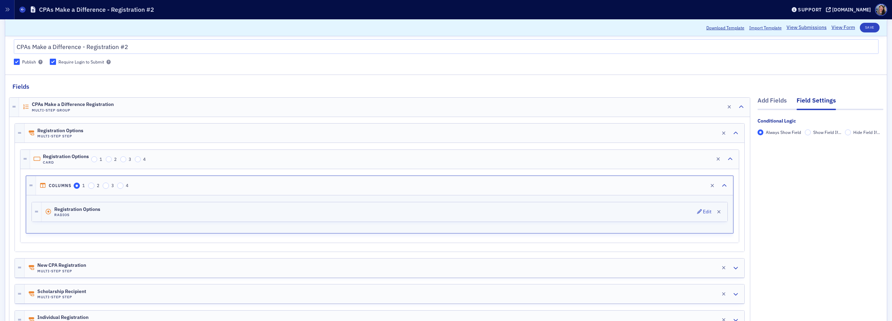
click at [191, 212] on div "Registration Options Radios Edit" at bounding box center [384, 212] width 686 height 19
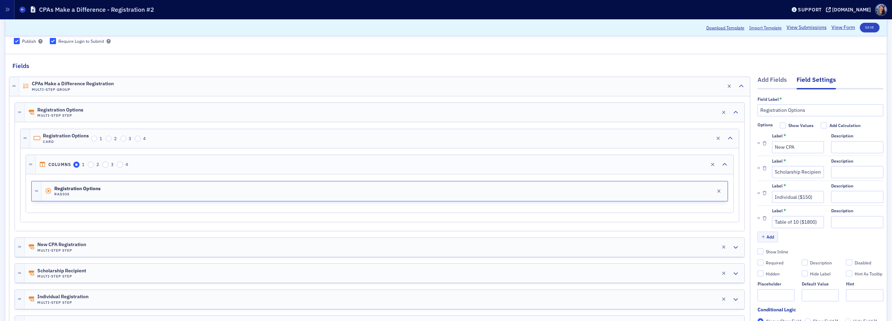
scroll to position [67, 0]
click at [801, 198] on input "Individual ($150)" at bounding box center [798, 196] width 52 height 12
drag, startPoint x: 797, startPoint y: 197, endPoint x: 861, endPoint y: 200, distance: 63.7
click at [861, 200] on div "Label * Individual ($150) Description" at bounding box center [827, 192] width 111 height 20
type input "Individual"
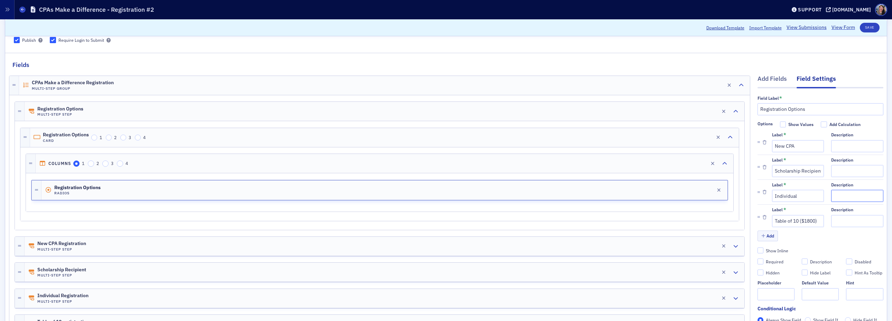
click at [867, 197] on input "Description" at bounding box center [857, 196] width 52 height 12
paste input "($150)"
type input "($150)"
drag, startPoint x: 801, startPoint y: 222, endPoint x: 863, endPoint y: 223, distance: 61.9
click at [861, 223] on div "Label * Table of 10 ($1800) Description" at bounding box center [827, 217] width 111 height 20
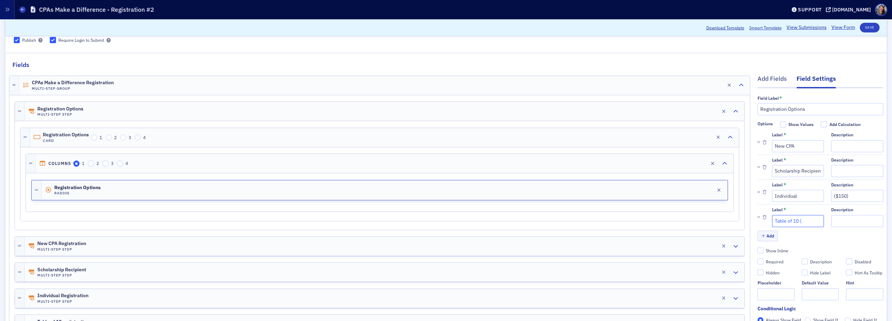
type input "Table of 10 ("
click at [865, 225] on input "Description" at bounding box center [857, 221] width 52 height 12
paste input "$1800)"
type input "($1800)"
click at [815, 224] on input "Table of 10 (" at bounding box center [798, 221] width 52 height 12
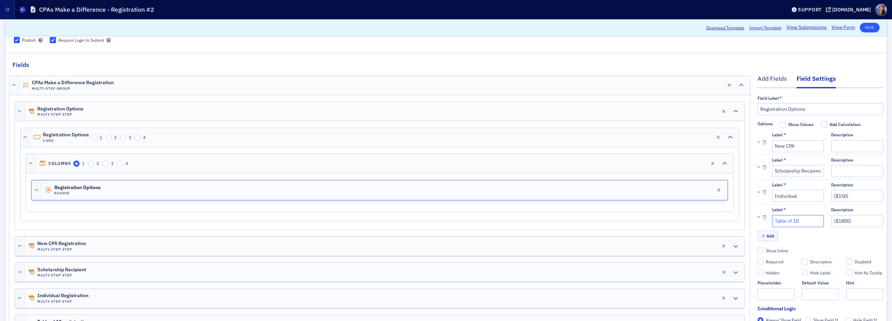
type input "Table of 10"
click at [873, 28] on button "Save" at bounding box center [870, 28] width 20 height 10
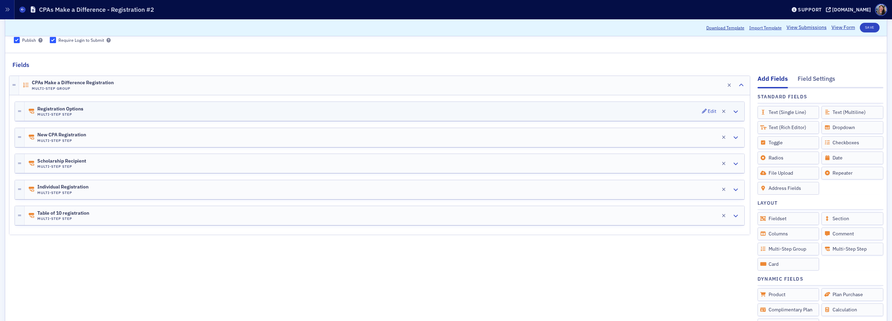
click at [196, 119] on div "Registration Options Multi-Step Step Edit" at bounding box center [385, 111] width 720 height 19
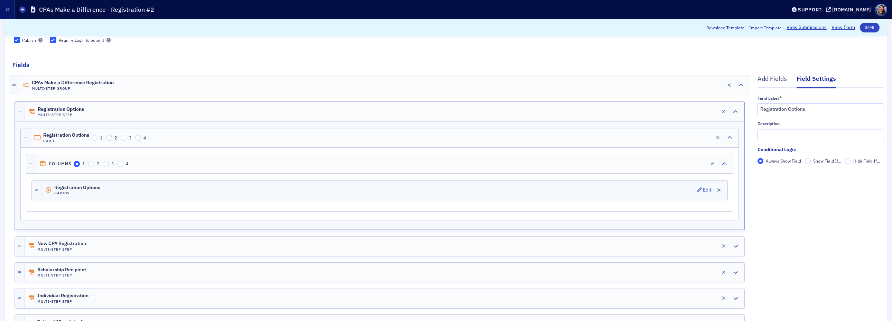
click at [169, 187] on div "Registration Options Radios Edit" at bounding box center [384, 190] width 686 height 19
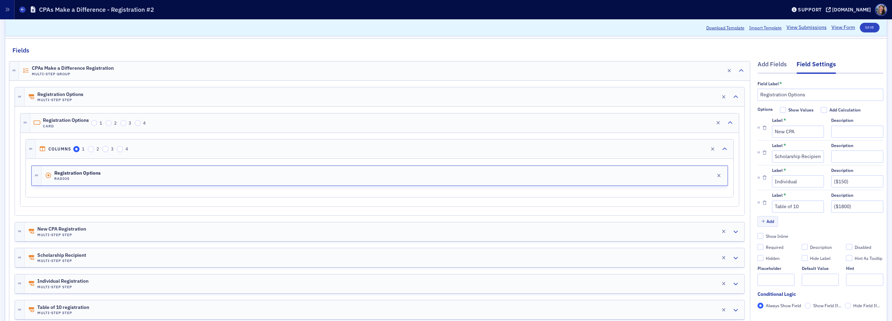
scroll to position [81, 0]
click at [861, 208] on input "($1800)" at bounding box center [857, 207] width 52 height 12
click at [807, 210] on input "Table of 10" at bounding box center [798, 207] width 52 height 12
click at [870, 26] on button "Save" at bounding box center [870, 28] width 20 height 10
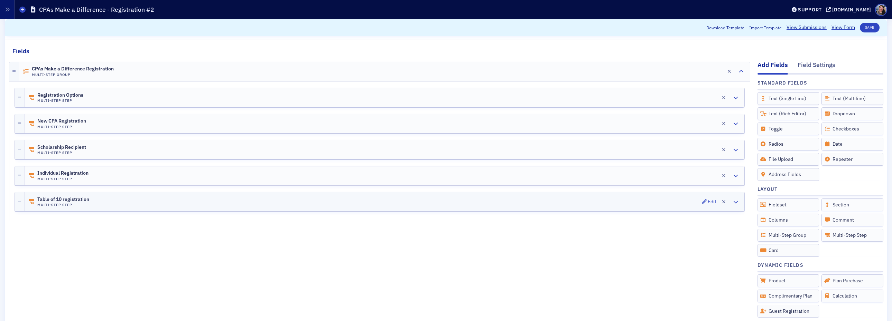
click at [475, 204] on div "Table of 10 registration Multi-Step Step Edit" at bounding box center [385, 202] width 720 height 19
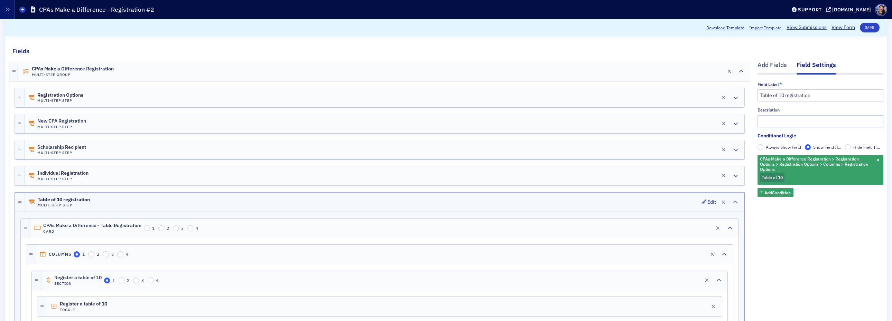
click at [474, 205] on div "Table of 10 registration Multi-Step Step Edit" at bounding box center [384, 202] width 719 height 19
click at [222, 98] on div "Registration Options Multi-Step Step Edit" at bounding box center [385, 97] width 720 height 19
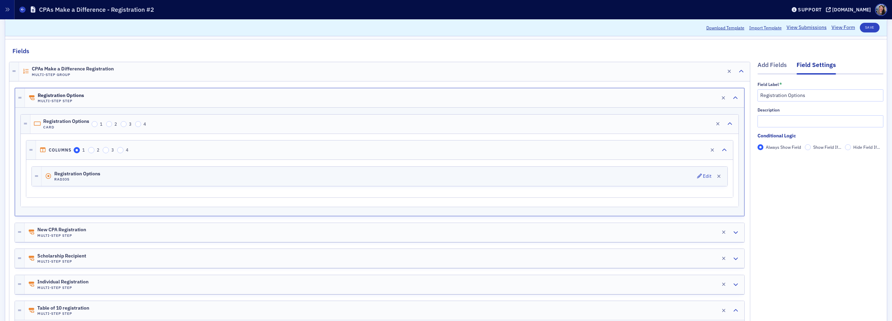
click at [115, 179] on div "Registration Options Radios Edit" at bounding box center [384, 176] width 686 height 19
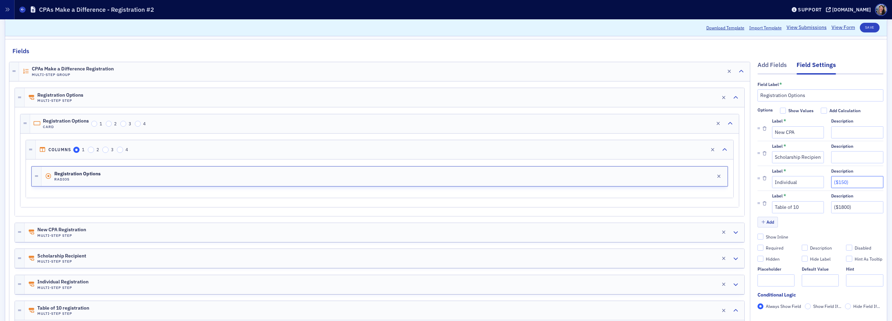
drag, startPoint x: 860, startPoint y: 183, endPoint x: 809, endPoint y: 184, distance: 50.8
click at [809, 184] on div "Label * Individual Description ($150)" at bounding box center [827, 179] width 111 height 20
click at [847, 204] on input "($1800)" at bounding box center [857, 207] width 52 height 12
drag, startPoint x: 864, startPoint y: 186, endPoint x: 807, endPoint y: 186, distance: 57.0
click at [807, 186] on div "Label * Individual Description ($150)" at bounding box center [827, 179] width 111 height 20
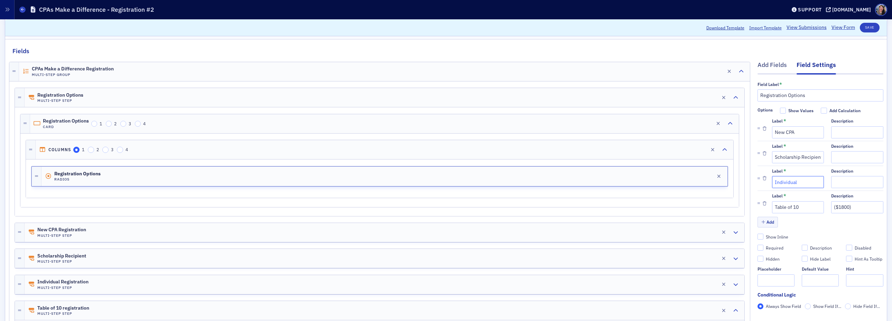
click at [807, 182] on input "Individual" at bounding box center [798, 182] width 52 height 12
paste input "($150)"
type input "Individual ($150)"
drag, startPoint x: 851, startPoint y: 208, endPoint x: 756, endPoint y: 200, distance: 95.3
click at [758, 200] on li "Label * Table of 10 Description ($1800)" at bounding box center [820, 203] width 126 height 25
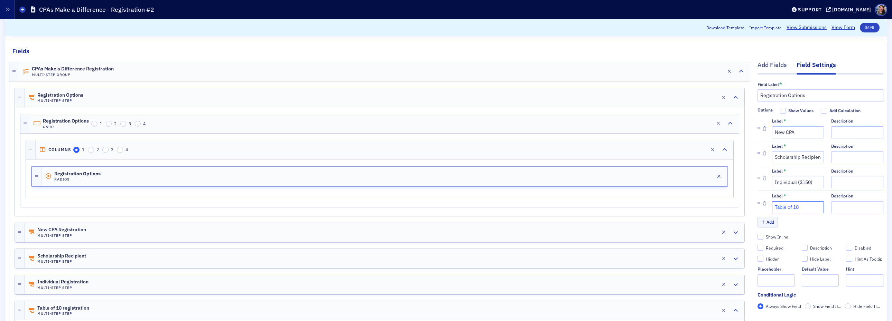
click at [811, 208] on input "Table of 10" at bounding box center [798, 207] width 52 height 12
paste input "($1800)"
type input "Table of 10 ($1800)"
click at [871, 24] on button "Save" at bounding box center [870, 28] width 20 height 10
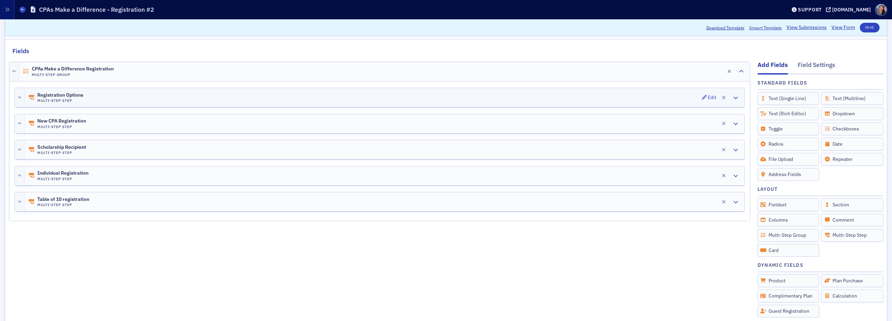
click at [240, 97] on div "Registration Options Multi-Step Step Edit" at bounding box center [385, 97] width 720 height 19
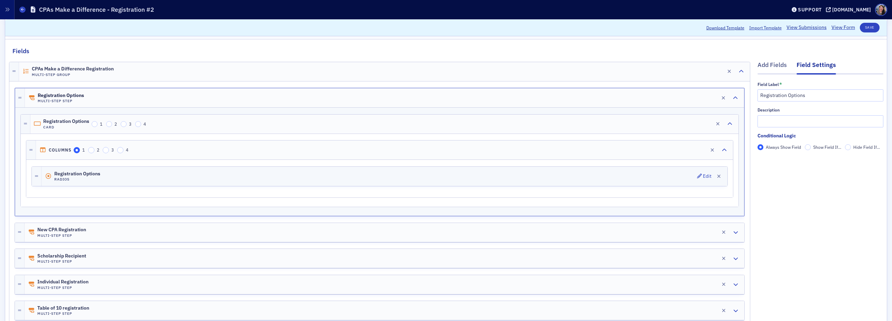
click at [166, 179] on div "Registration Options Radios Edit" at bounding box center [384, 176] width 686 height 19
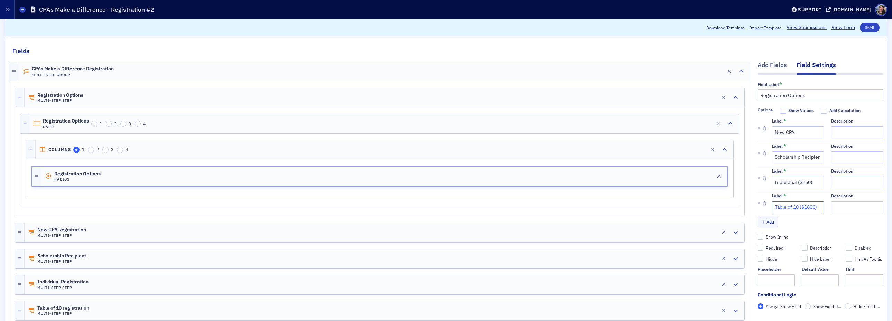
click at [801, 208] on input "Table of 10 ($1800)" at bounding box center [798, 207] width 52 height 12
drag, startPoint x: 801, startPoint y: 208, endPoint x: 834, endPoint y: 215, distance: 33.9
click at [832, 212] on div "Label * Table of 10 ($1800) Description" at bounding box center [827, 204] width 111 height 20
type input "Table of 10"
drag, startPoint x: 797, startPoint y: 184, endPoint x: 877, endPoint y: 184, distance: 80.5
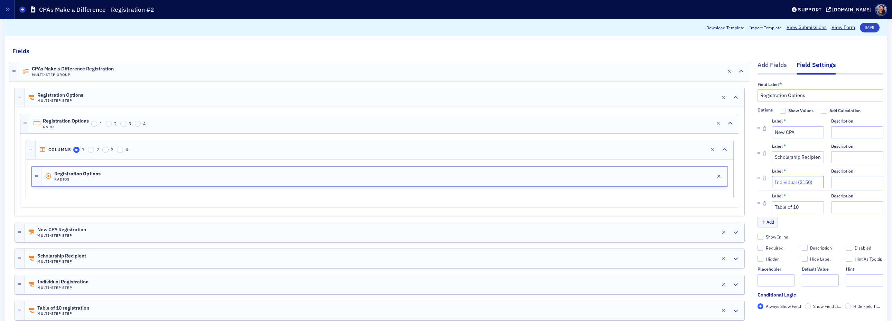
click at [877, 184] on div "Label * Individual ($150) Description" at bounding box center [827, 179] width 111 height 20
type input "Individual"
click at [869, 27] on button "Save" at bounding box center [870, 28] width 20 height 10
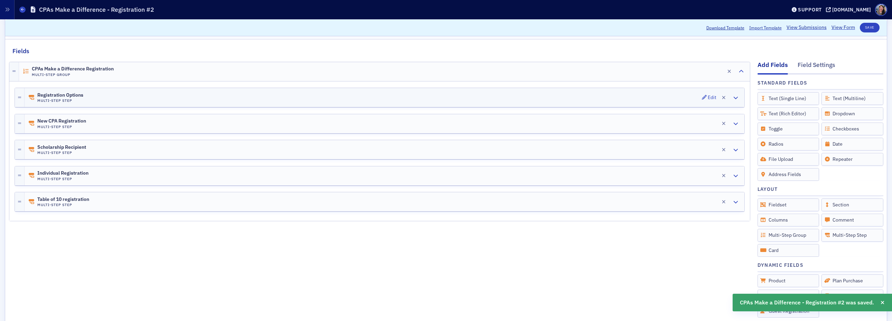
click at [356, 100] on div "Registration Options Multi-Step Step Edit" at bounding box center [385, 97] width 720 height 19
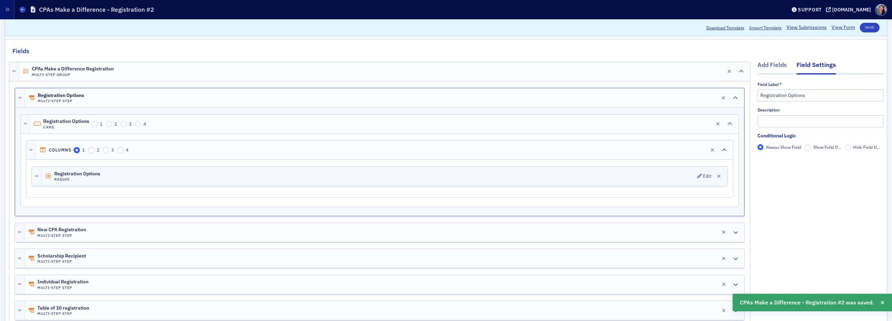
click at [163, 173] on div "Registration Options Radios Edit" at bounding box center [384, 176] width 686 height 19
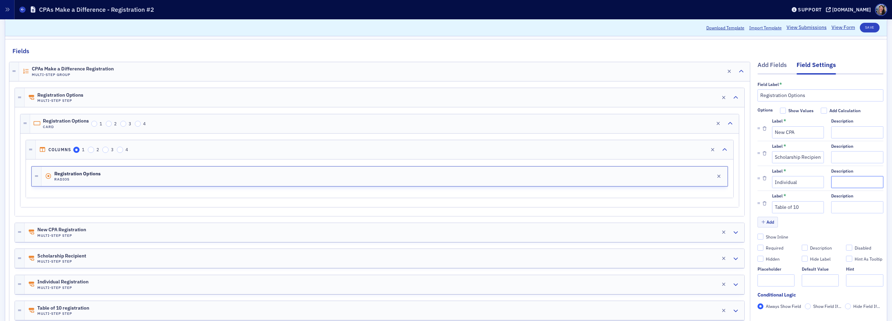
click at [853, 180] on input "Description" at bounding box center [857, 182] width 52 height 12
type input "($150)"
click at [851, 208] on input "Description" at bounding box center [857, 207] width 52 height 12
click at [836, 208] on input "(1800)" at bounding box center [857, 207] width 52 height 12
type input "($1800)"
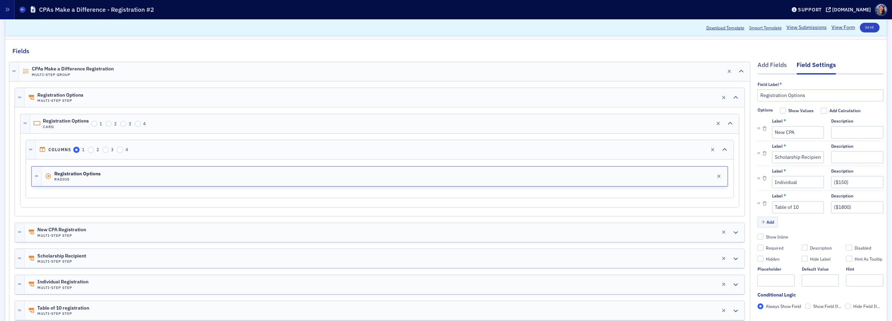
click at [830, 250] on div "Description" at bounding box center [821, 248] width 22 height 6
click at [808, 250] on input "Description" at bounding box center [804, 248] width 6 height 6
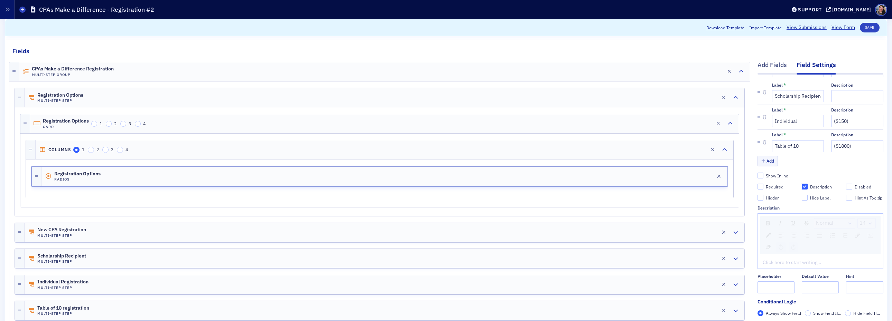
scroll to position [59, 0]
click at [813, 190] on div "Description" at bounding box center [821, 189] width 22 height 6
click at [808, 190] on input "Description" at bounding box center [804, 189] width 6 height 6
checkbox input "false"
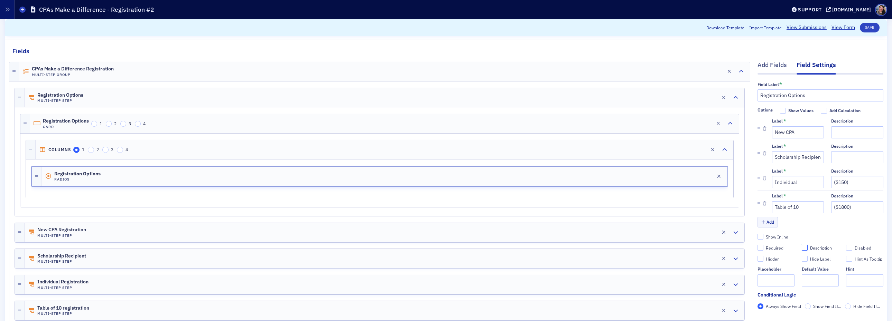
scroll to position [0, 0]
click at [806, 111] on div "Show Values" at bounding box center [800, 111] width 25 height 6
click at [786, 111] on input "Show Values" at bounding box center [783, 111] width 6 height 6
click at [806, 111] on div "Show Values" at bounding box center [800, 111] width 25 height 6
click at [786, 111] on input "Show Values" at bounding box center [783, 111] width 6 height 6
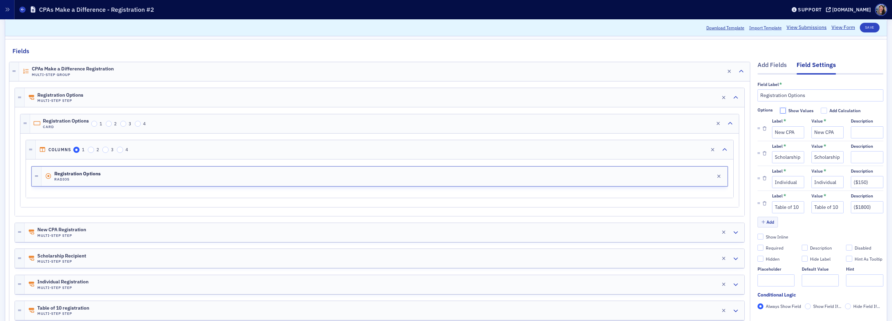
checkbox input "false"
click at [871, 26] on button "Save" at bounding box center [870, 28] width 20 height 10
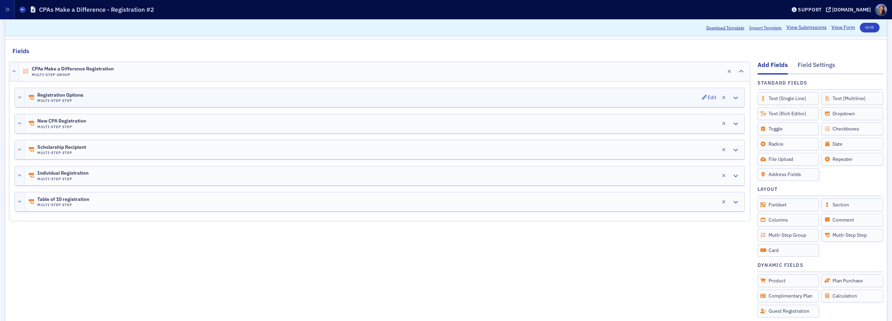
click at [81, 97] on span "Registration Options" at bounding box center [60, 96] width 46 height 6
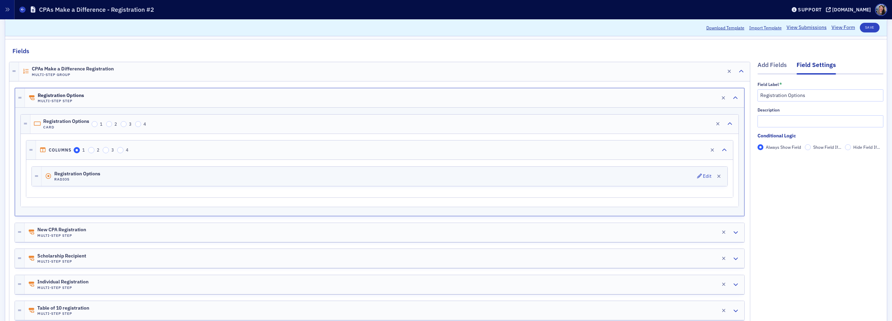
click at [142, 174] on div "Registration Options Radios Edit" at bounding box center [384, 176] width 686 height 19
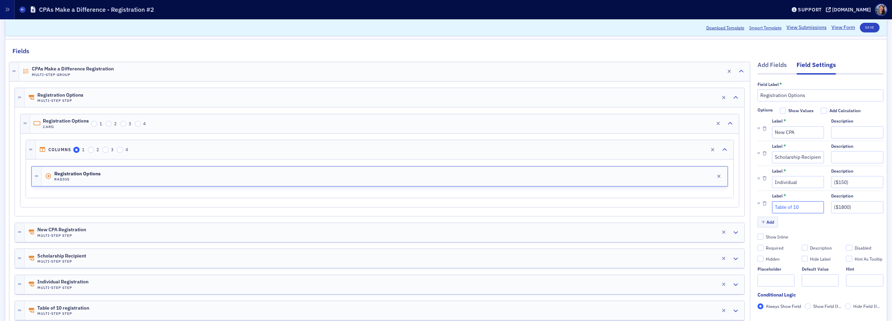
click at [811, 208] on input "Table of 10" at bounding box center [798, 207] width 52 height 12
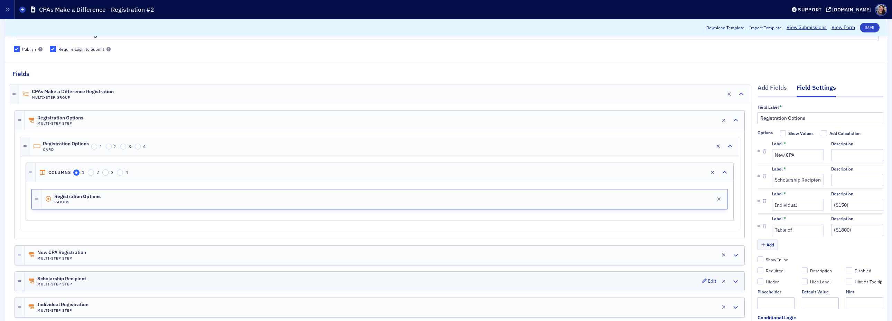
scroll to position [55, 0]
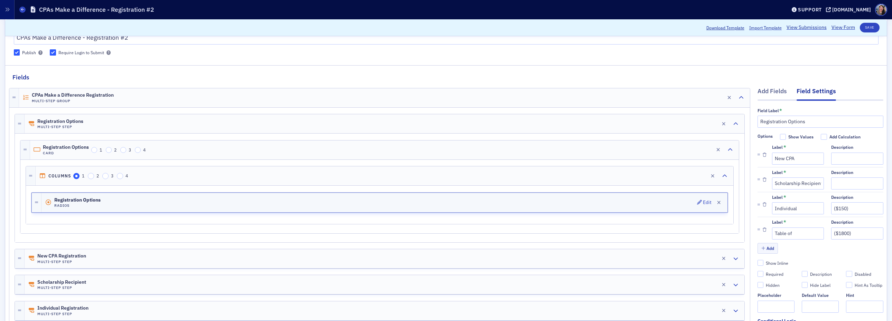
click at [129, 205] on div "Registration Options Radios Edit" at bounding box center [384, 202] width 686 height 19
click at [800, 240] on input "Table of" at bounding box center [798, 234] width 52 height 12
type input "Table of up to 10"
click at [873, 26] on button "Save" at bounding box center [870, 28] width 20 height 10
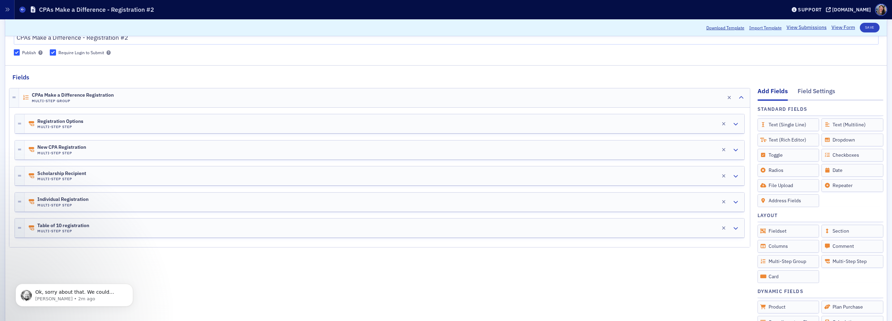
scroll to position [0, 0]
click at [143, 127] on div "Registration Options Multi-Step Step Edit" at bounding box center [385, 123] width 720 height 19
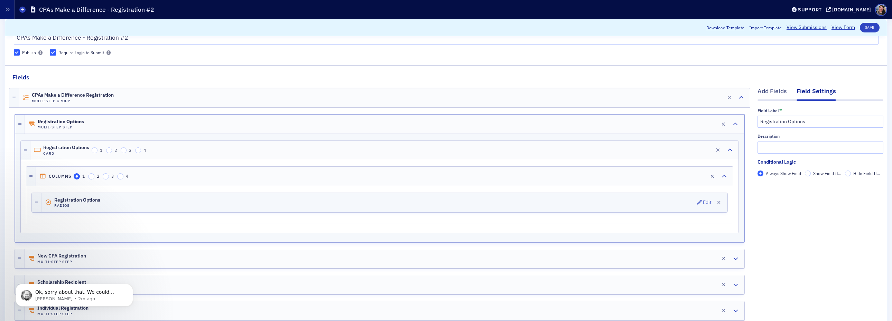
click at [137, 201] on div "Registration Options Radios Edit" at bounding box center [384, 202] width 686 height 19
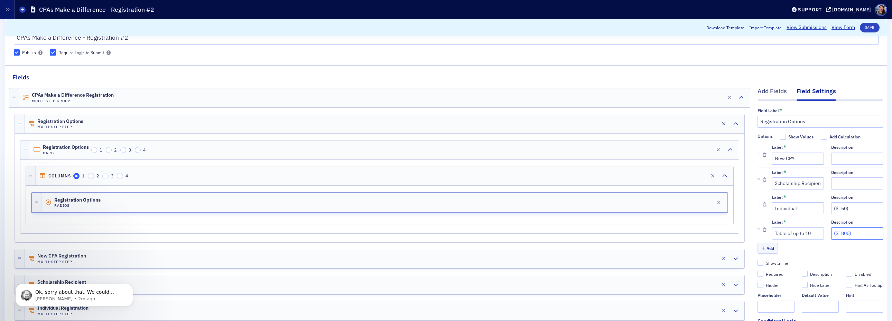
click at [866, 234] on input "($1800)" at bounding box center [857, 234] width 52 height 12
click at [804, 276] on input "Description" at bounding box center [804, 274] width 6 height 6
checkbox input "true"
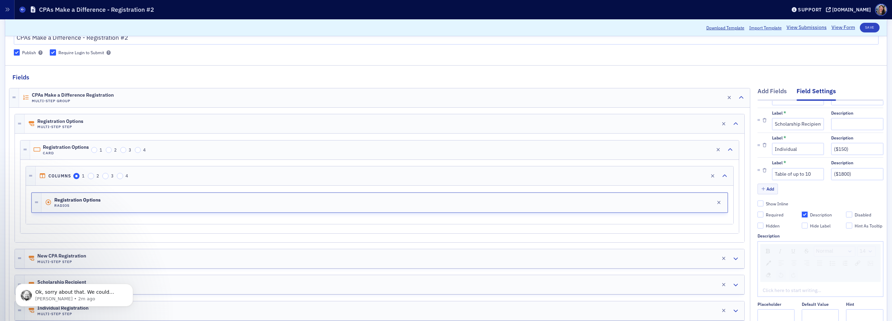
scroll to position [60, 0]
click at [799, 292] on div "rdw-editor" at bounding box center [820, 289] width 115 height 7
click at [816, 290] on span "Individual Registrations $150" at bounding box center [795, 290] width 64 height 6
click at [864, 300] on div "Table of up to 10 attendees: $1800" at bounding box center [820, 296] width 115 height 7
click at [866, 27] on button "Save" at bounding box center [870, 28] width 20 height 10
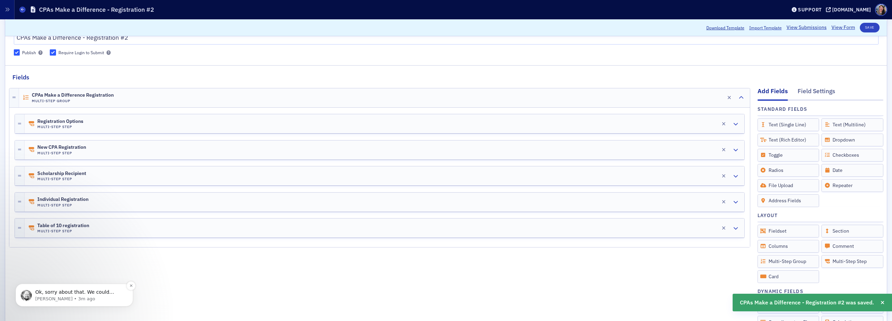
click at [88, 290] on span "Ok, sorry about that. We could potentially add something but I am not sure what…" at bounding box center [79, 310] width 88 height 40
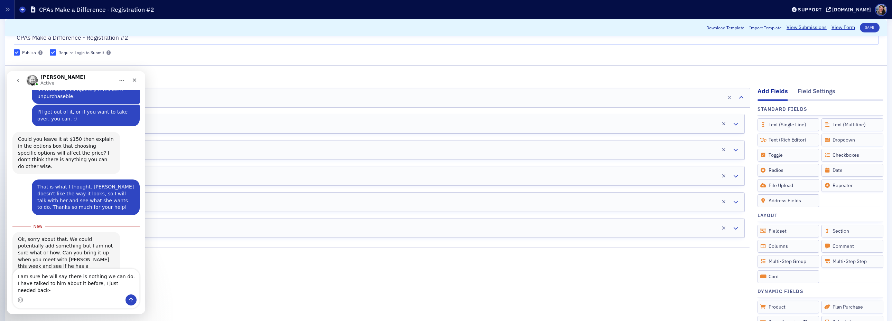
scroll to position [415, 0]
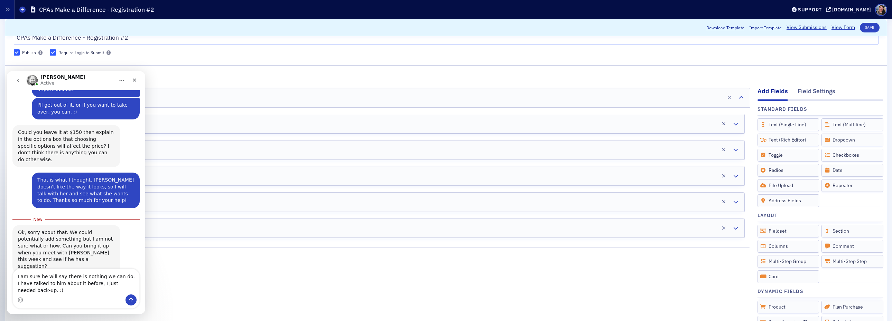
type textarea "I am sure he will say there is nothing we can do. I have talked to him about it…"
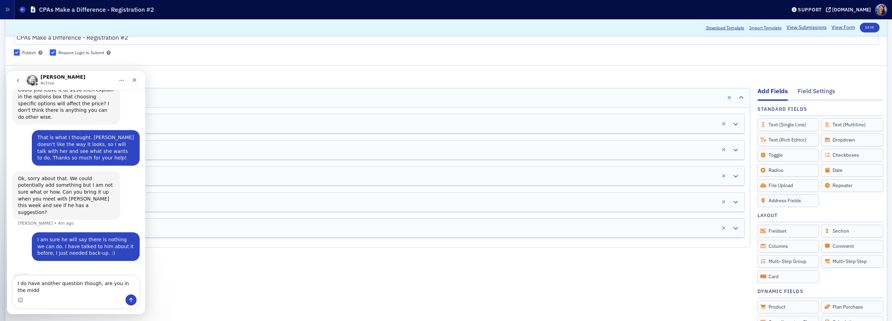
scroll to position [457, 0]
type textarea "I do have another question though, are you in the middle of something big?"
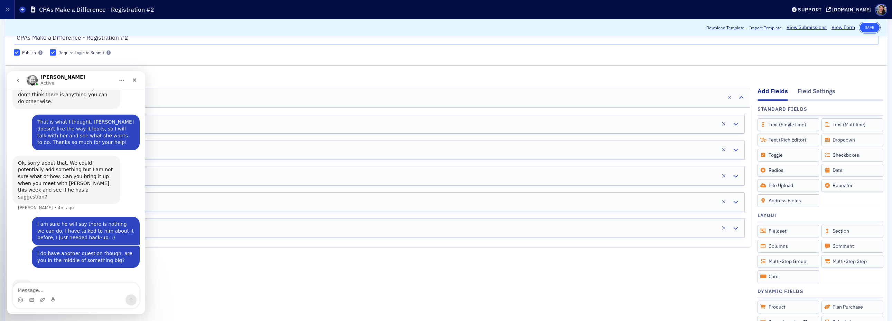
click at [863, 28] on button "Save" at bounding box center [870, 28] width 20 height 10
click at [623, 127] on div "Registration Options Multi-Step Step Edit" at bounding box center [385, 123] width 720 height 19
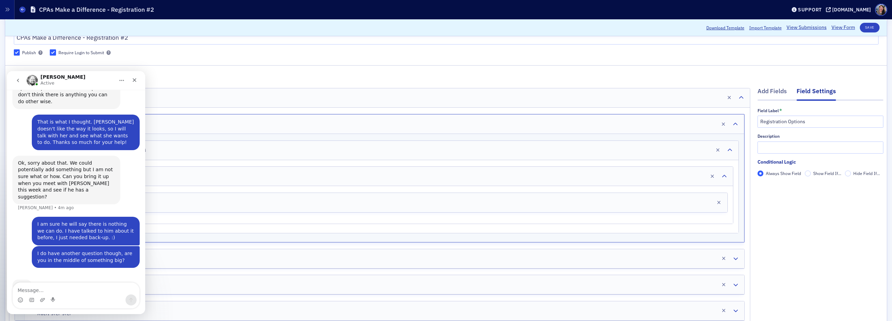
click at [20, 82] on icon "go back" at bounding box center [18, 81] width 6 height 6
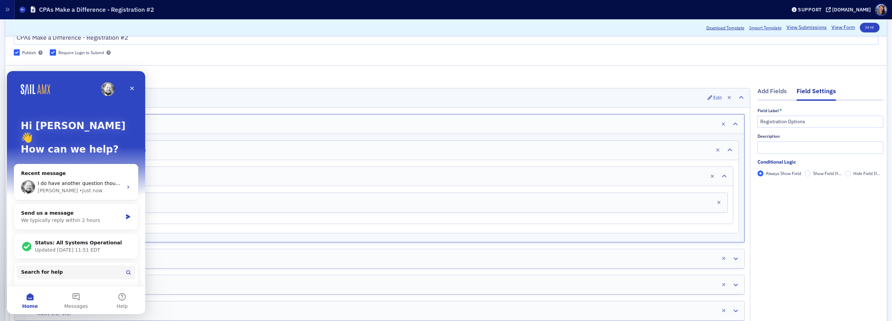
click at [131, 86] on icon "Close" at bounding box center [132, 89] width 6 height 6
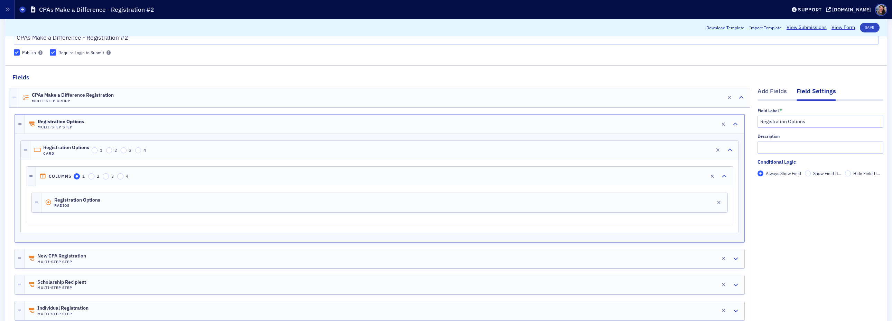
scroll to position [0, 0]
click at [193, 201] on div "Registration Options Radios Edit" at bounding box center [384, 202] width 686 height 19
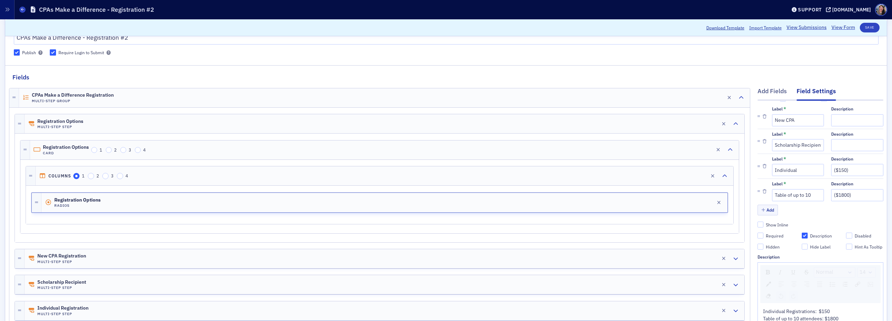
scroll to position [39, 0]
click at [805, 236] on input "Description" at bounding box center [804, 236] width 6 height 6
checkbox input "false"
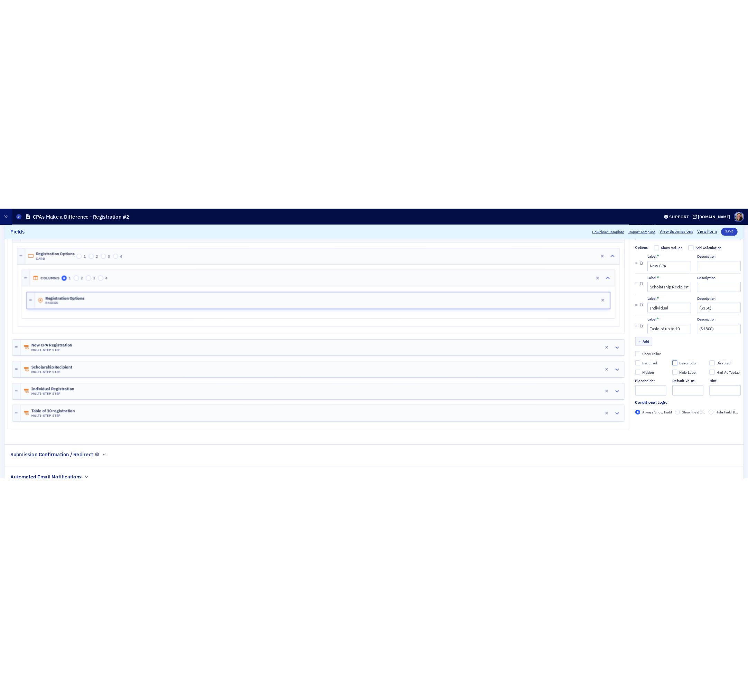
scroll to position [145, 0]
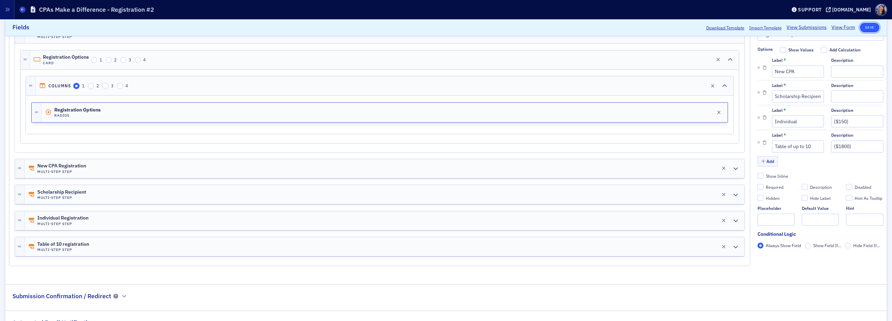
click at [871, 26] on button "Save" at bounding box center [870, 28] width 20 height 10
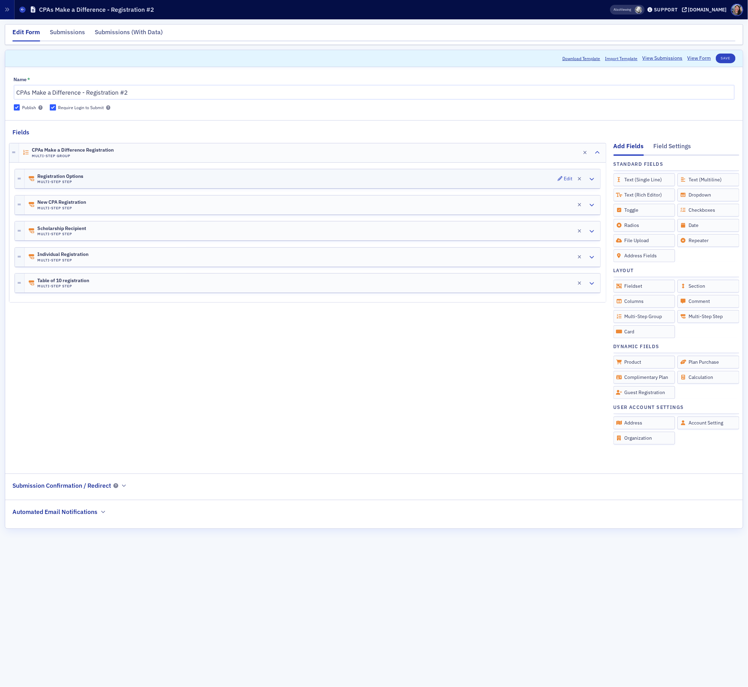
scroll to position [0, 0]
drag, startPoint x: 724, startPoint y: 58, endPoint x: 499, endPoint y: 12, distance: 229.3
click at [720, 58] on button "Save" at bounding box center [726, 59] width 20 height 10
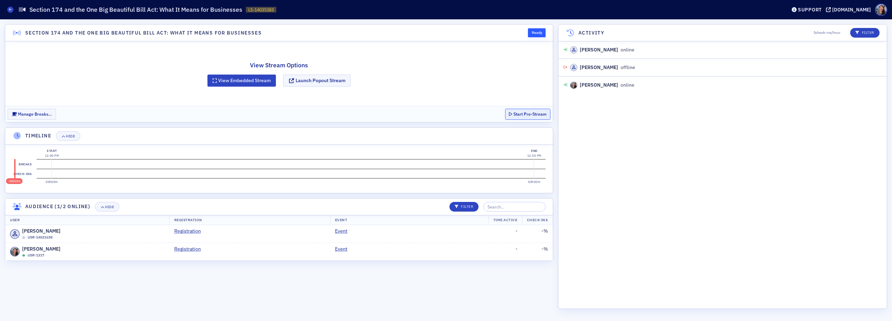
click at [523, 112] on button "Start Pre-Stream" at bounding box center [528, 114] width 46 height 11
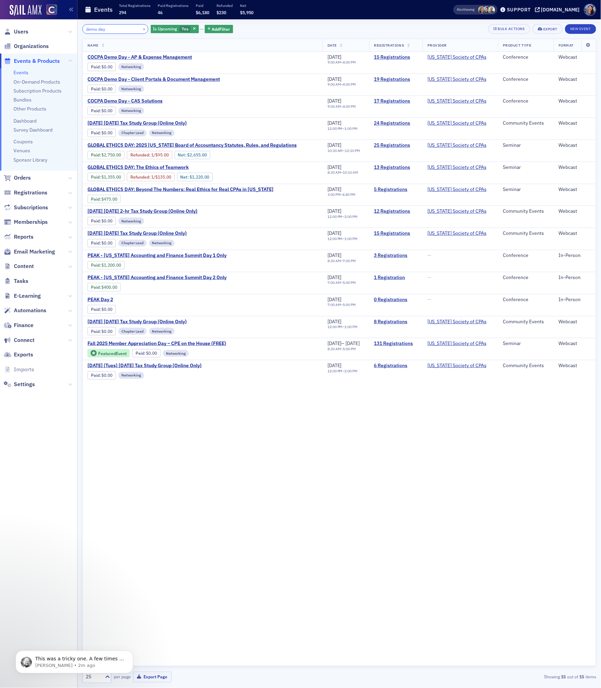
drag, startPoint x: 117, startPoint y: 31, endPoint x: 13, endPoint y: 17, distance: 104.6
click at [19, 17] on div "Users Organizations Events & Products Events On-Demand Products Subscription Pr…" at bounding box center [300, 344] width 601 height 688
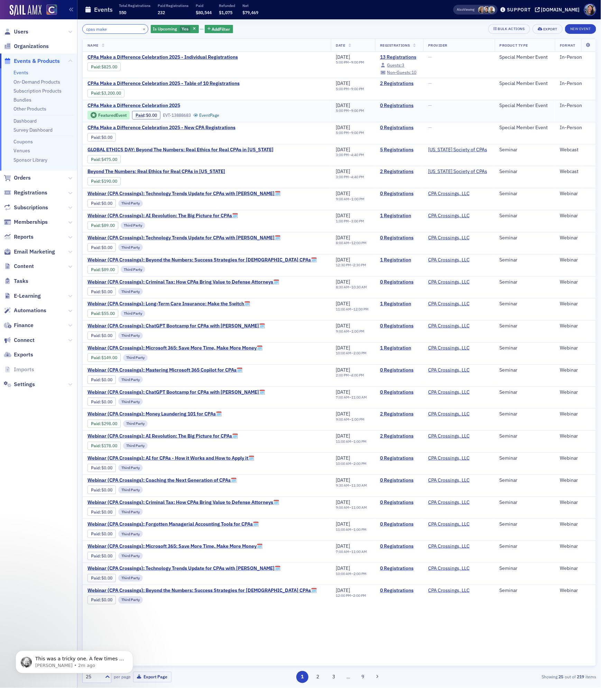
type input "cpas make"
click at [169, 104] on span "CPAs Make a Difference Celebration 2025" at bounding box center [145, 106] width 116 height 6
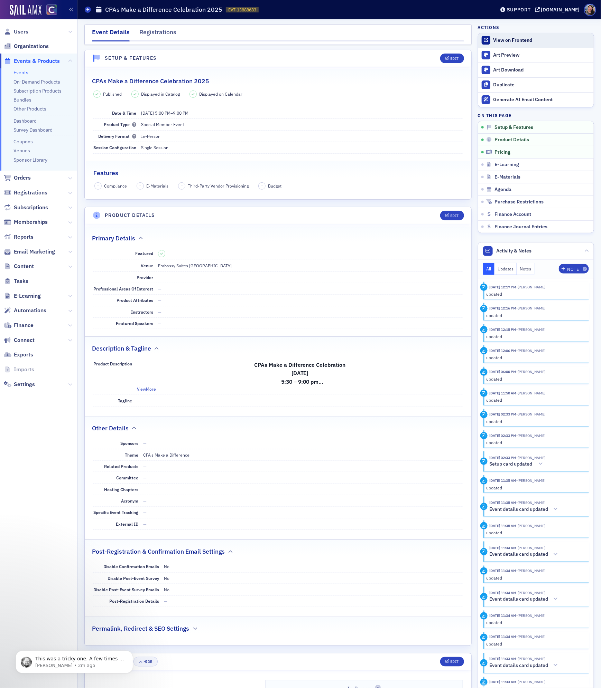
click at [523, 41] on div "View on Frontend" at bounding box center [541, 40] width 97 height 6
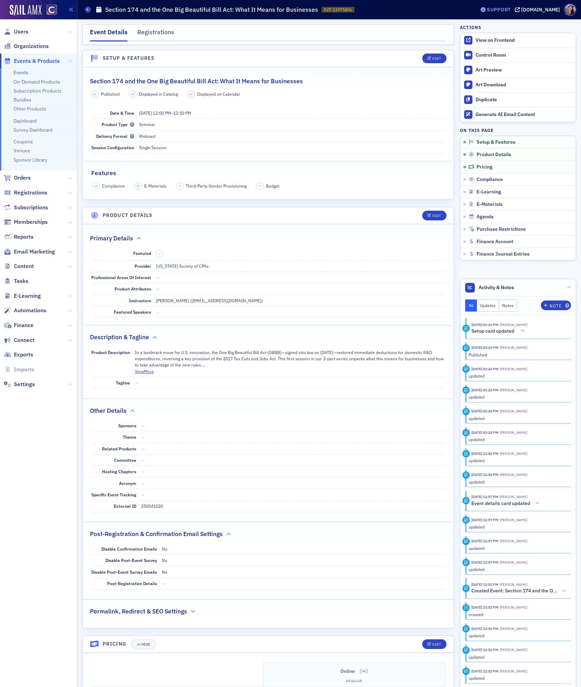
click at [507, 11] on div "Support" at bounding box center [499, 10] width 24 height 6
click at [508, 42] on span "Live Chat" at bounding box center [507, 43] width 37 height 6
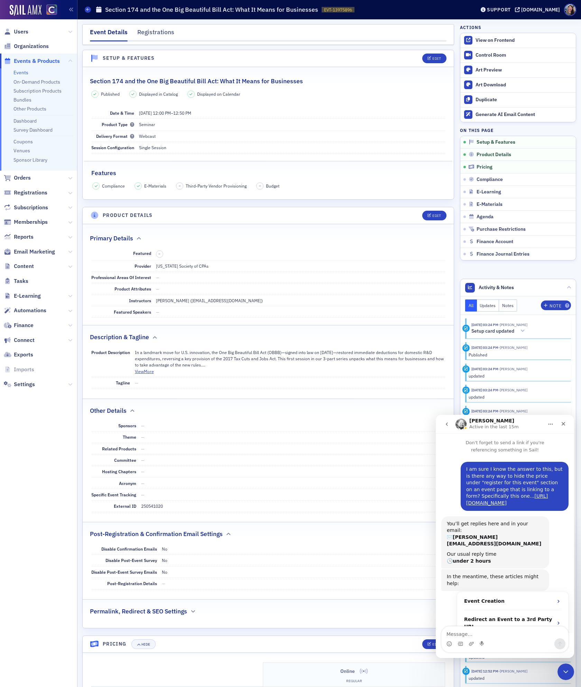
click at [24, 73] on link "Events" at bounding box center [20, 72] width 15 height 6
click at [19, 33] on span "Users" at bounding box center [21, 32] width 15 height 8
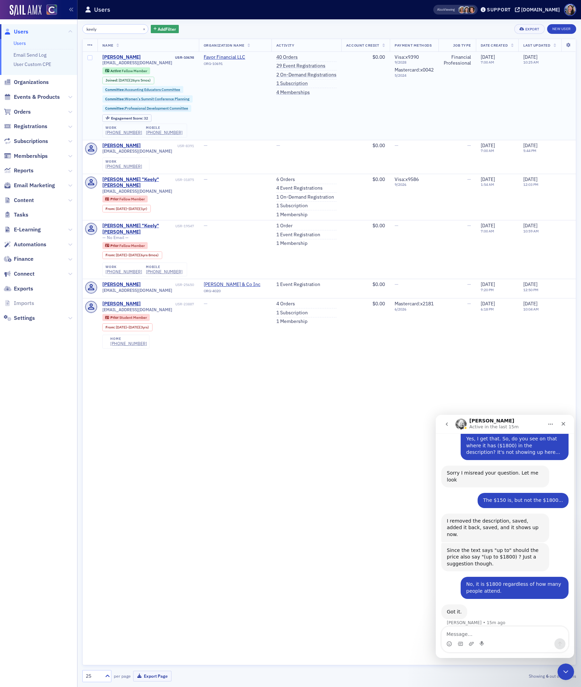
type input "keely"
click at [112, 56] on div "[PERSON_NAME]" at bounding box center [121, 57] width 38 height 6
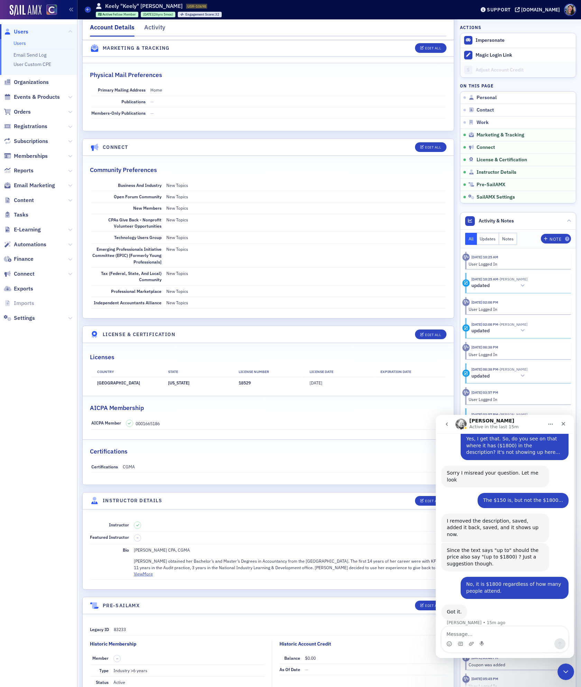
scroll to position [1116, 0]
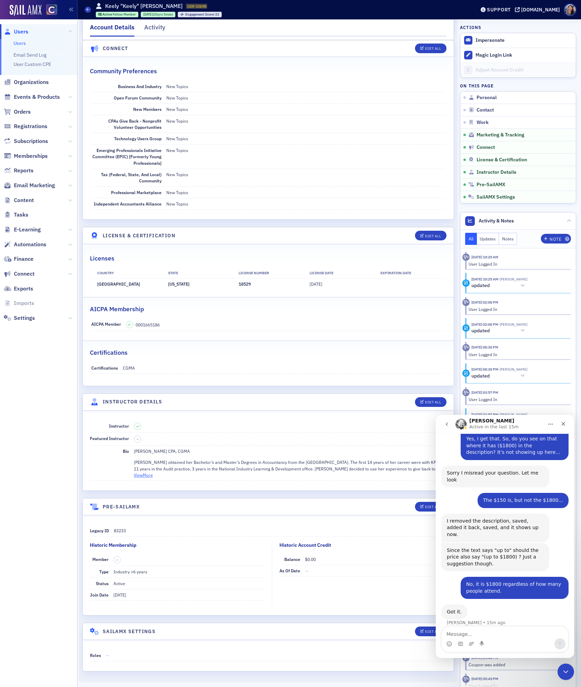
click at [149, 472] on button "View More" at bounding box center [143, 475] width 19 height 6
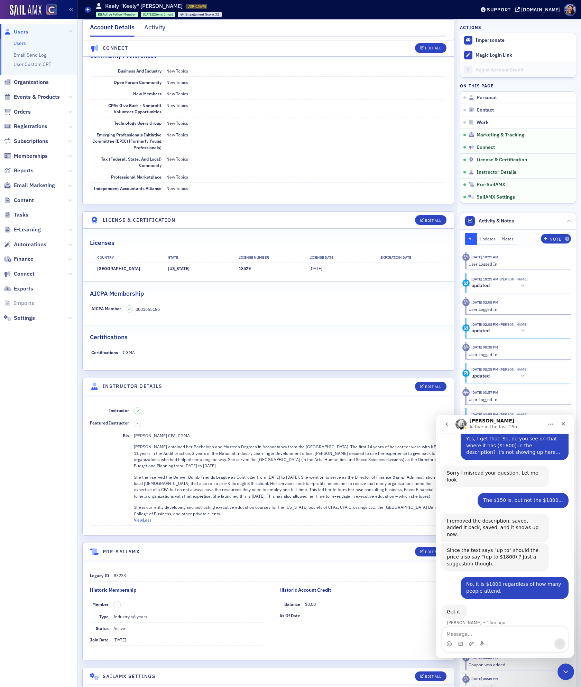
drag, startPoint x: 221, startPoint y: 527, endPoint x: 133, endPoint y: 451, distance: 116.2
click at [134, 451] on div "[PERSON_NAME] CPA, CGMA [PERSON_NAME] obtained her Bachelor’s and Master’s Degr…" at bounding box center [290, 475] width 312 height 84
copy div "Lorem Ipsu DOL, SITA Conse Adip elitsedd eiu Temporin’u lab Etdolo’m Aliquae ad…"
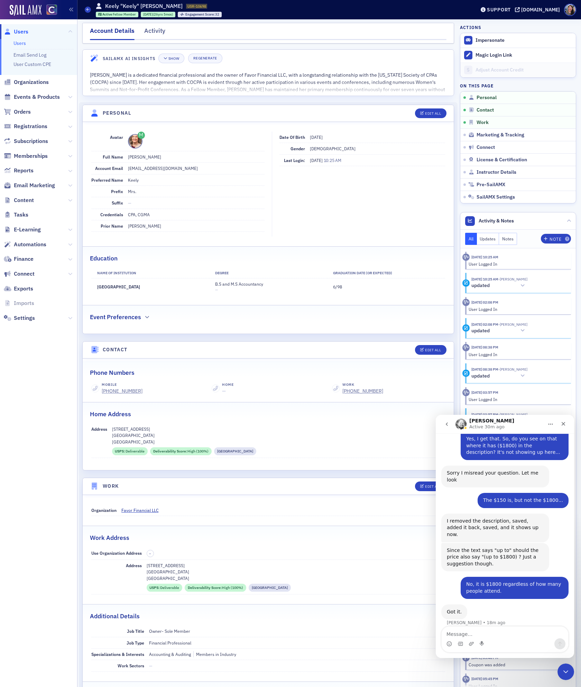
scroll to position [0, 0]
click at [42, 98] on span "Events & Products" at bounding box center [37, 97] width 46 height 8
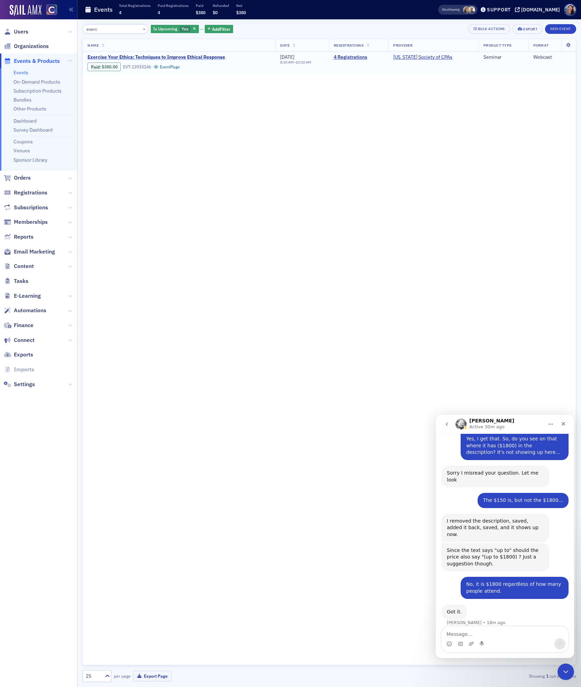
type input "exerc"
click at [149, 58] on span "Exercise Your Ethics: Techniques to Improve Ethical Response" at bounding box center [156, 57] width 138 height 6
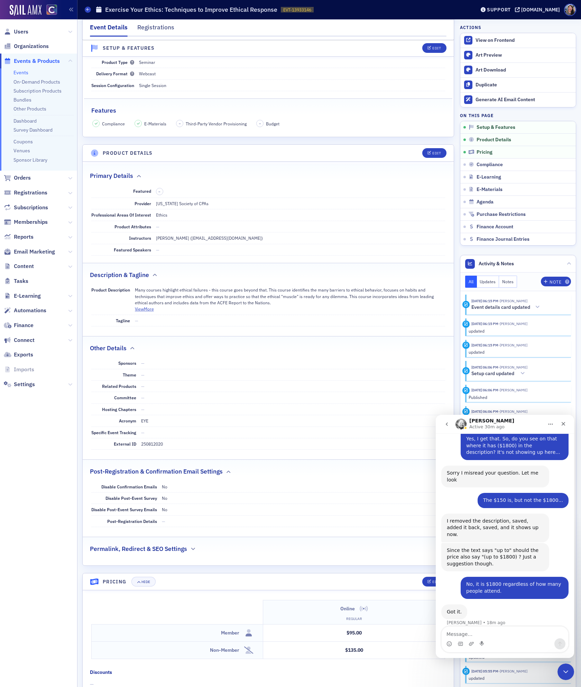
scroll to position [121, 0]
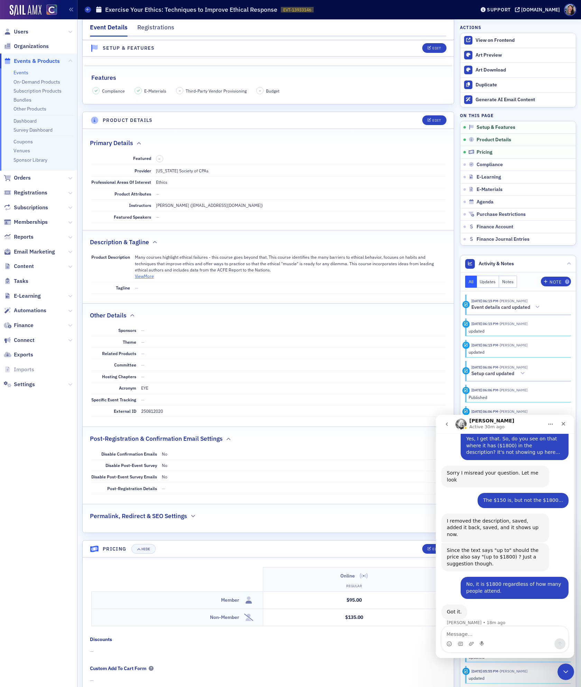
click at [144, 277] on button "View More" at bounding box center [144, 276] width 19 height 6
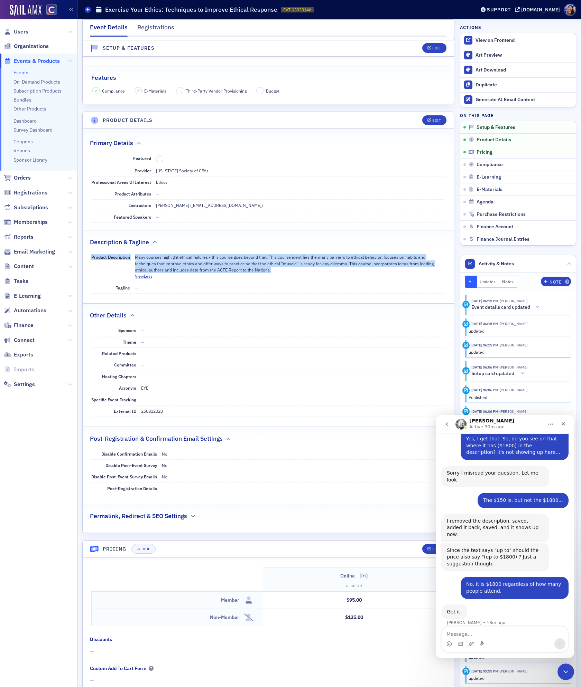
drag, startPoint x: 237, startPoint y: 275, endPoint x: 87, endPoint y: 260, distance: 151.1
click at [87, 260] on div "Product Description Many courses highlight ethical failures - this course goes …" at bounding box center [268, 273] width 371 height 42
copy div "Product Description Many courses highlight ethical failures - this course goes …"
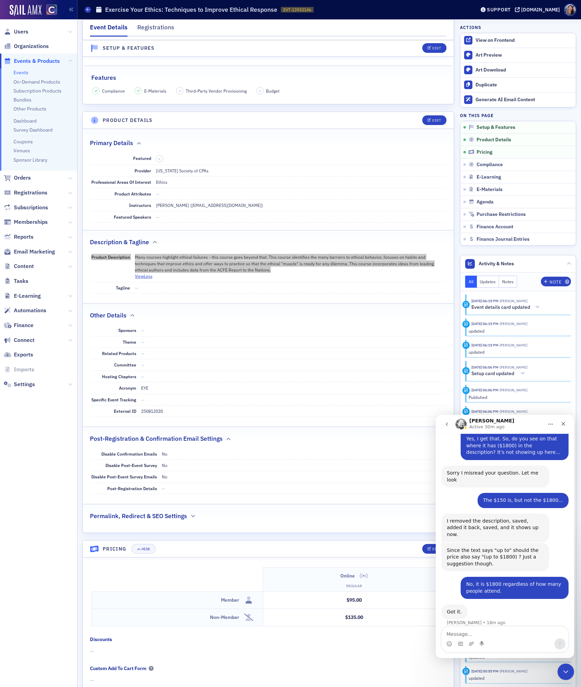
scroll to position [0, 0]
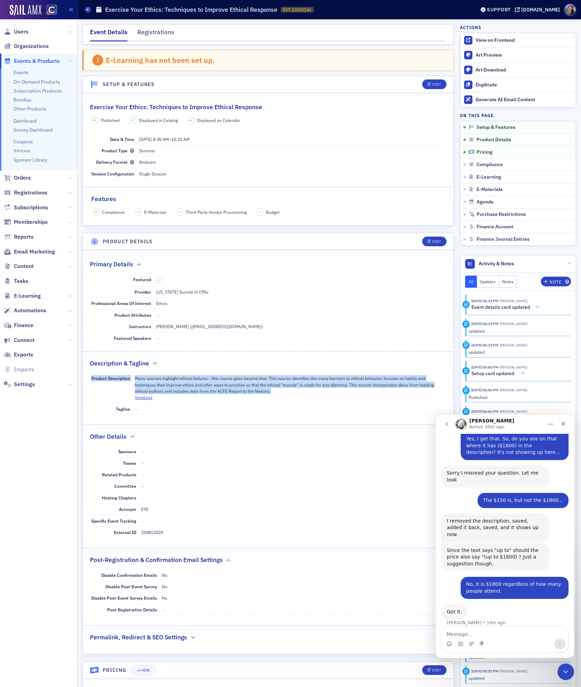
click at [196, 108] on h2 "Exercise Your Ethics: Techniques to Improve Ethical Response" at bounding box center [176, 107] width 172 height 9
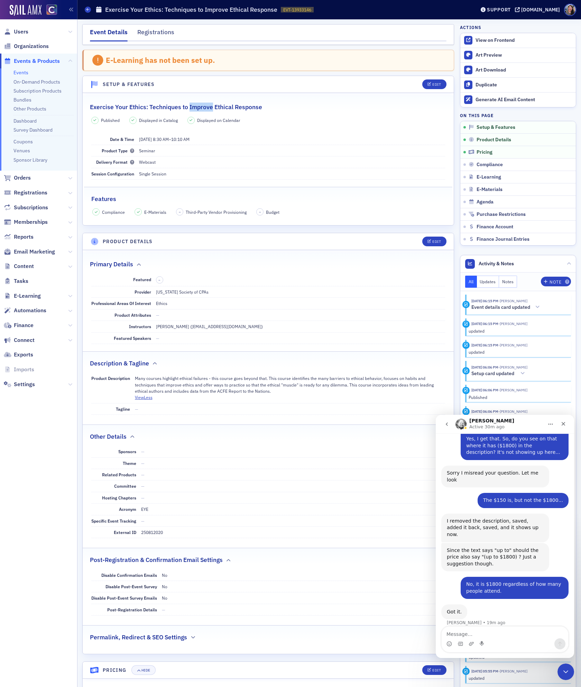
click at [196, 108] on h2 "Exercise Your Ethics: Techniques to Improve Ethical Response" at bounding box center [176, 107] width 172 height 9
copy h2 "Exercise Your Ethics: Techniques to Improve Ethical Response"
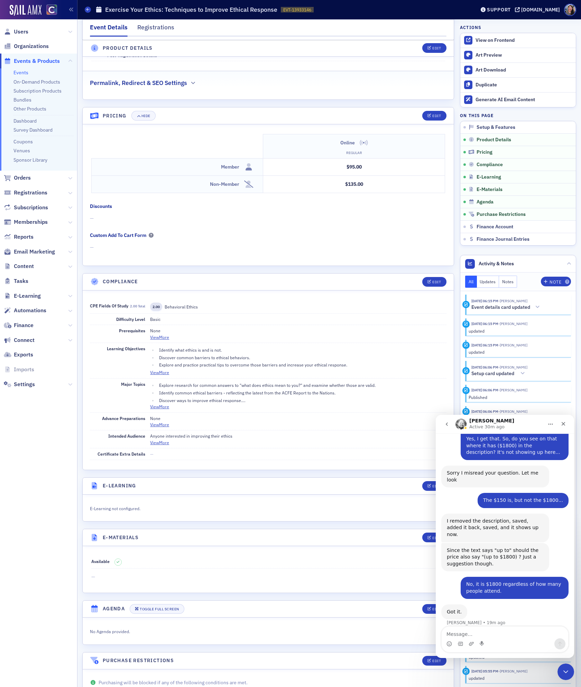
scroll to position [560, 0]
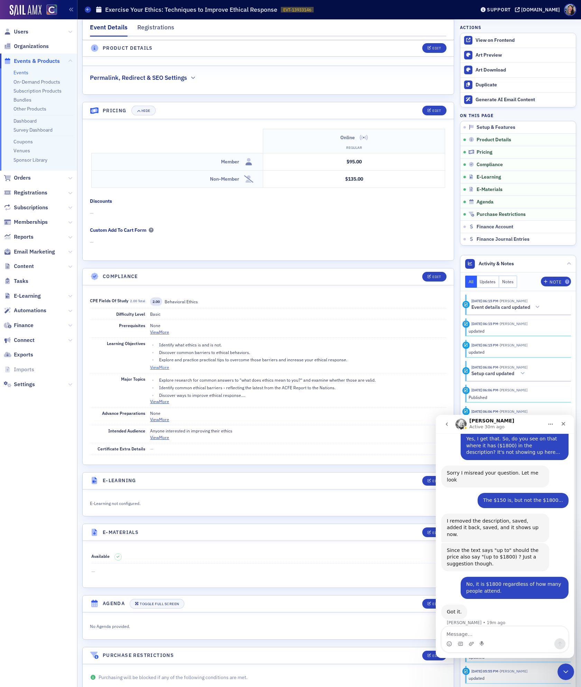
click at [160, 370] on button "View More" at bounding box center [159, 367] width 19 height 6
drag, startPoint x: 349, startPoint y: 367, endPoint x: 158, endPoint y: 350, distance: 191.9
click at [158, 350] on ul "Identify what ethics is and is not. Discover common barriers to ethical behavio…" at bounding box center [298, 352] width 296 height 21
copy ul "Identify what ethics is and is not. Discover common barriers to ethical behavio…"
click at [371, 363] on li "Explore and practice practical tips to overcome those barriers and increase you…" at bounding box center [301, 360] width 289 height 6
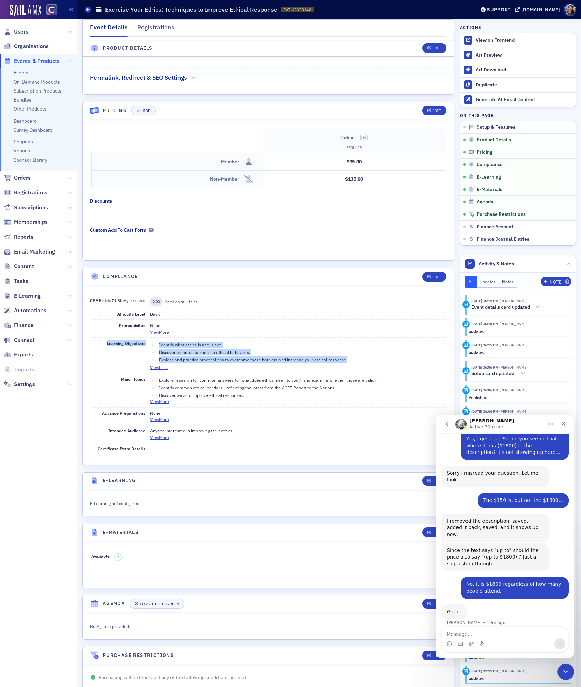
drag, startPoint x: 353, startPoint y: 367, endPoint x: 104, endPoint y: 350, distance: 250.1
click at [104, 350] on div "Learning Objectives Identify what ethics is and is not. Discover common barrier…" at bounding box center [268, 356] width 356 height 36
copy div "Learning Objectives Identify what ethics is and is not. Discover common barrier…"
click at [162, 405] on button "View More" at bounding box center [159, 401] width 19 height 6
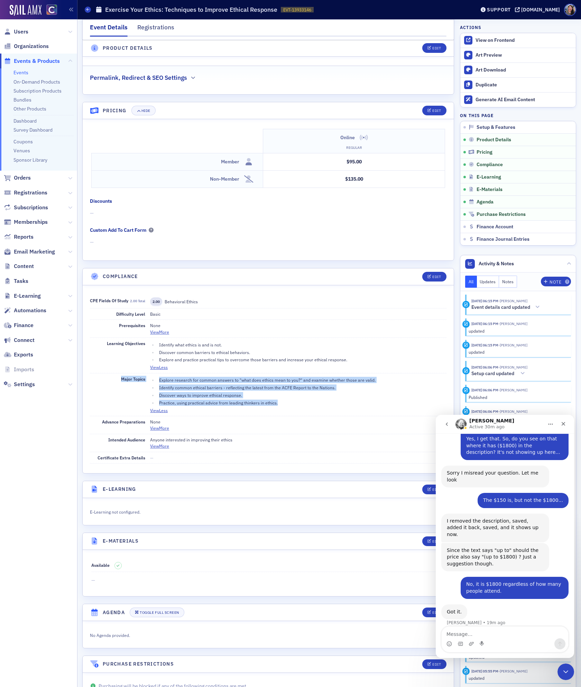
drag, startPoint x: 286, startPoint y: 411, endPoint x: 118, endPoint y: 388, distance: 170.2
click at [118, 388] on div "Major Topics Explore research for common answers to "what does ethics mean to y…" at bounding box center [268, 395] width 356 height 43
copy div "Major Topics Explore research for common answers to "what does ethics mean to y…"
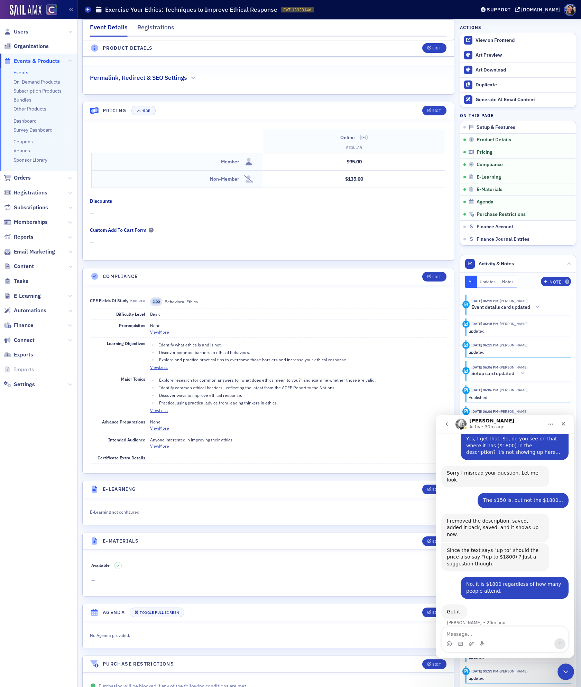
drag, startPoint x: 209, startPoint y: 311, endPoint x: 152, endPoint y: 309, distance: 56.7
click at [152, 306] on span "2.00 Behavioral Ethics" at bounding box center [298, 302] width 296 height 9
drag, startPoint x: 206, startPoint y: 310, endPoint x: 151, endPoint y: 310, distance: 54.6
click at [151, 306] on span "2.00 Behavioral Ethics" at bounding box center [298, 302] width 296 height 9
copy div "2.00 Behavioral Ethics"
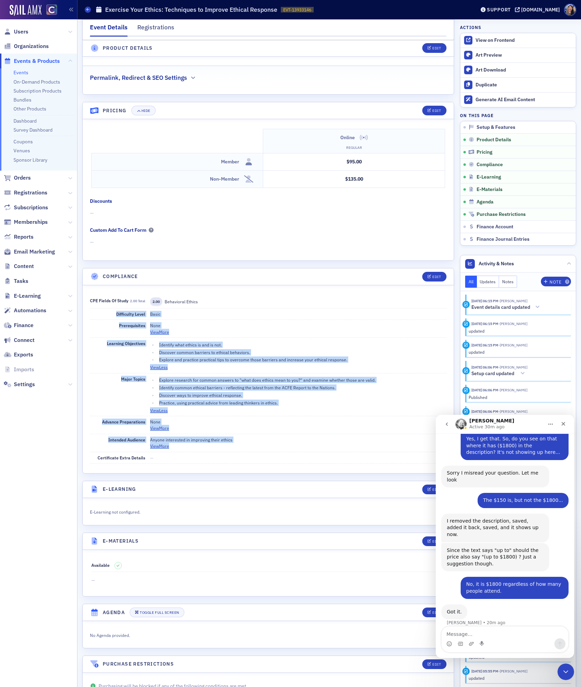
drag, startPoint x: 111, startPoint y: 322, endPoint x: 178, endPoint y: 457, distance: 150.1
click at [178, 457] on dl "CPE Fields of Study 2.00 total 2.00 Behavioral Ethics Difficulty Level Basic Pr…" at bounding box center [268, 379] width 356 height 169
copy dl "Difficulty Level Basic Prerequisites None View More Learning Objectives Identif…"
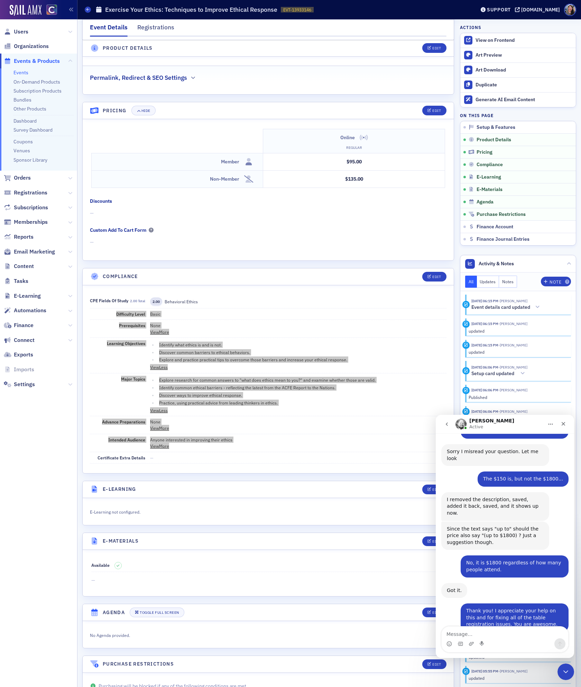
scroll to position [1344, 0]
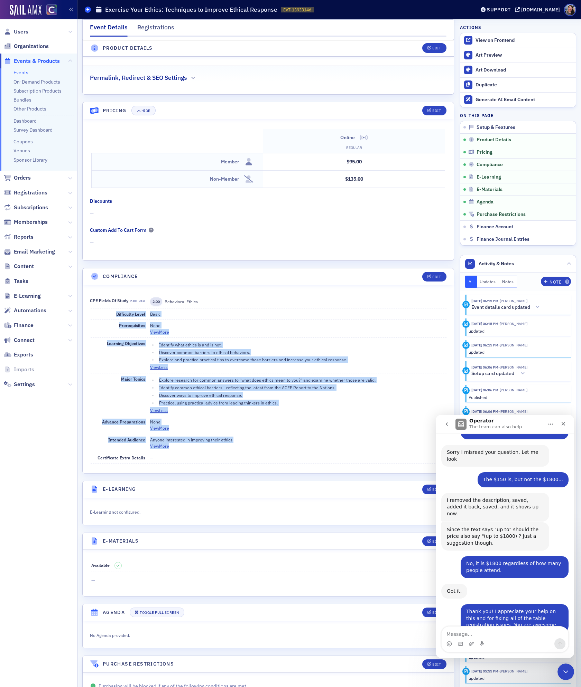
click at [88, 9] on icon at bounding box center [87, 9] width 3 height 3
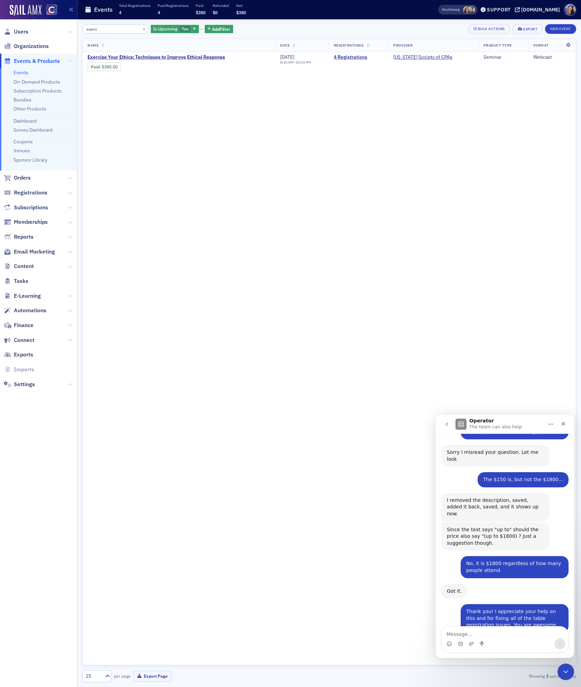
drag, startPoint x: 106, startPoint y: 29, endPoint x: -1, endPoint y: 9, distance: 108.5
click at [0, 9] on div "Users Organizations Events & Products Events On-Demand Products Subscription Pr…" at bounding box center [290, 343] width 581 height 687
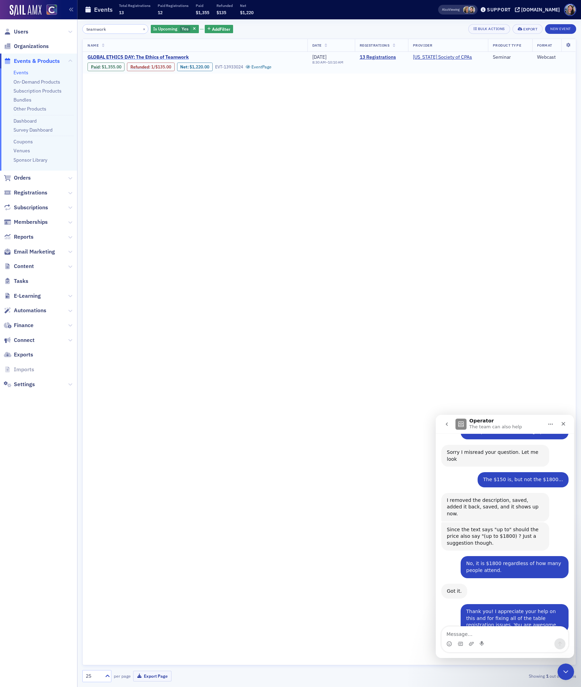
type input "teamwork"
click at [149, 57] on span "GLOBAL ETHICS DAY: The Ethics of Teamwork" at bounding box center [145, 57] width 116 height 6
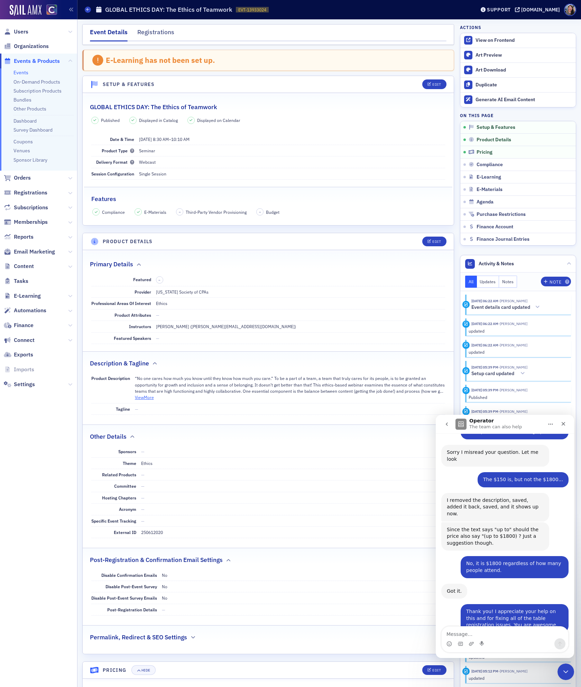
click at [145, 401] on button "View More" at bounding box center [144, 397] width 19 height 6
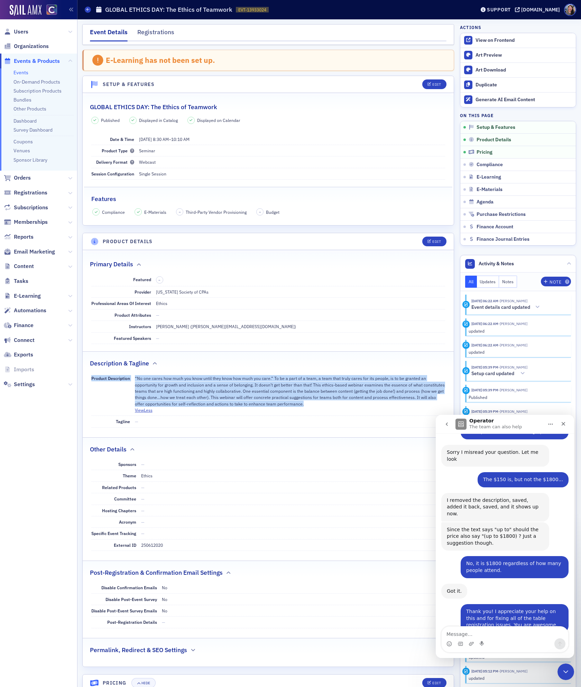
drag, startPoint x: 297, startPoint y: 409, endPoint x: 96, endPoint y: 377, distance: 203.9
click at [96, 377] on div "Product Description “No one cares how much you know until they know how much yo…" at bounding box center [268, 394] width 354 height 43
copy div "Product Description “No one cares how much you know until they know how much yo…"
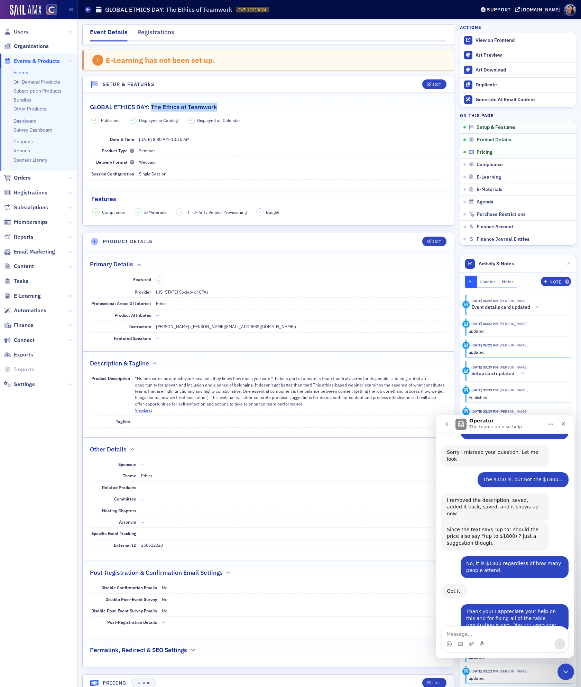
drag, startPoint x: 227, startPoint y: 106, endPoint x: 151, endPoint y: 109, distance: 76.1
click at [151, 109] on div "GLOBAL ETHICS DAY: The Ethics of Teamwork" at bounding box center [268, 103] width 356 height 16
copy h2 "The Ethics of Teamwork"
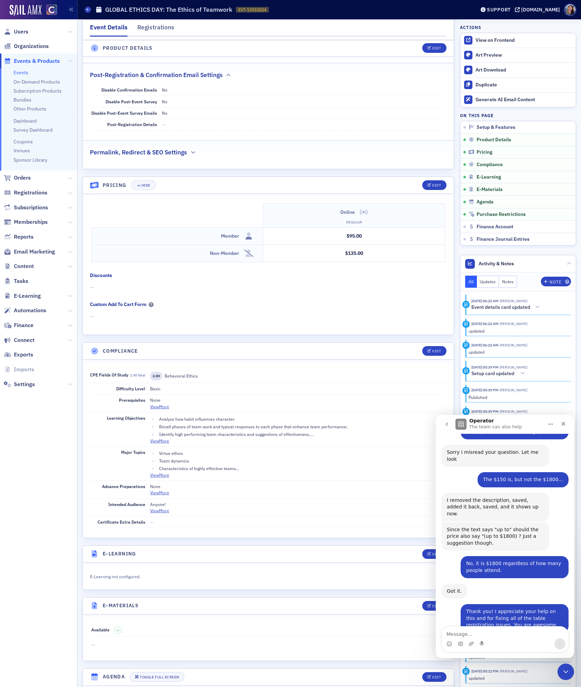
scroll to position [567, 0]
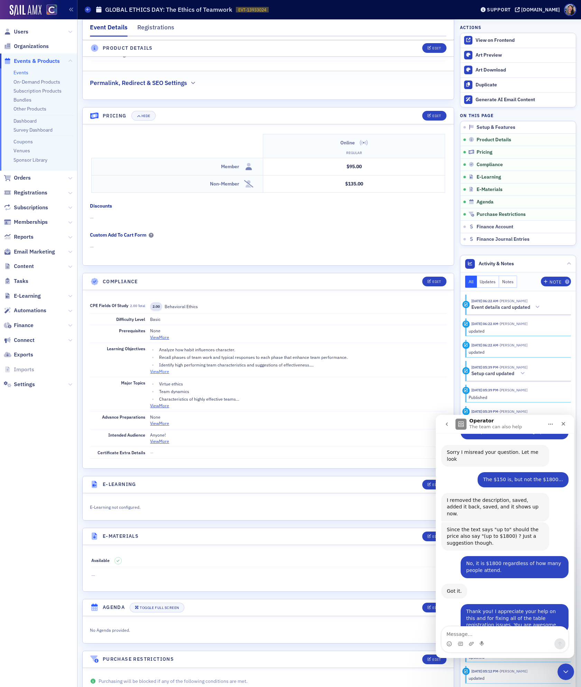
click at [158, 375] on button "View More" at bounding box center [159, 371] width 19 height 6
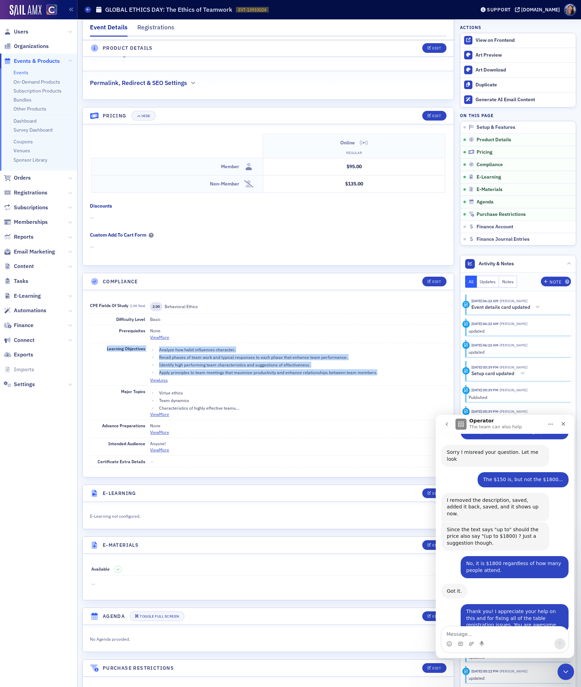
drag, startPoint x: 369, startPoint y: 379, endPoint x: 103, endPoint y: 358, distance: 267.3
click at [103, 358] on div "Learning Objectives Analyze how habit influences character. Recall phases of te…" at bounding box center [268, 364] width 356 height 43
click at [161, 417] on button "View More" at bounding box center [159, 414] width 19 height 6
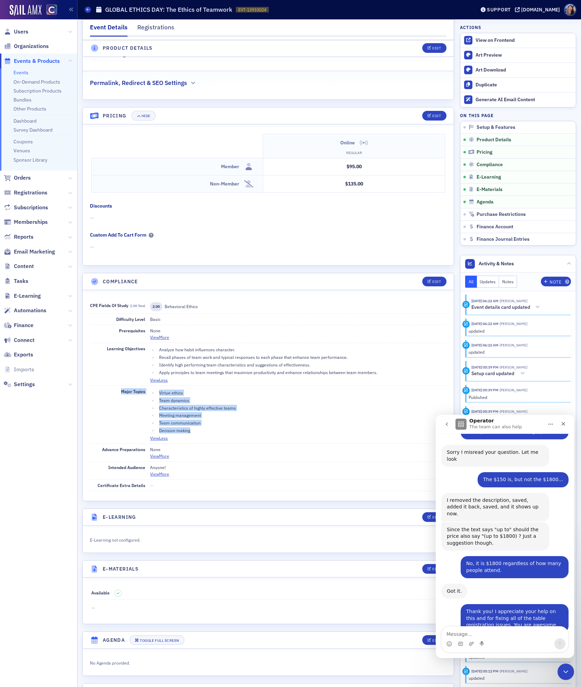
drag, startPoint x: 214, startPoint y: 442, endPoint x: 116, endPoint y: 399, distance: 106.8
click at [115, 399] on div "Major Topics Virtue ethics Team dynamics Characteristics of highly effective te…" at bounding box center [268, 415] width 356 height 58
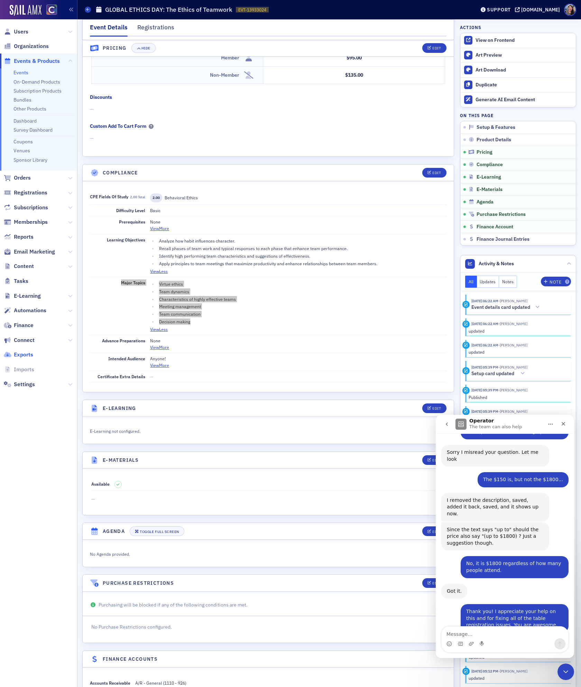
scroll to position [674, 0]
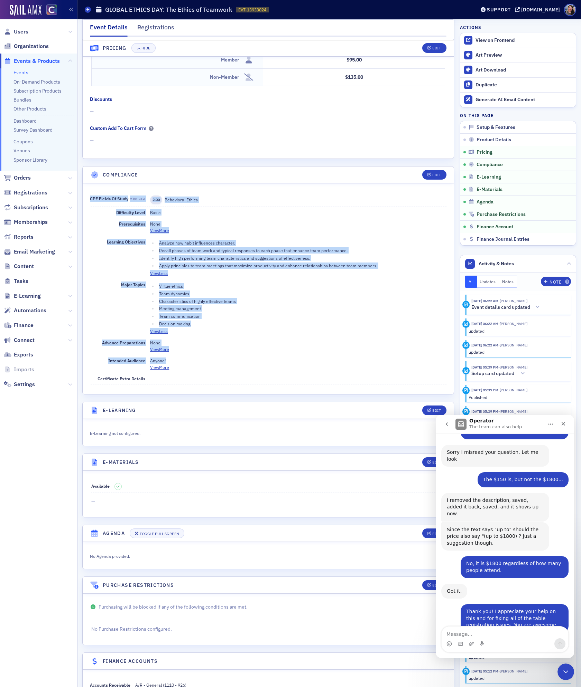
drag, startPoint x: 175, startPoint y: 369, endPoint x: 86, endPoint y: 206, distance: 185.6
click at [86, 206] on div "CPE Fields of Study 2.00 total 2.00 Behavioral Ethics Difficulty Level Basic Pr…" at bounding box center [268, 289] width 371 height 211
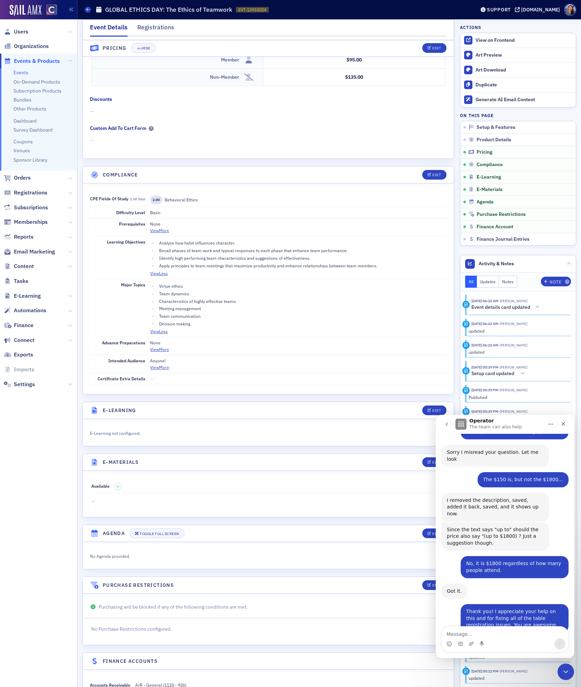
click at [271, 204] on span "2.00 Behavioral Ethics" at bounding box center [298, 200] width 296 height 9
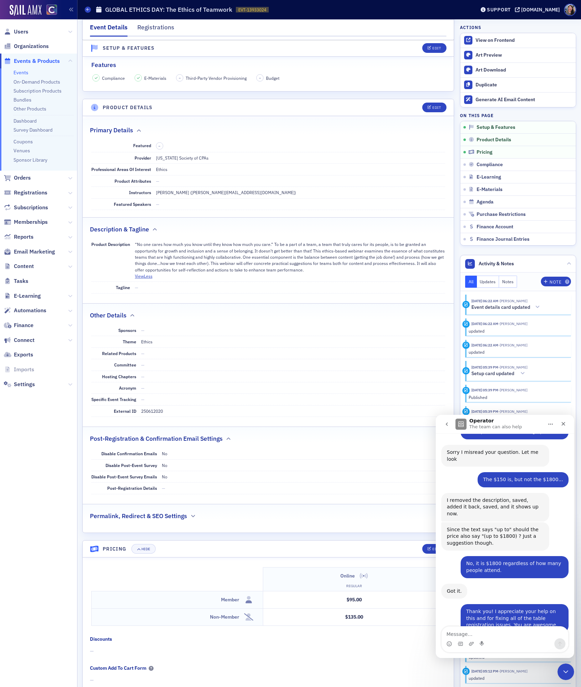
scroll to position [0, 0]
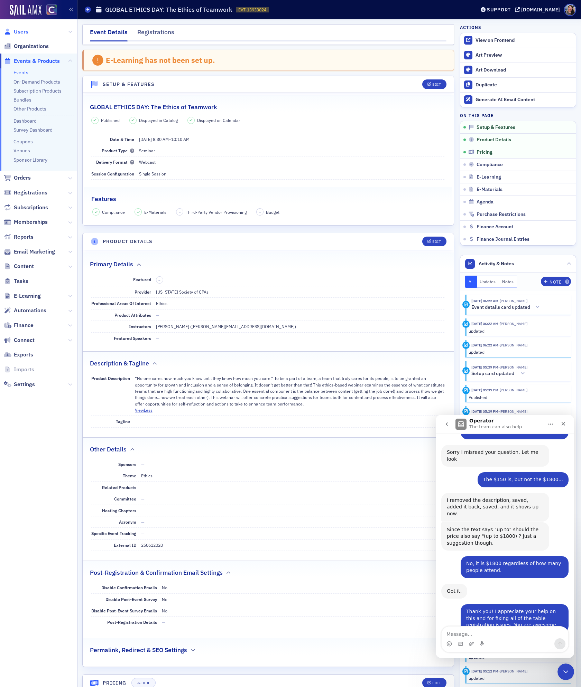
click at [20, 31] on span "Users" at bounding box center [21, 32] width 15 height 8
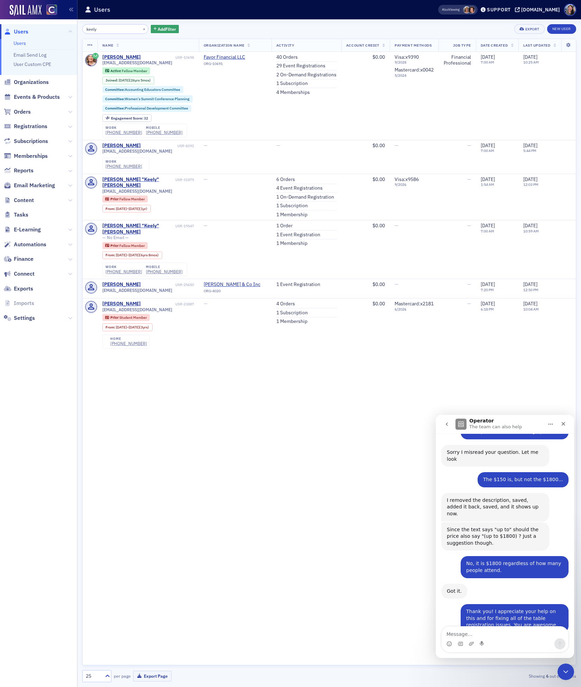
drag, startPoint x: 108, startPoint y: 30, endPoint x: 0, endPoint y: 25, distance: 108.6
click at [0, 25] on div "Users Users Email Send Log User Custom CPE Organizations Events & Products Orde…" at bounding box center [290, 343] width 581 height 687
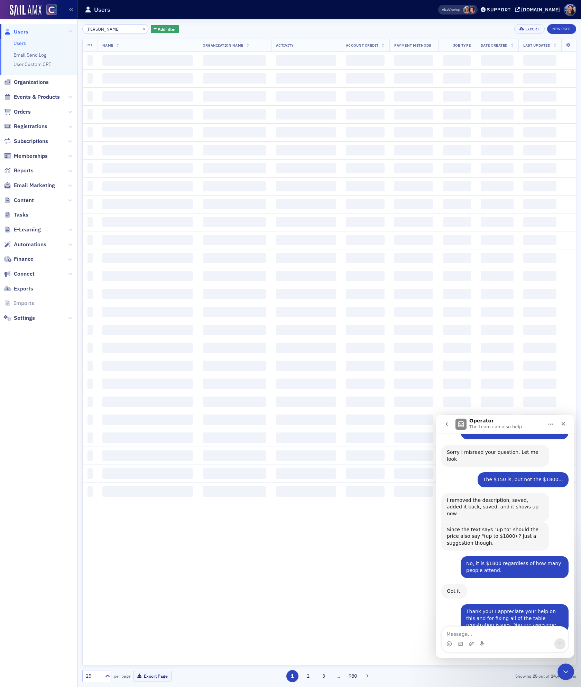
type input "robbie glantz"
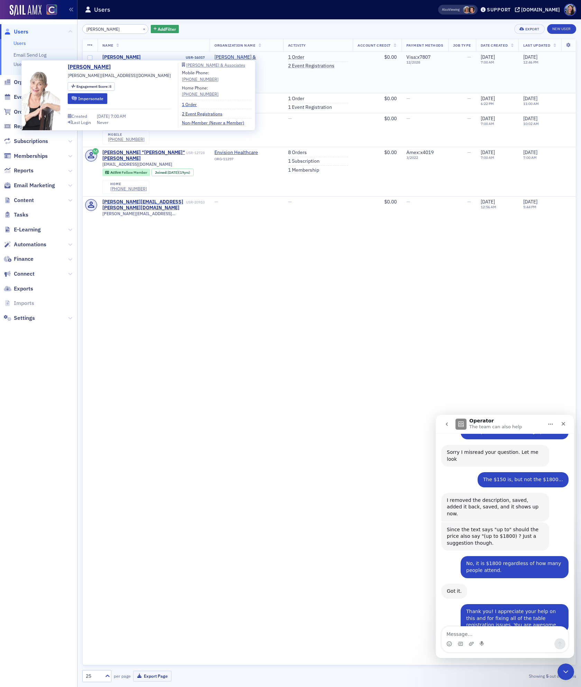
click at [124, 55] on div "Robbie Glantz" at bounding box center [121, 57] width 38 height 6
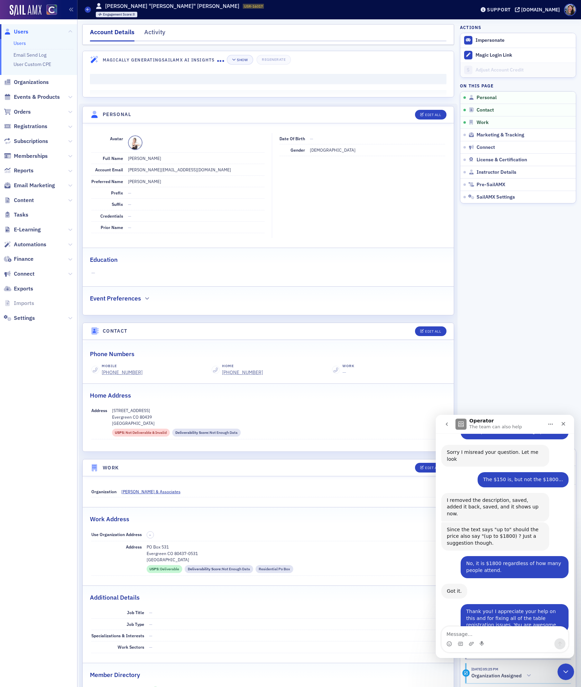
click at [134, 143] on span at bounding box center [135, 142] width 15 height 15
click at [135, 147] on span at bounding box center [135, 142] width 15 height 15
click at [439, 115] on div "Edit All" at bounding box center [433, 115] width 16 height 4
select select "US"
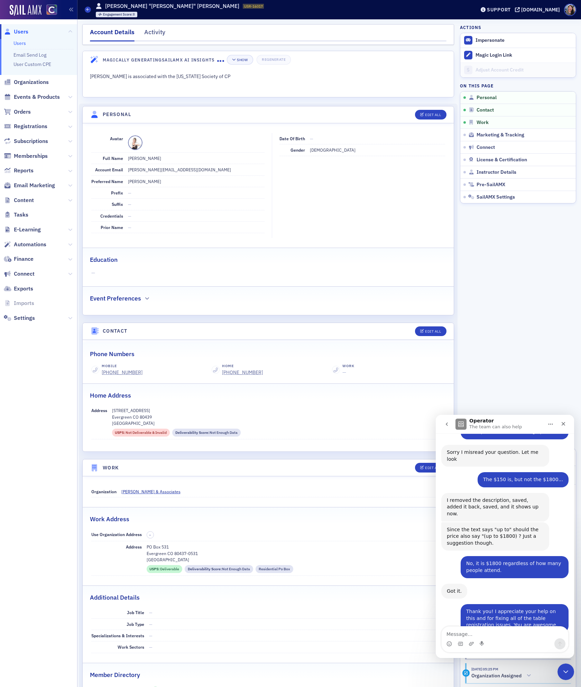
select select "US"
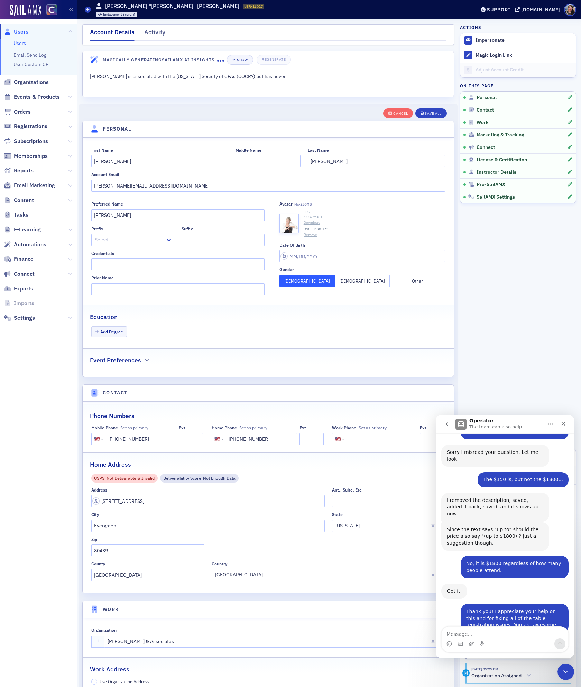
scroll to position [81, 0]
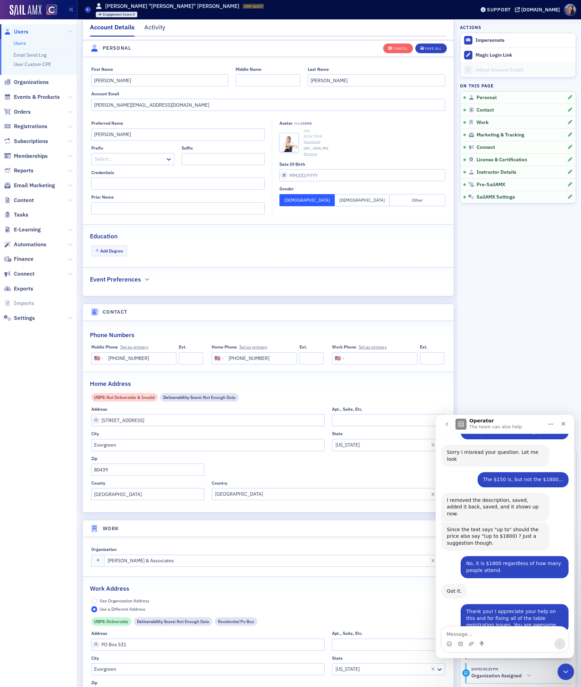
click at [313, 142] on link "Download" at bounding box center [373, 142] width 141 height 6
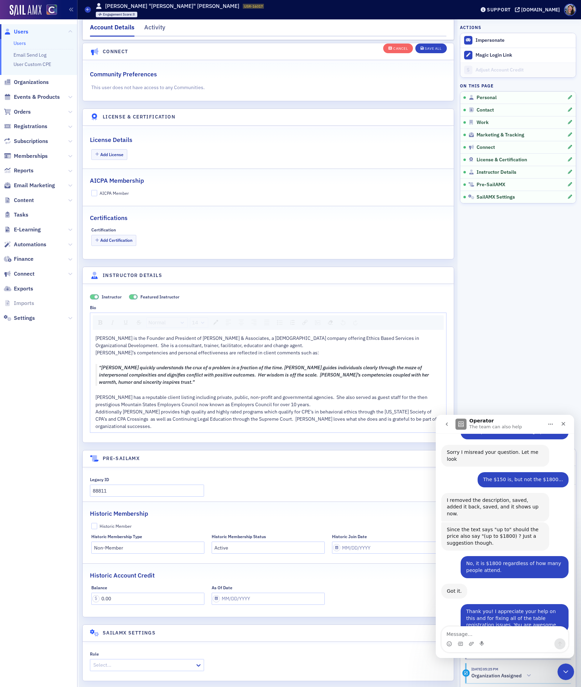
scroll to position [1297, 0]
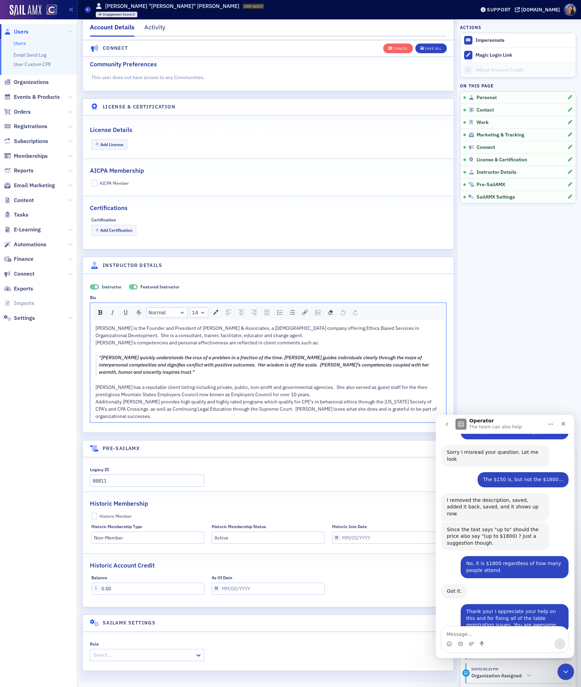
click at [190, 367] on span "“Robbie quickly understands the crux of a problem in a fraction of the time. Ro…" at bounding box center [264, 365] width 331 height 21
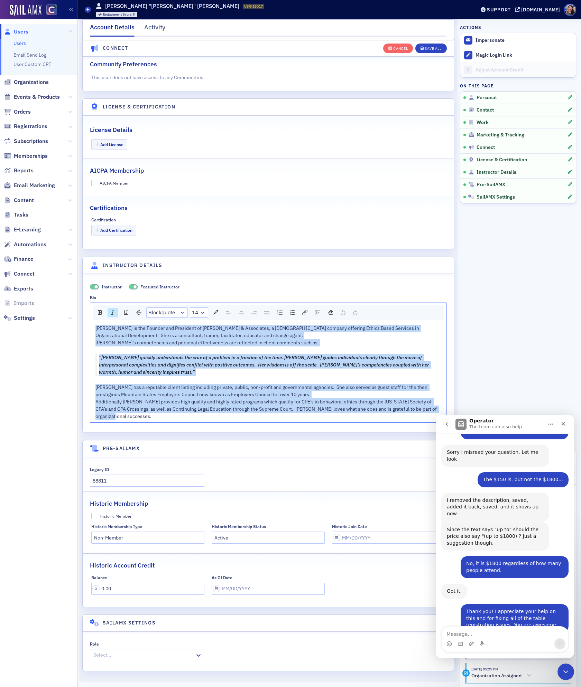
drag, startPoint x: 96, startPoint y: 335, endPoint x: 253, endPoint y: 452, distance: 196.1
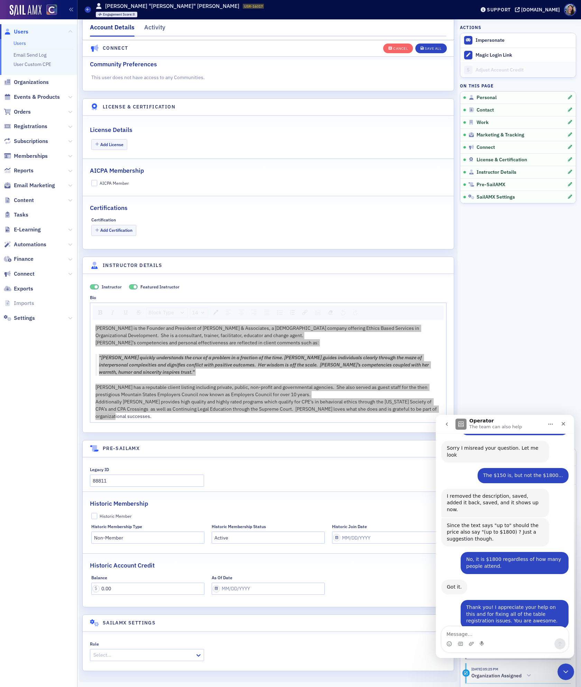
scroll to position [1344, 0]
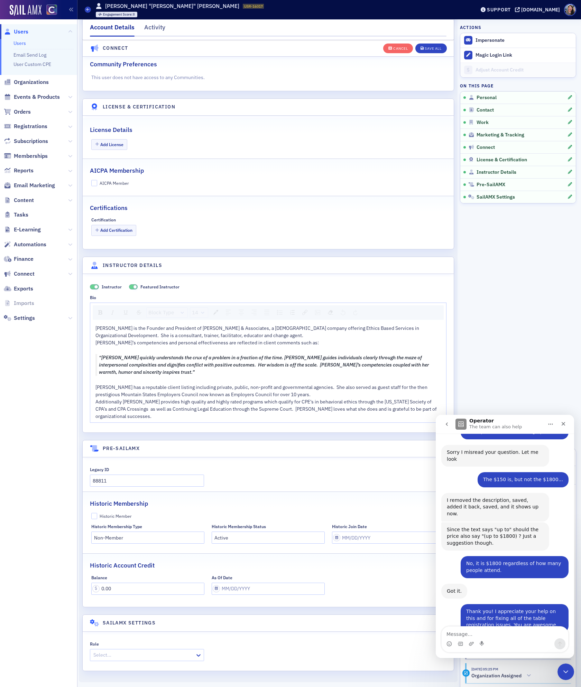
click at [260, 300] on div "Instructor Featured Instructor Bio Block Type 14 Robbie is the Founder and Pres…" at bounding box center [268, 353] width 356 height 139
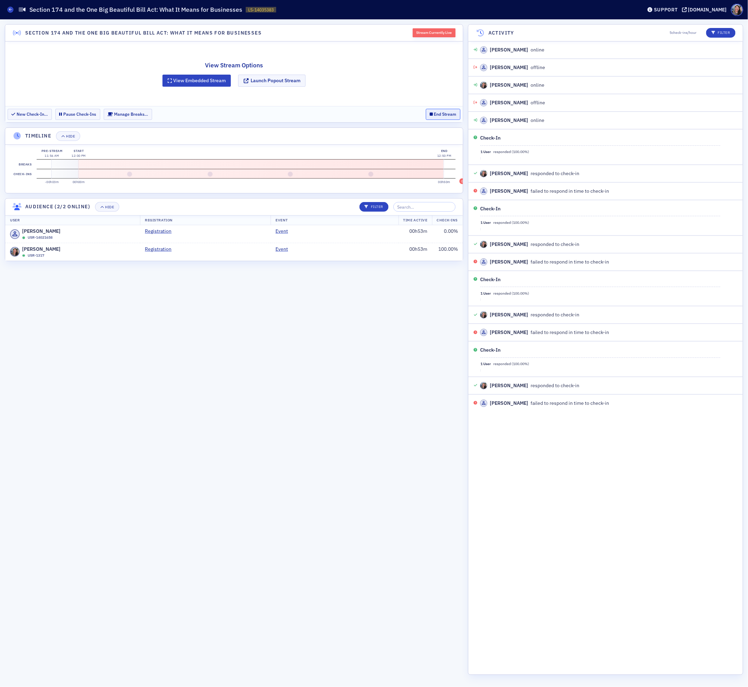
click at [444, 112] on button "End Stream" at bounding box center [443, 114] width 35 height 11
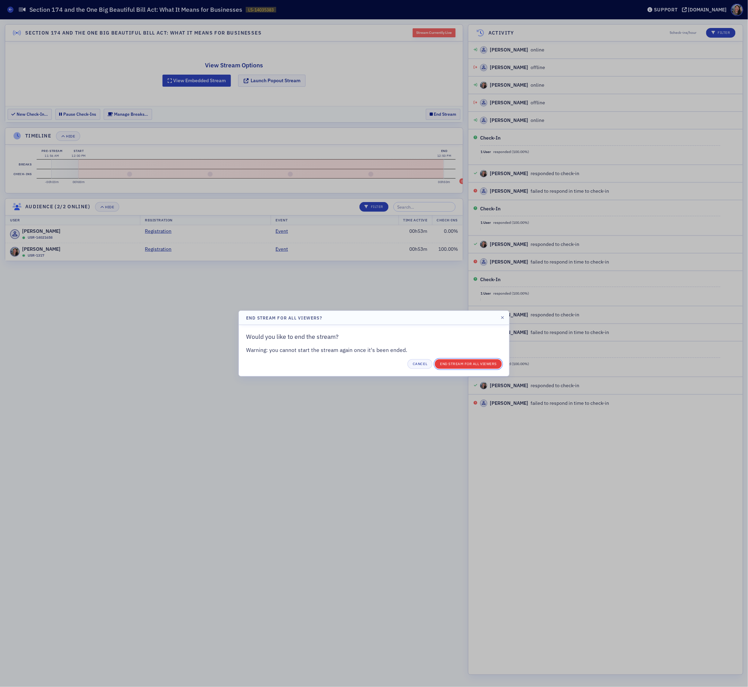
click at [471, 364] on button "End Stream for all Viewers" at bounding box center [468, 364] width 67 height 10
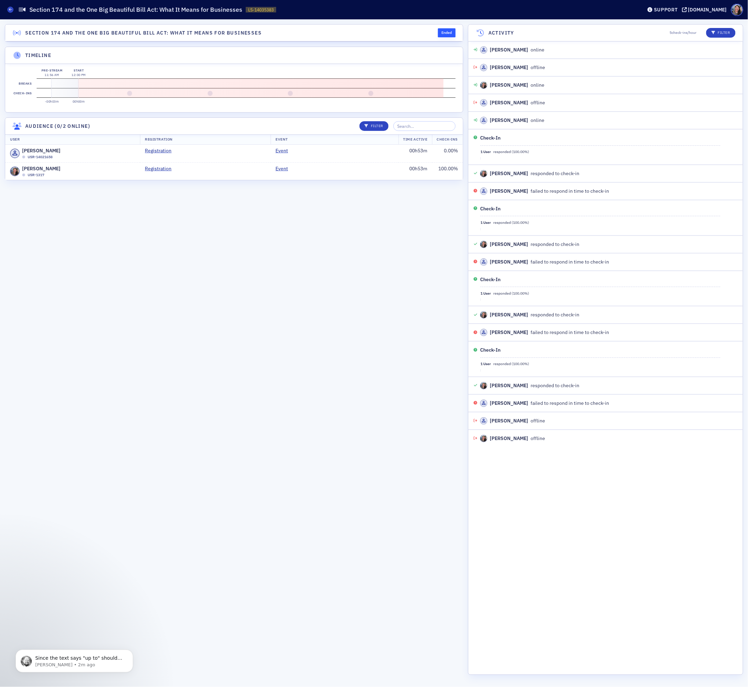
click at [227, 342] on section "Section 174 and the One Big Beautiful Bill Act: What It Means for Businesses En…" at bounding box center [234, 353] width 458 height 658
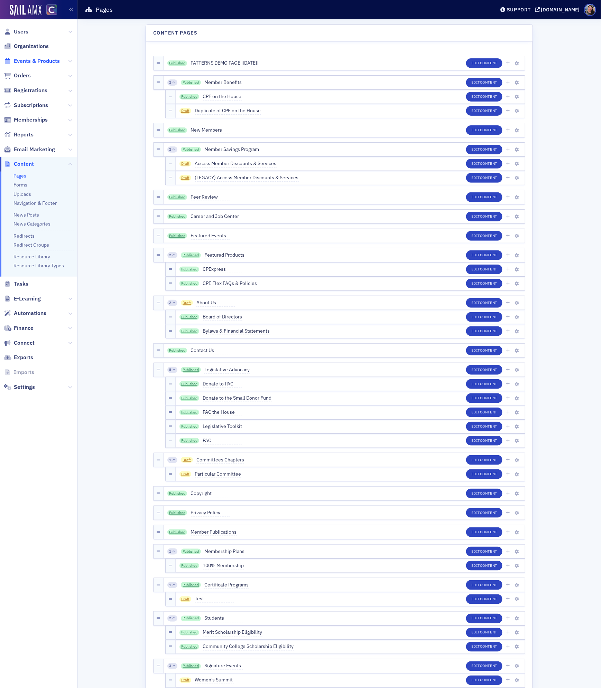
click at [34, 59] on span "Events & Products" at bounding box center [37, 61] width 46 height 8
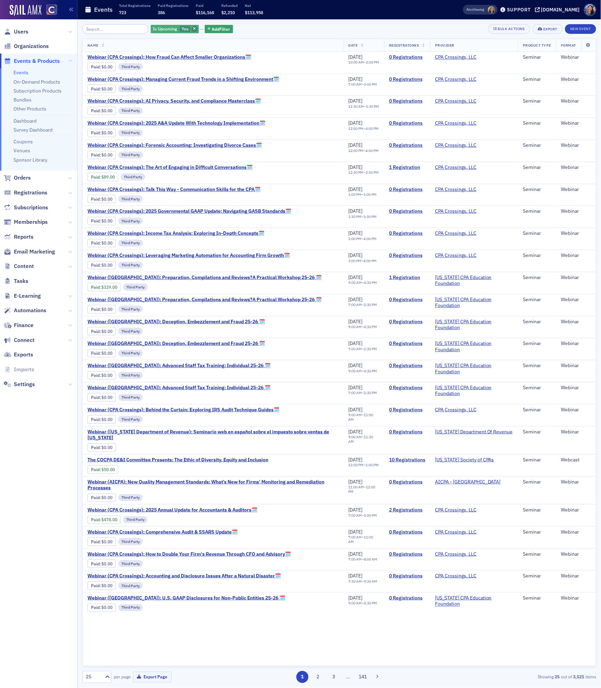
click at [191, 29] on span "button" at bounding box center [194, 29] width 6 height 6
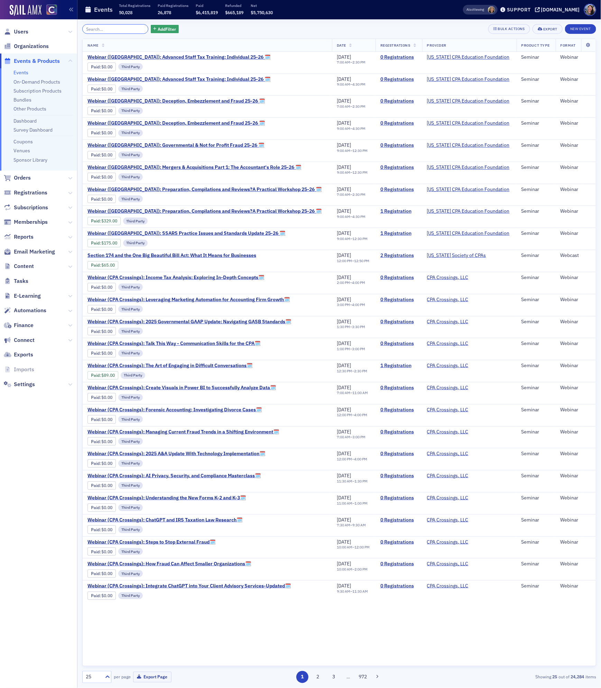
click at [102, 27] on input "search" at bounding box center [115, 29] width 66 height 10
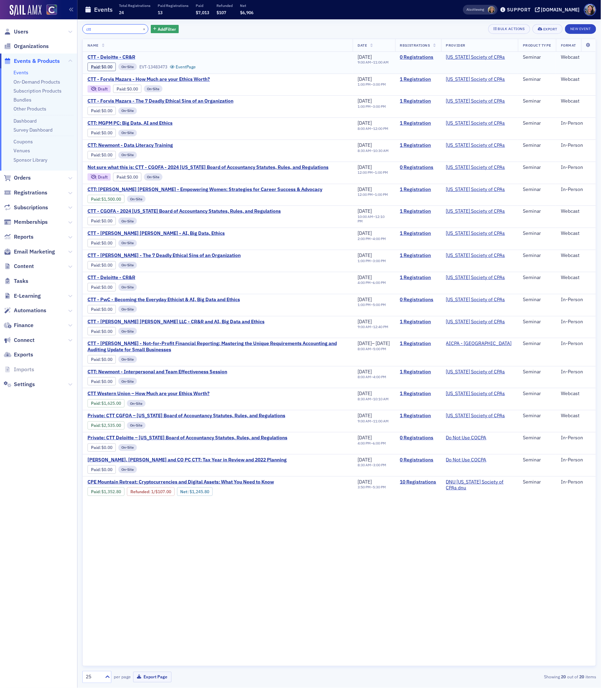
type input "ctt"
click at [129, 57] on span "CTT - Deloitte - CR&R" at bounding box center [145, 57] width 116 height 6
click at [125, 281] on span "CTT - Deloitte - CR&R" at bounding box center [145, 278] width 116 height 6
click at [20, 72] on link "Events" at bounding box center [20, 72] width 15 height 6
click at [141, 27] on button "×" at bounding box center [144, 29] width 6 height 6
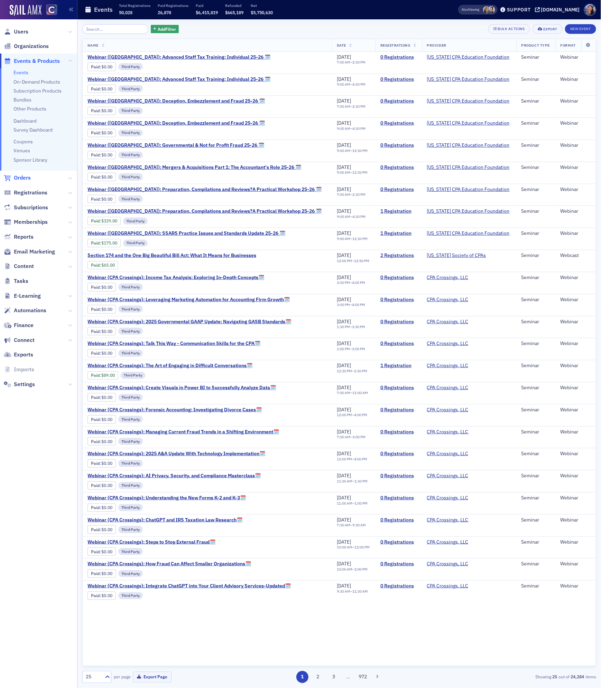
click at [20, 178] on span "Orders" at bounding box center [22, 178] width 17 height 8
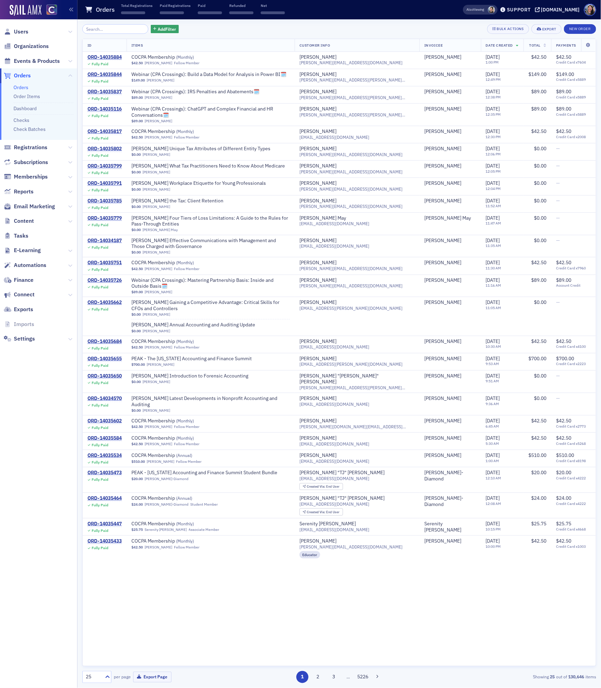
click at [112, 29] on input "search" at bounding box center [115, 29] width 66 height 10
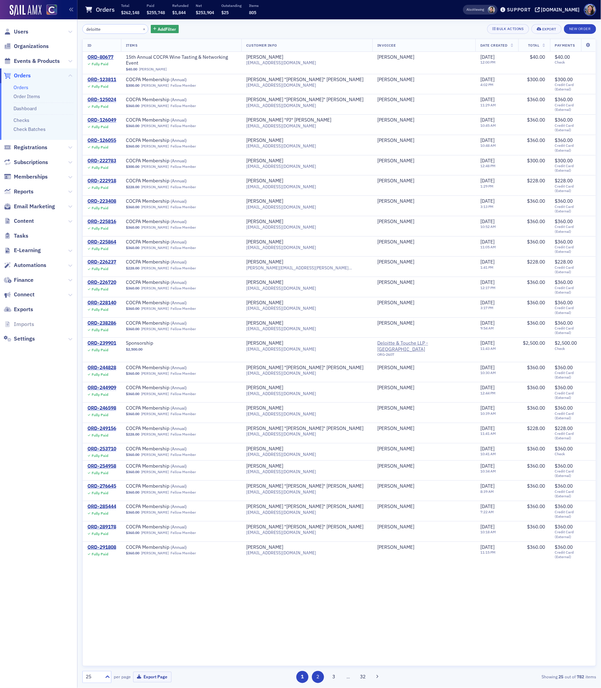
click at [319, 676] on button "2" at bounding box center [318, 678] width 12 height 12
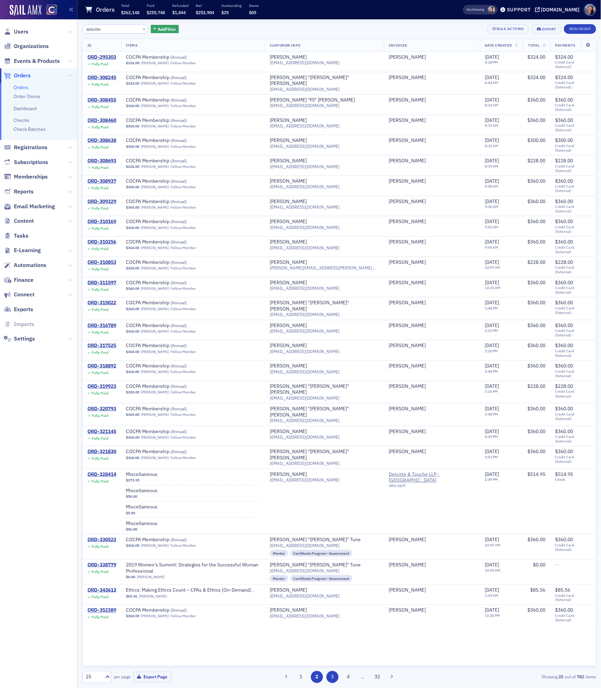
click at [333, 679] on button "3" at bounding box center [332, 678] width 12 height 12
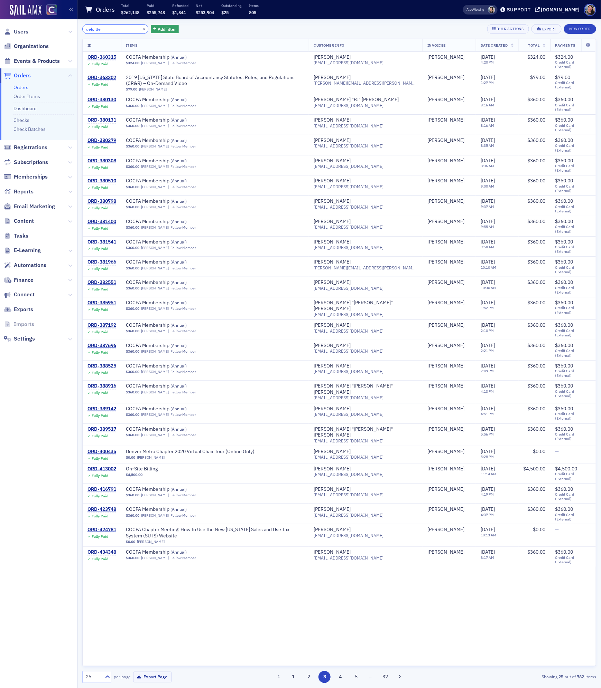
click at [116, 27] on input "deloitte" at bounding box center [115, 29] width 66 height 10
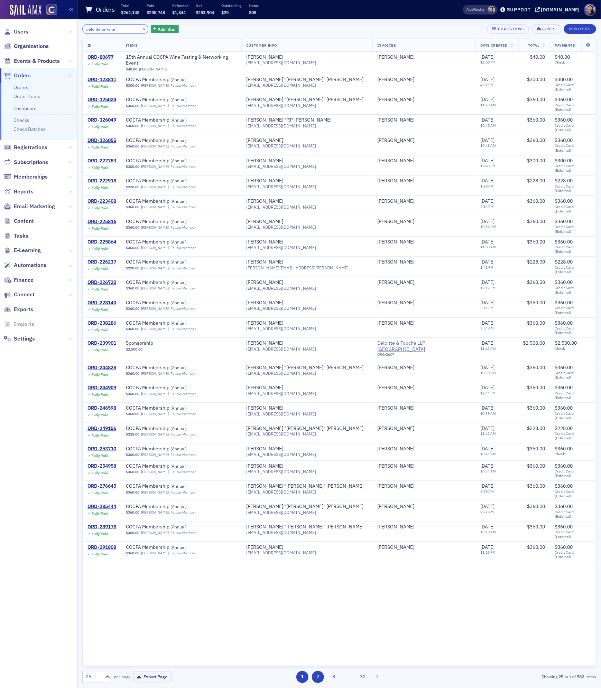
type input "deloitte on-site"
click at [317, 676] on button "2" at bounding box center [318, 678] width 12 height 12
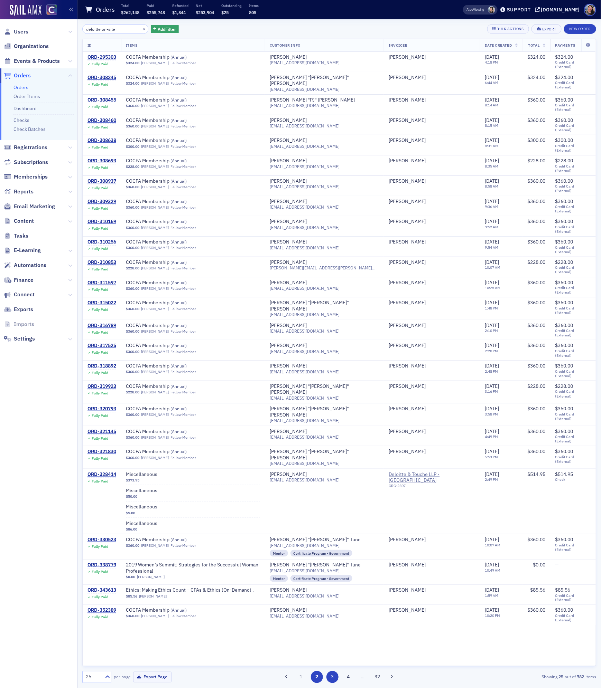
click at [332, 678] on button "3" at bounding box center [332, 678] width 12 height 12
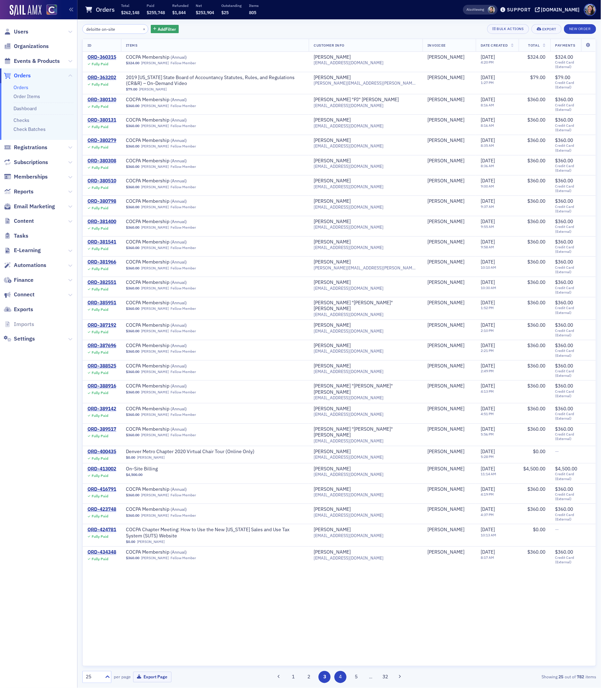
click at [338, 676] on button "4" at bounding box center [340, 678] width 12 height 12
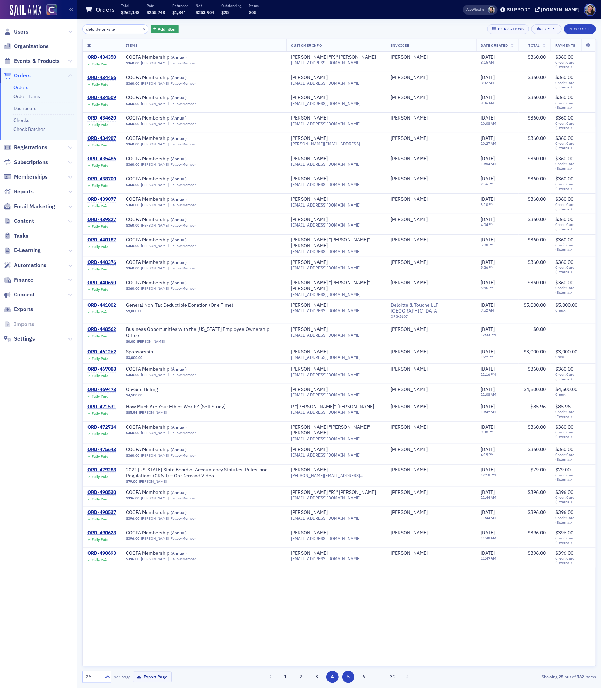
click at [348, 681] on button "5" at bounding box center [348, 678] width 12 height 12
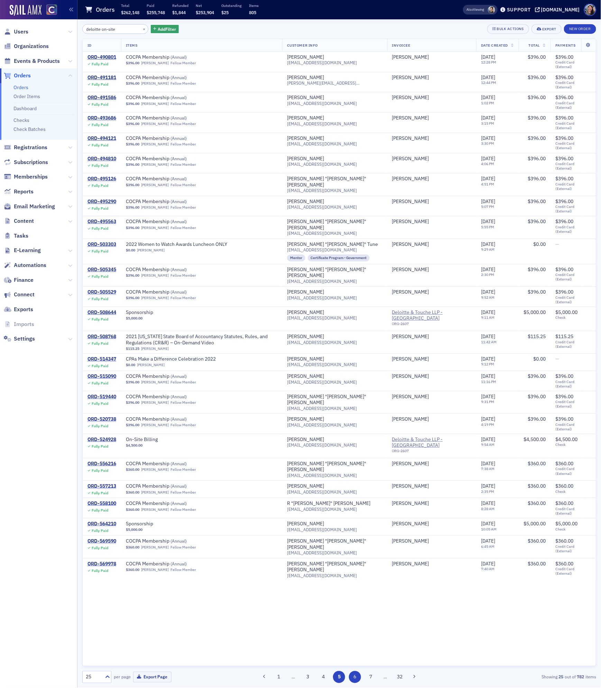
click at [356, 678] on button "6" at bounding box center [355, 678] width 12 height 12
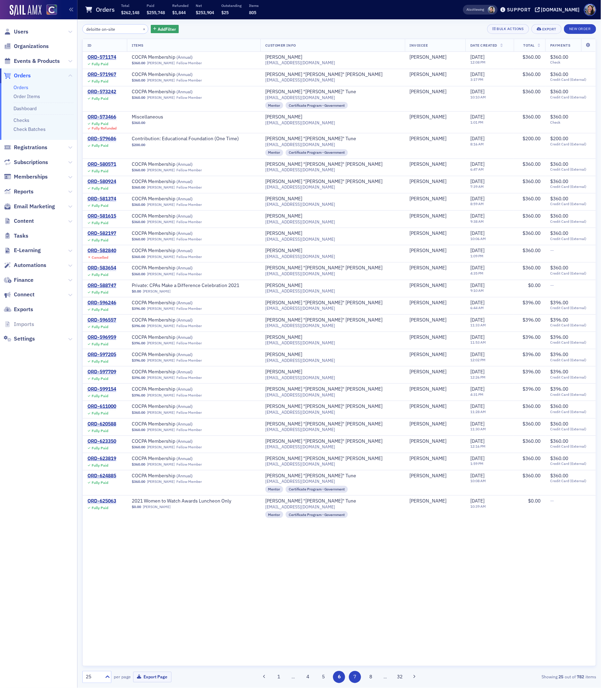
click at [357, 676] on button "7" at bounding box center [355, 678] width 12 height 12
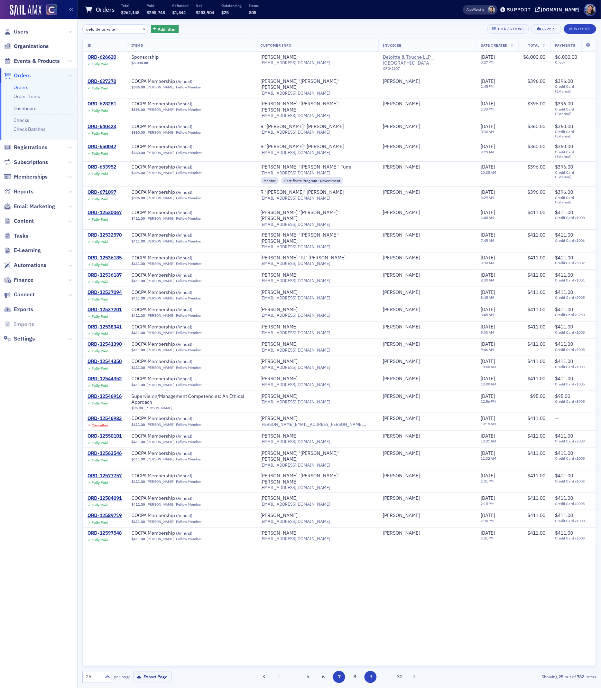
click at [367, 679] on button "9" at bounding box center [370, 678] width 12 height 12
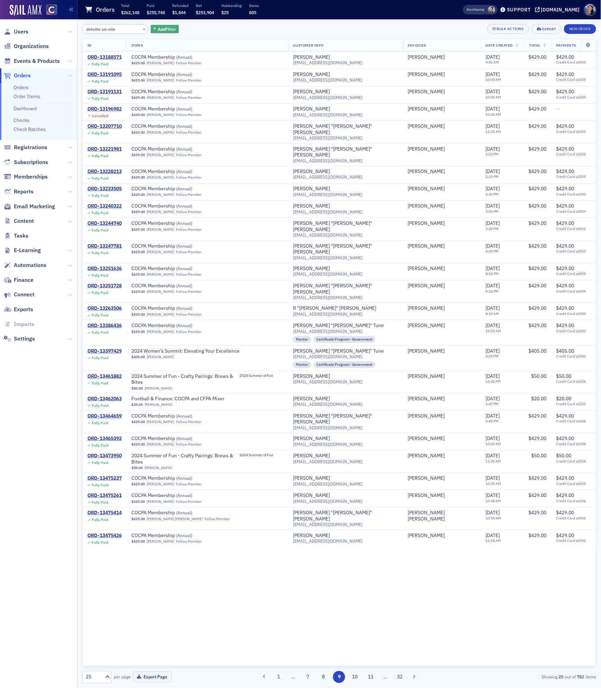
click at [151, 32] on button "Add Filter" at bounding box center [165, 29] width 28 height 9
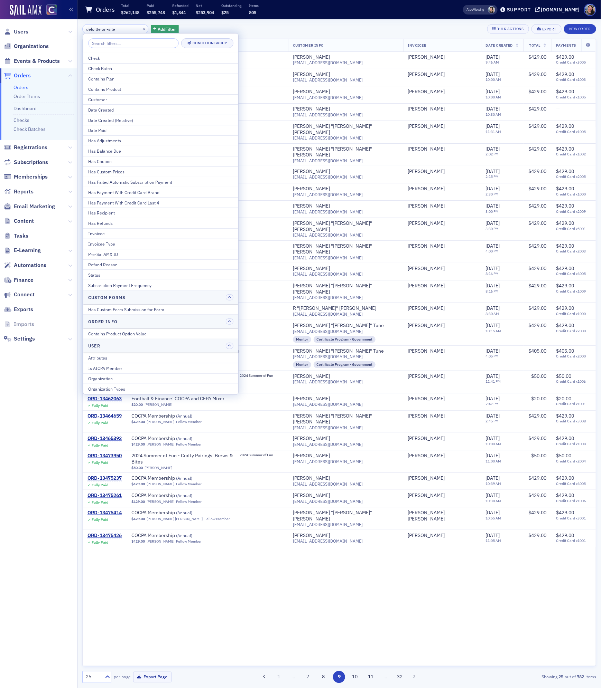
click at [256, 551] on div "ID Items Customer Info Invoicee Date Created Total Payments ORD-13188571 Fully …" at bounding box center [339, 353] width 514 height 628
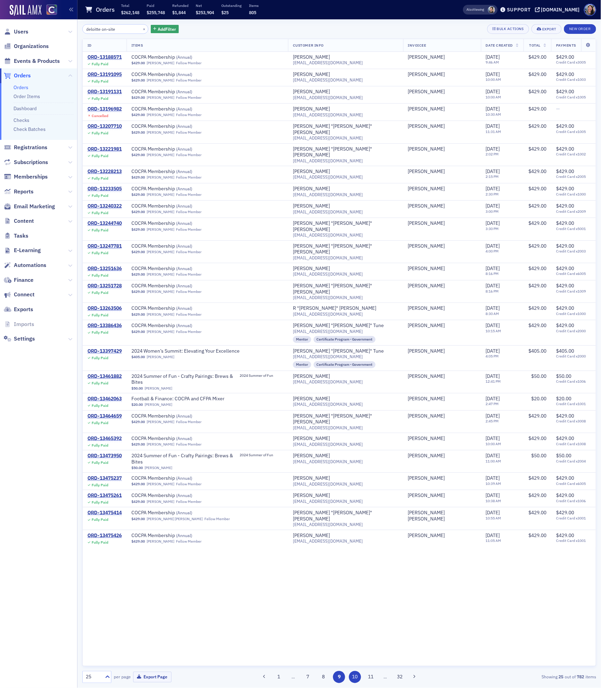
click at [355, 676] on button "10" at bounding box center [355, 678] width 12 height 12
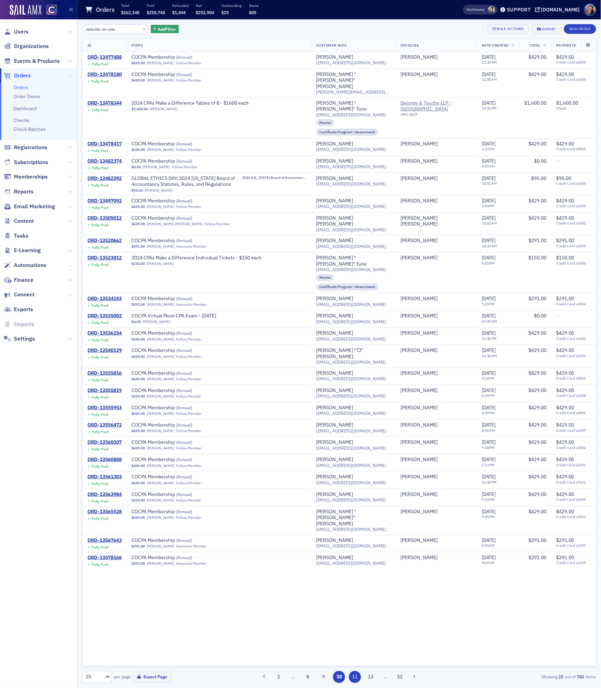
click at [356, 677] on button "11" at bounding box center [355, 678] width 12 height 12
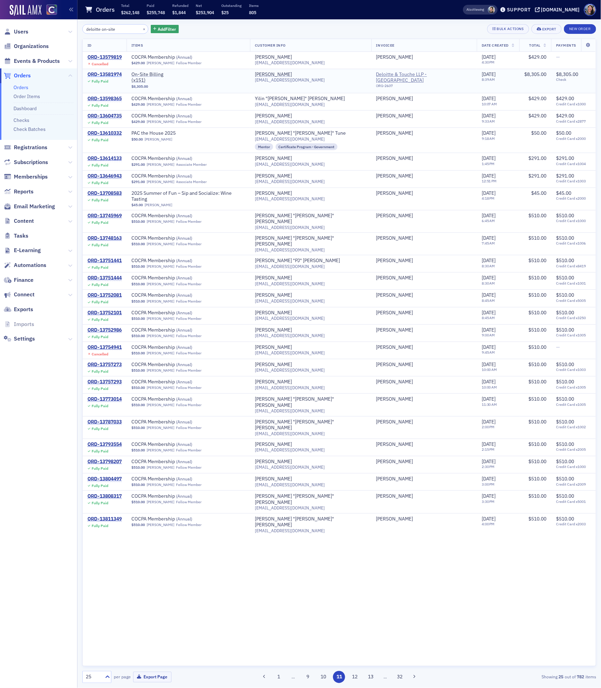
click at [114, 73] on div "ORD-13581974" at bounding box center [104, 75] width 34 height 6
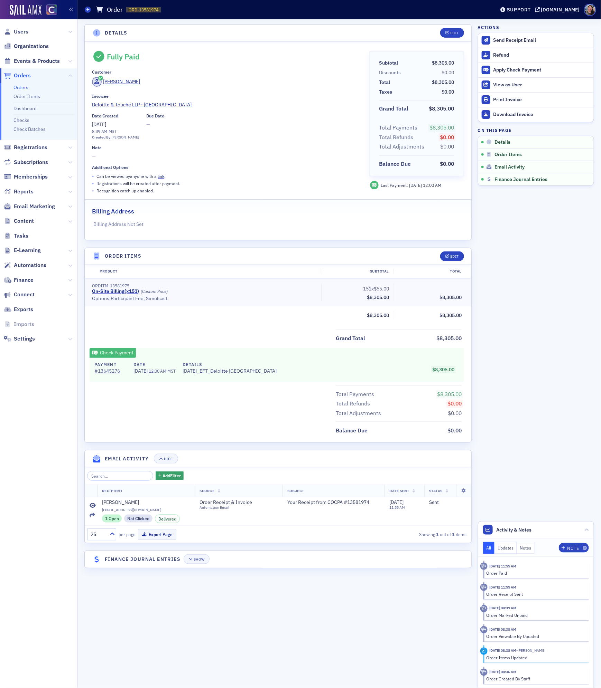
click at [366, 290] on span "151x $55.00" at bounding box center [376, 288] width 28 height 7
click at [528, 397] on aside "Actions Send Receipt Email Refund Apply Check Payment View as User Print Invoic…" at bounding box center [536, 353] width 116 height 669
click at [88, 8] on icon at bounding box center [87, 9] width 3 height 3
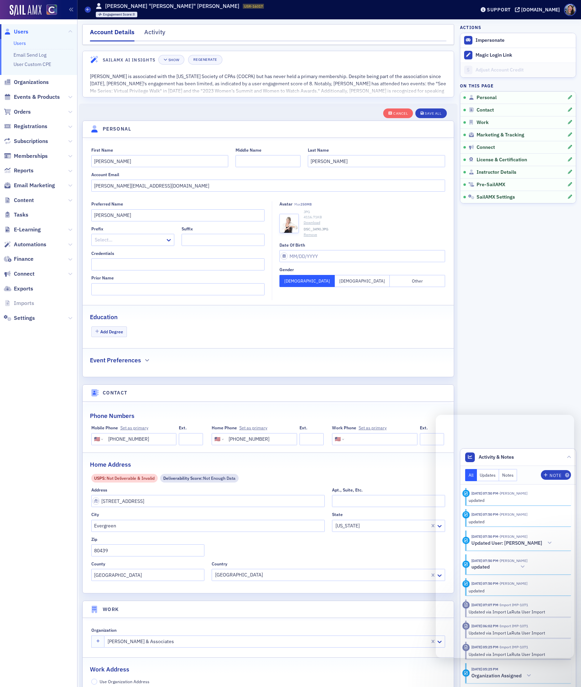
select select "US"
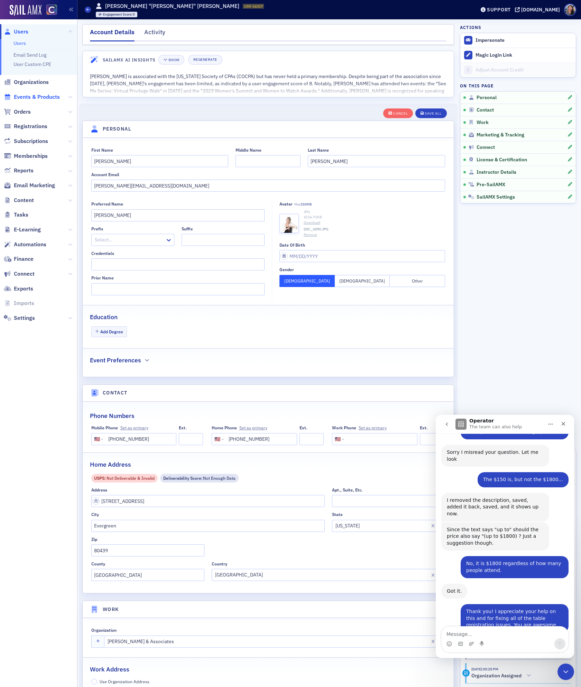
click at [43, 97] on span "Events & Products" at bounding box center [37, 97] width 46 height 8
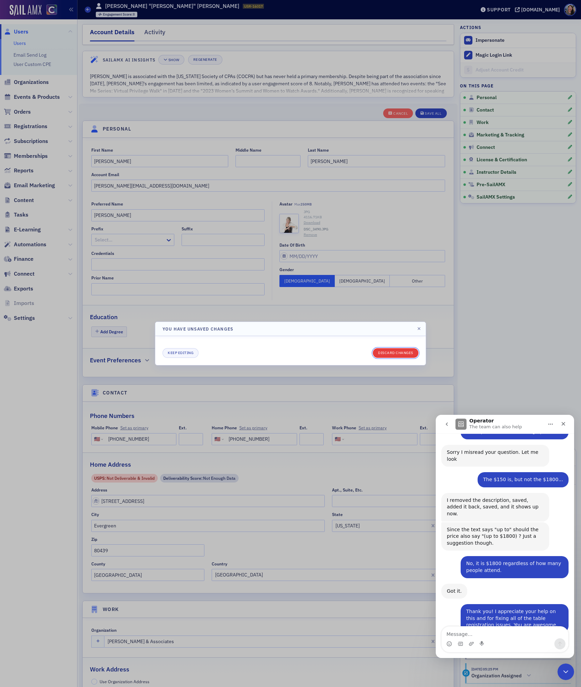
click at [390, 351] on button "Discard changes" at bounding box center [396, 353] width 46 height 10
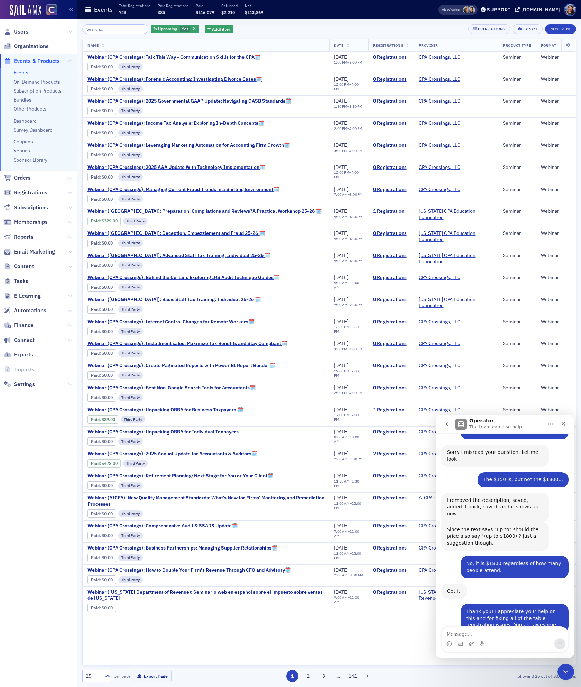
click at [21, 71] on link "Events" at bounding box center [20, 72] width 15 height 6
click at [193, 28] on icon "button" at bounding box center [194, 29] width 3 height 4
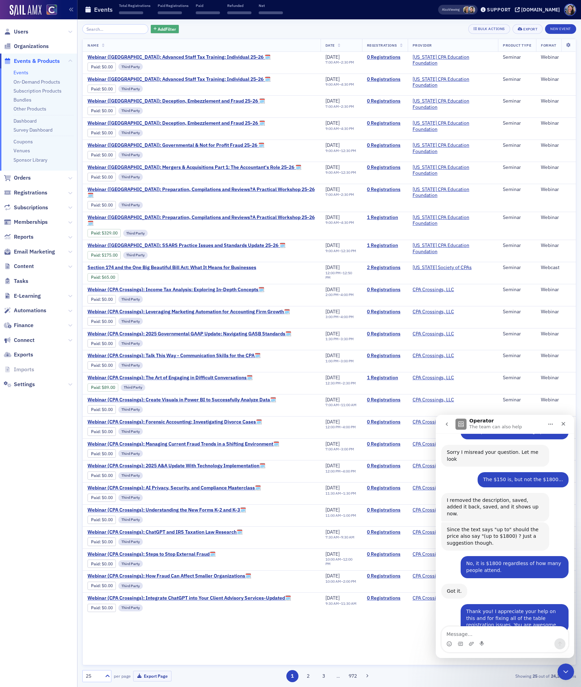
click at [158, 28] on span "Add Filter" at bounding box center [167, 29] width 18 height 6
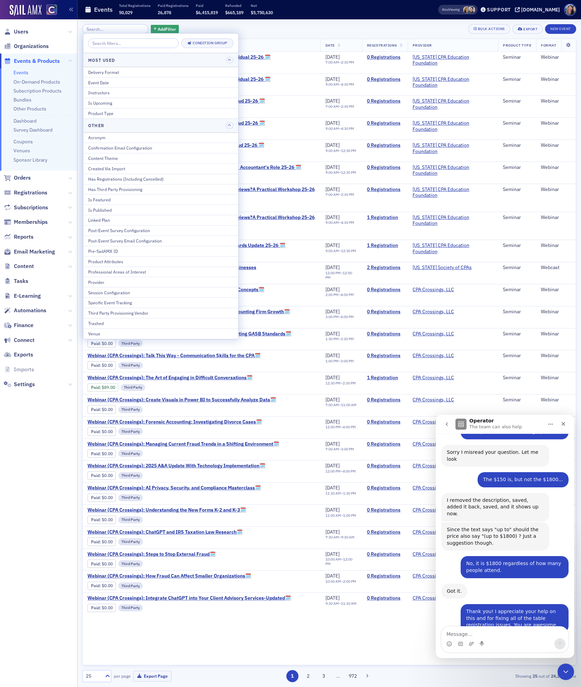
click at [113, 91] on div "Instructors" at bounding box center [160, 93] width 145 height 6
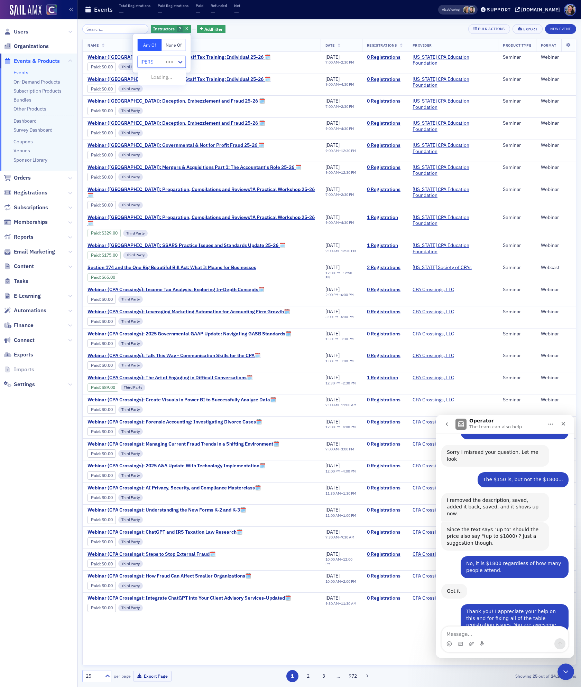
type input "[PERSON_NAME]"
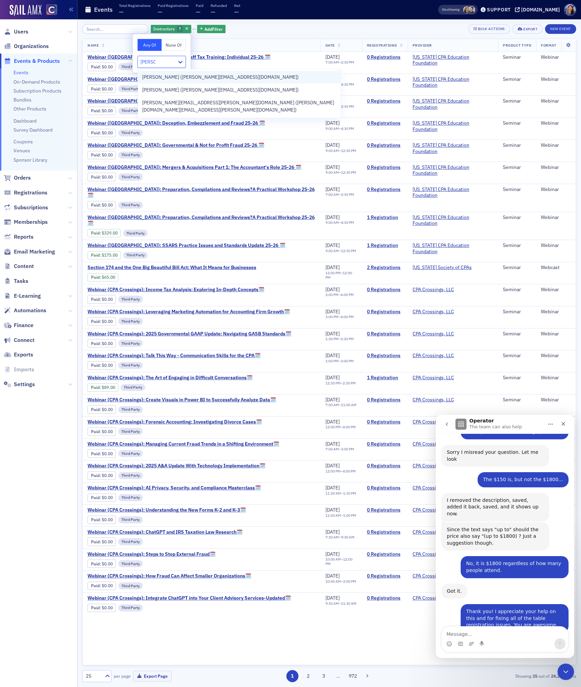
click at [173, 75] on span "[PERSON_NAME] ([PERSON_NAME][EMAIL_ADDRESS][DOMAIN_NAME])" at bounding box center [220, 77] width 157 height 7
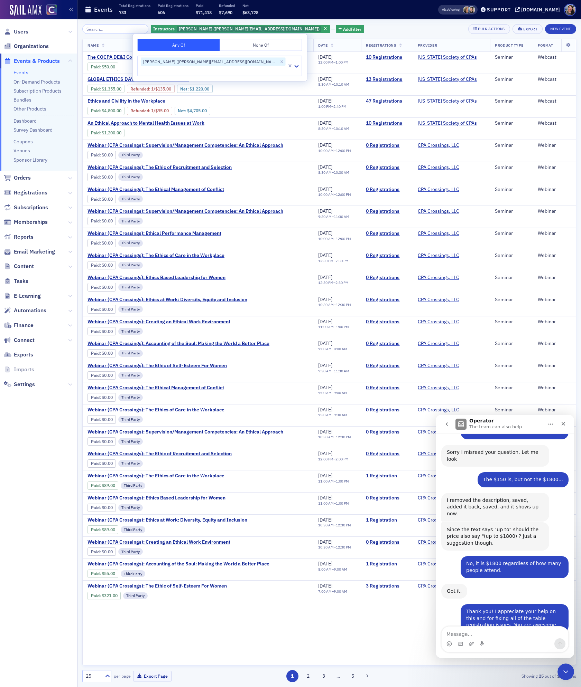
click at [355, 26] on div "Instructors [PERSON_NAME] ([PERSON_NAME][EMAIL_ADDRESS][DOMAIN_NAME]) Add Filte…" at bounding box center [329, 29] width 494 height 10
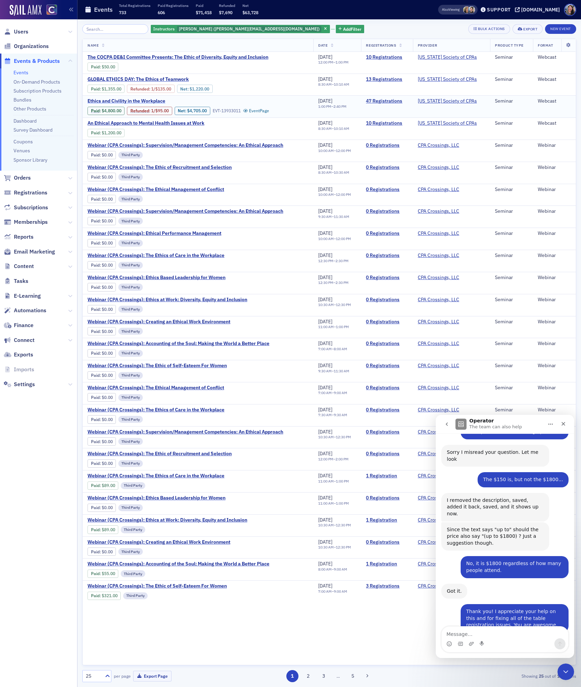
click at [145, 101] on span "Ethics and Civility in the Workplace" at bounding box center [145, 101] width 116 height 6
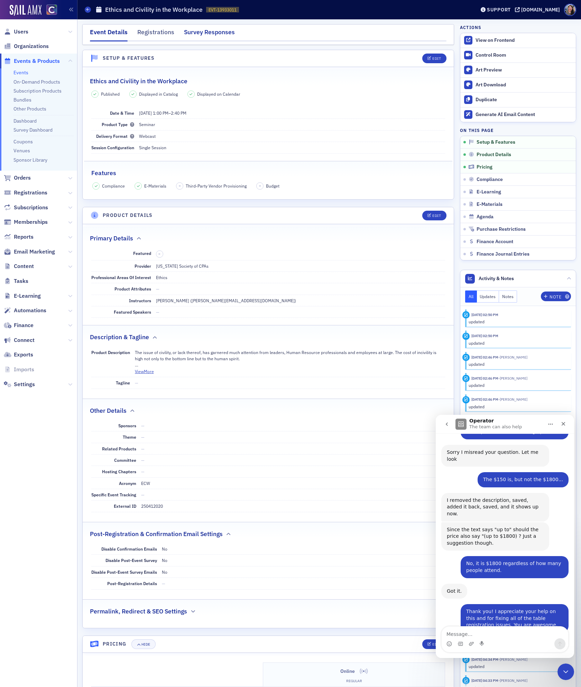
click at [207, 30] on div "Survey Responses" at bounding box center [209, 34] width 51 height 13
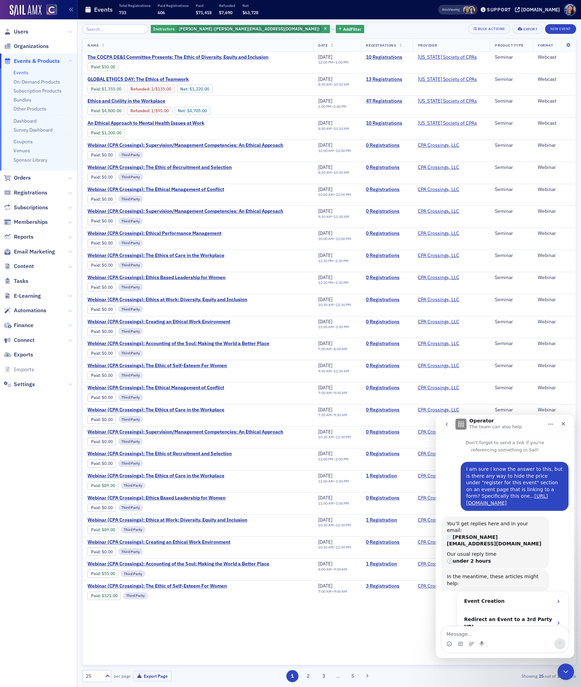
scroll to position [1344, 0]
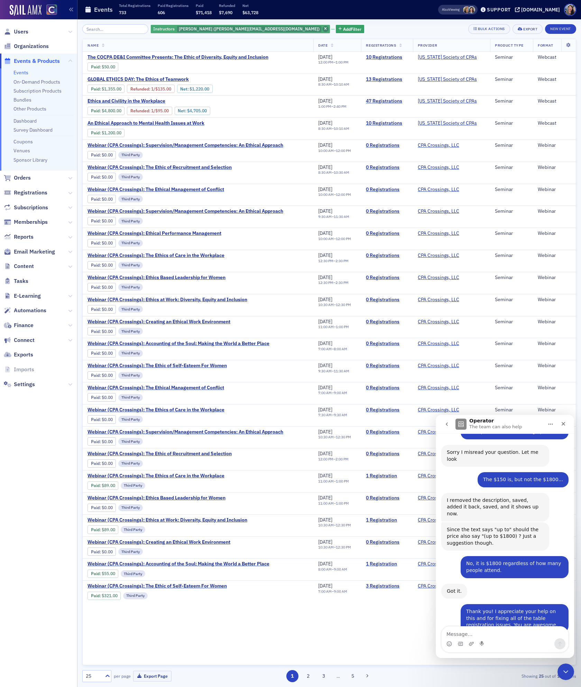
click at [324, 29] on icon "button" at bounding box center [325, 29] width 3 height 4
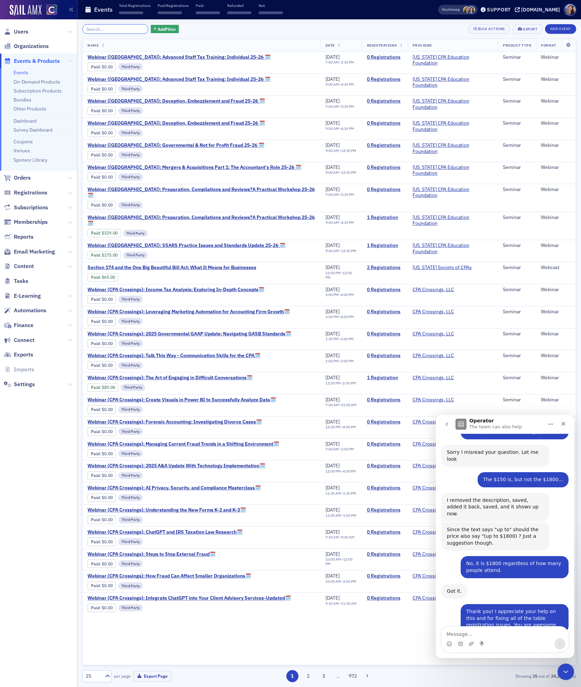
click at [111, 30] on input "search" at bounding box center [115, 29] width 66 height 10
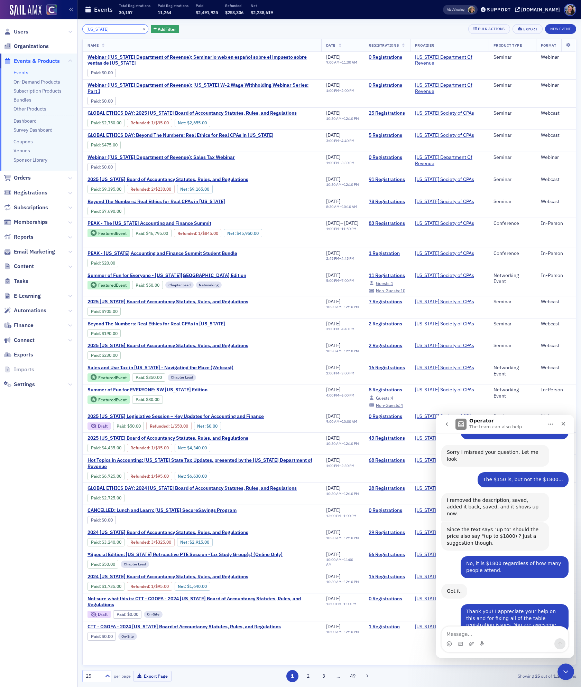
type input "[US_STATE]"
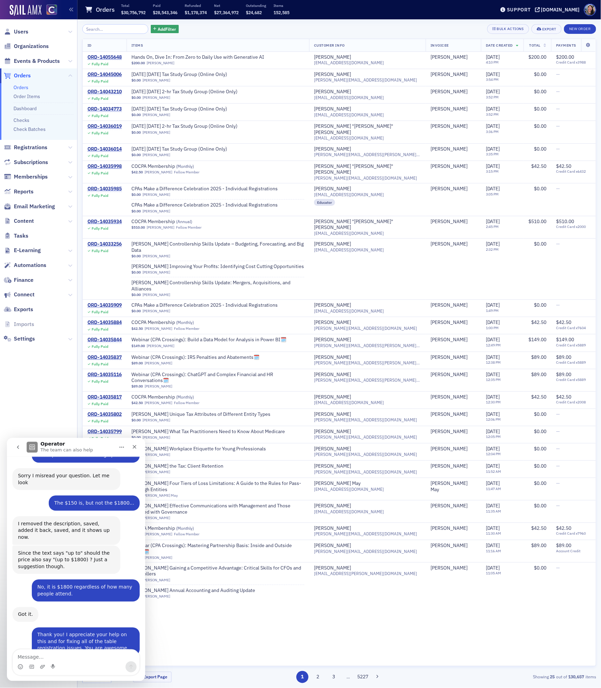
scroll to position [1344, 0]
